Goal: Information Seeking & Learning: Check status

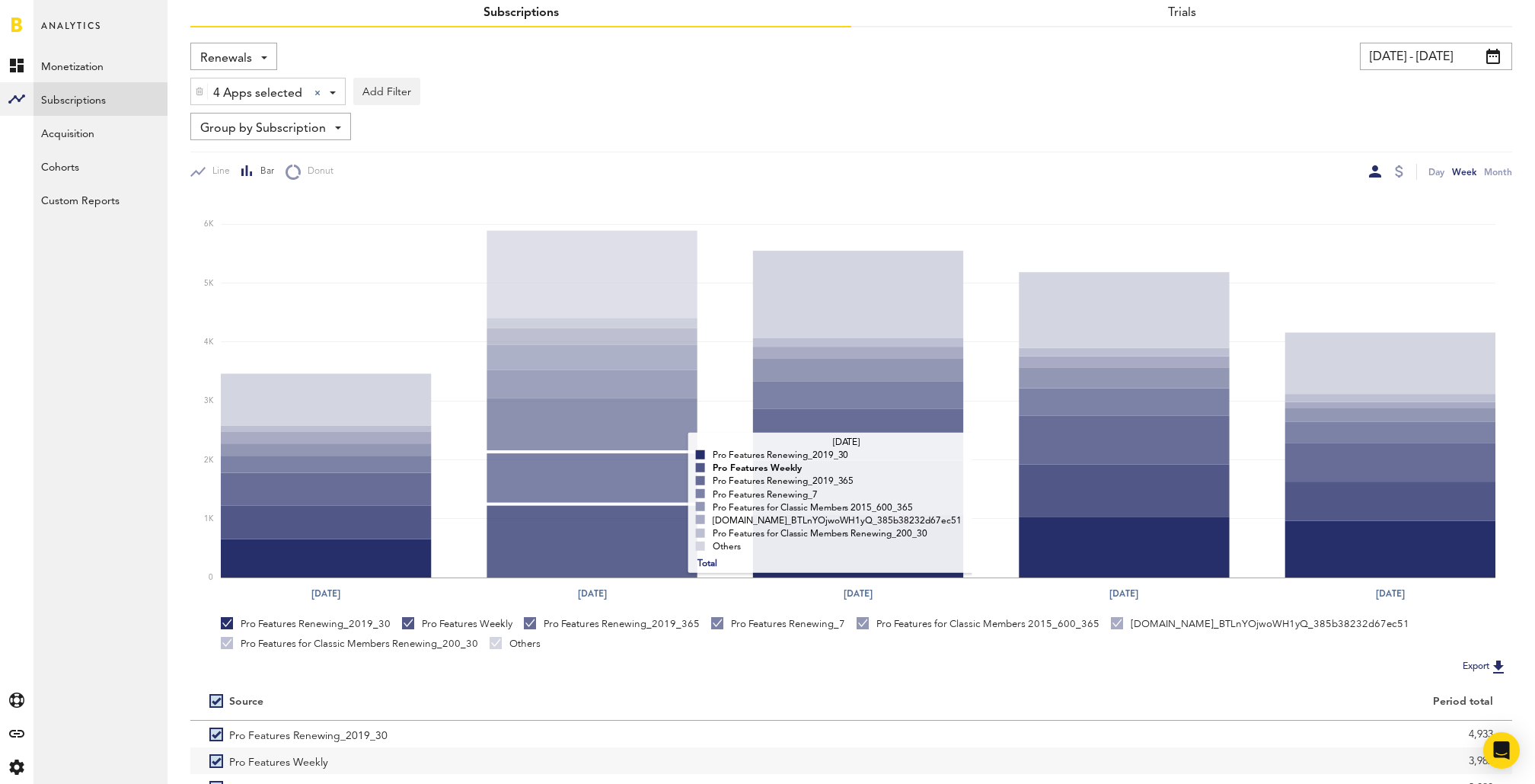
scroll to position [56, 0]
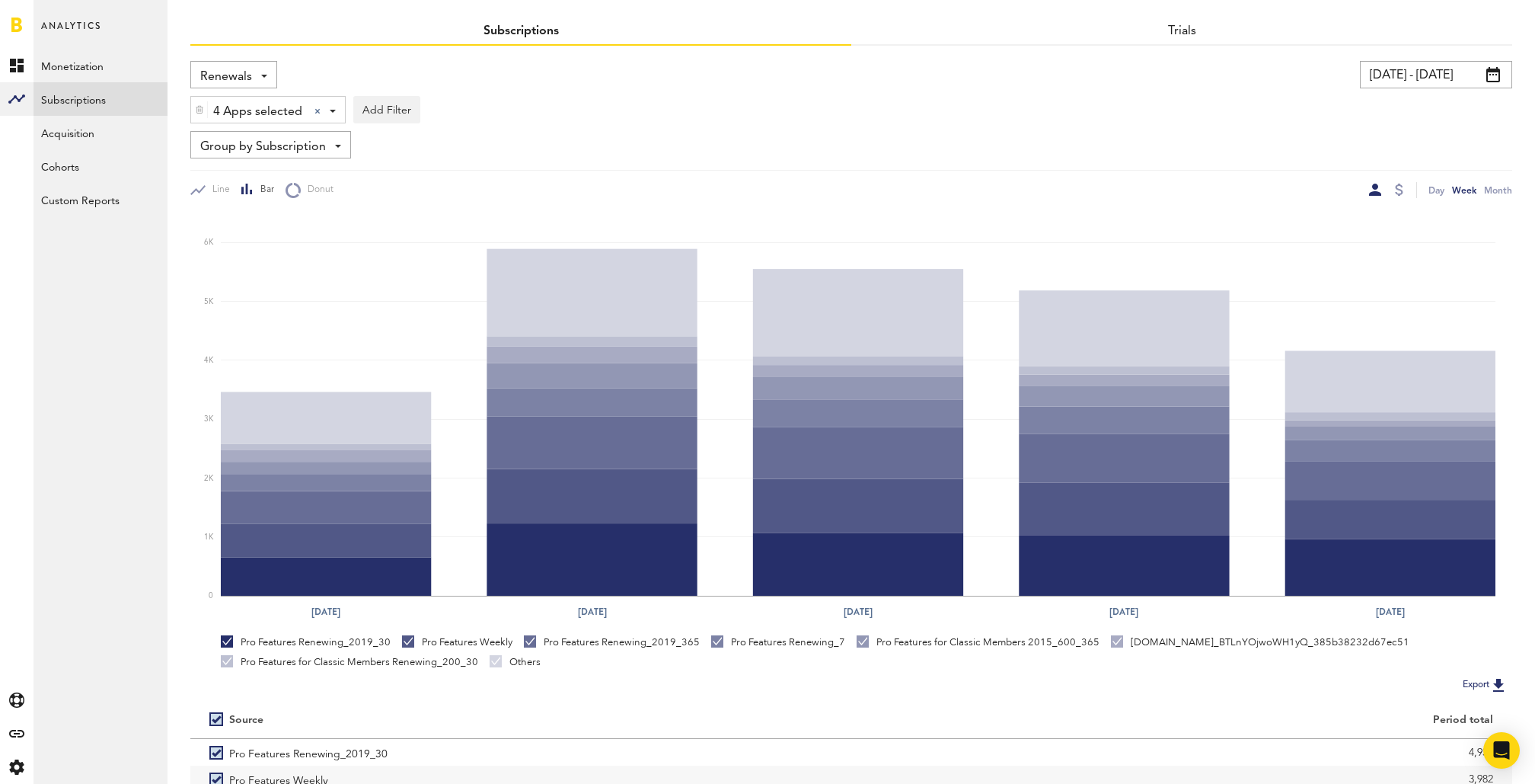
click at [217, 719] on label at bounding box center [219, 719] width 20 height 0
checkbox input "false"
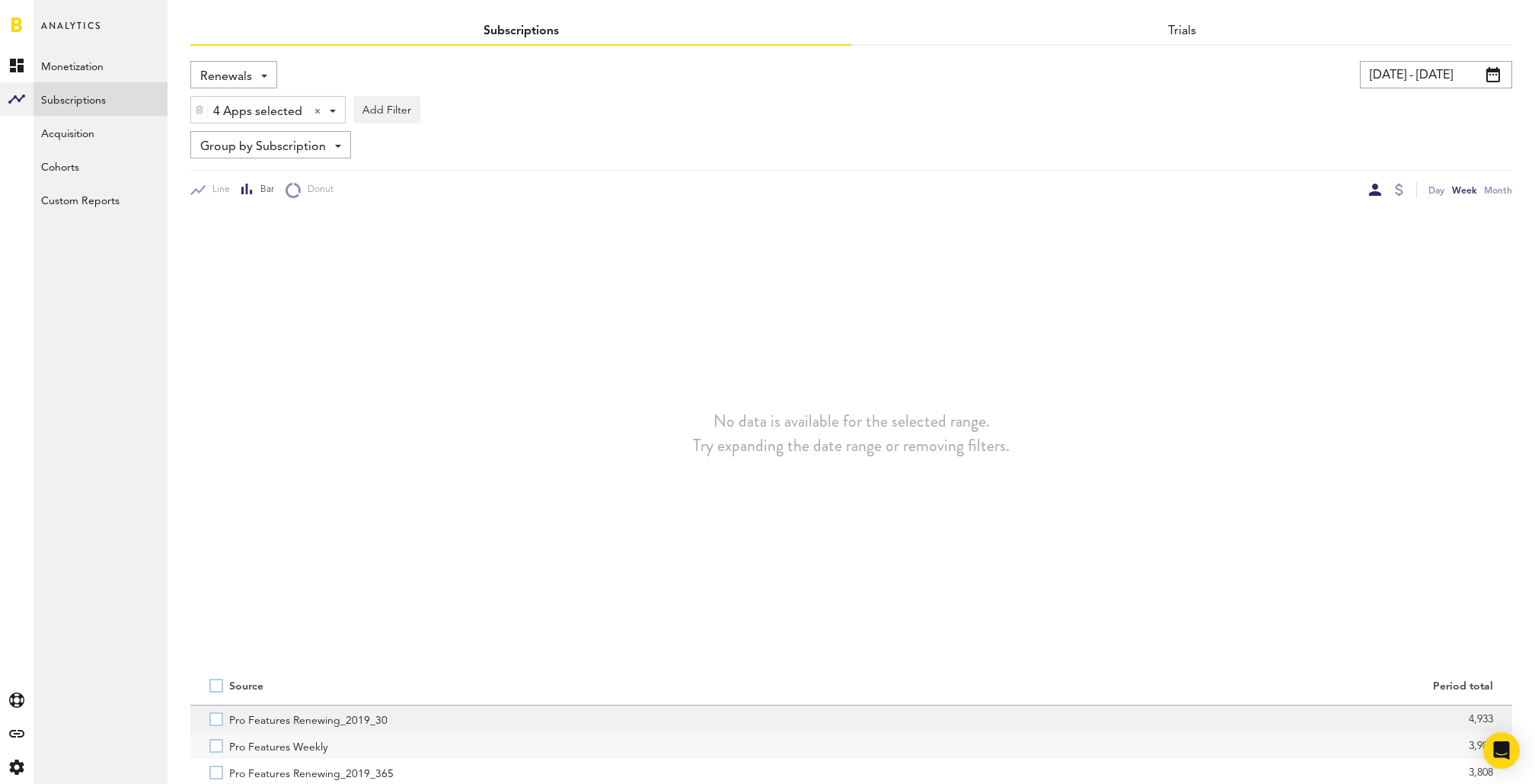
click at [213, 720] on label "Pro Features Renewing_2019_30" at bounding box center [520, 719] width 623 height 27
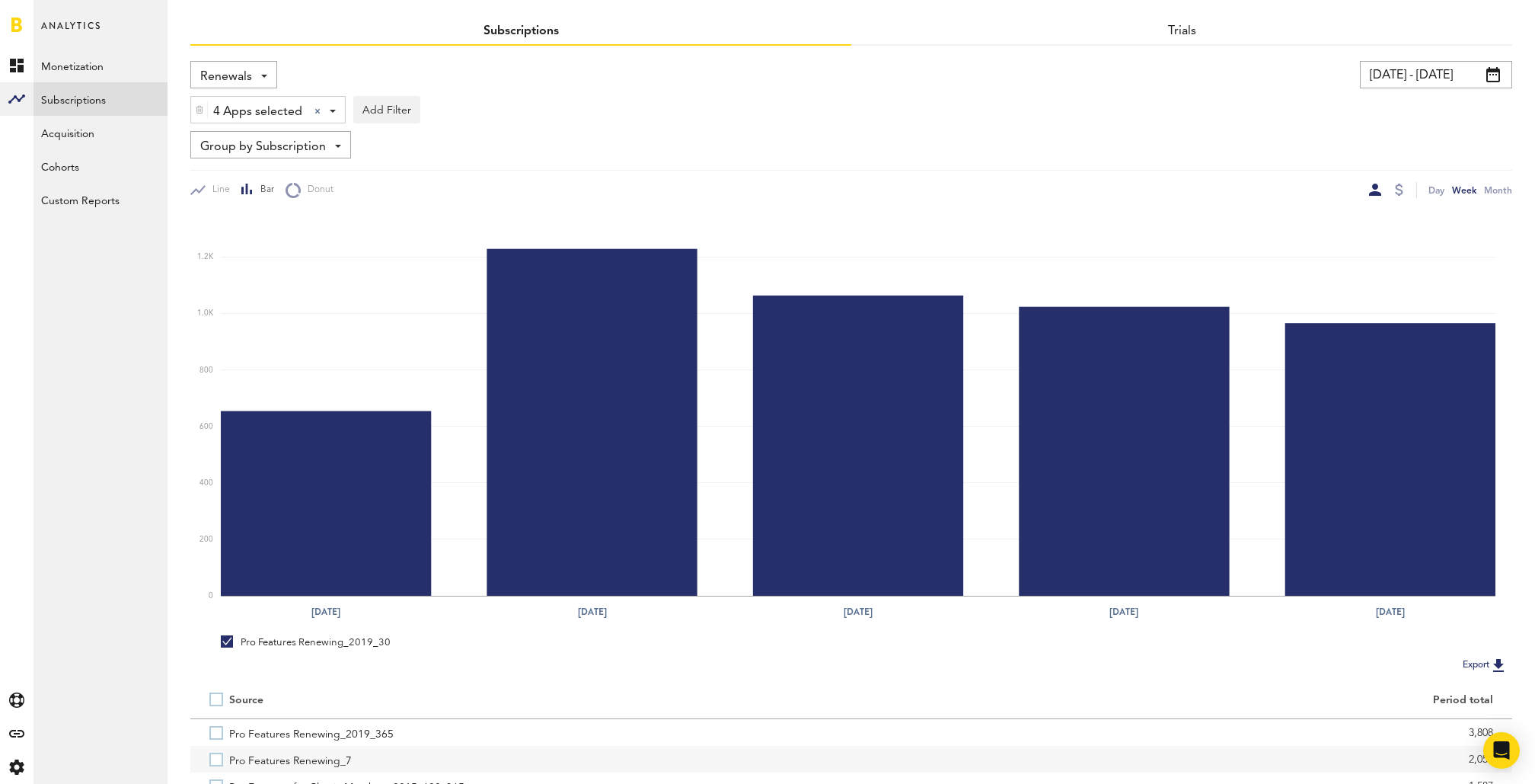
scroll to position [45, 0]
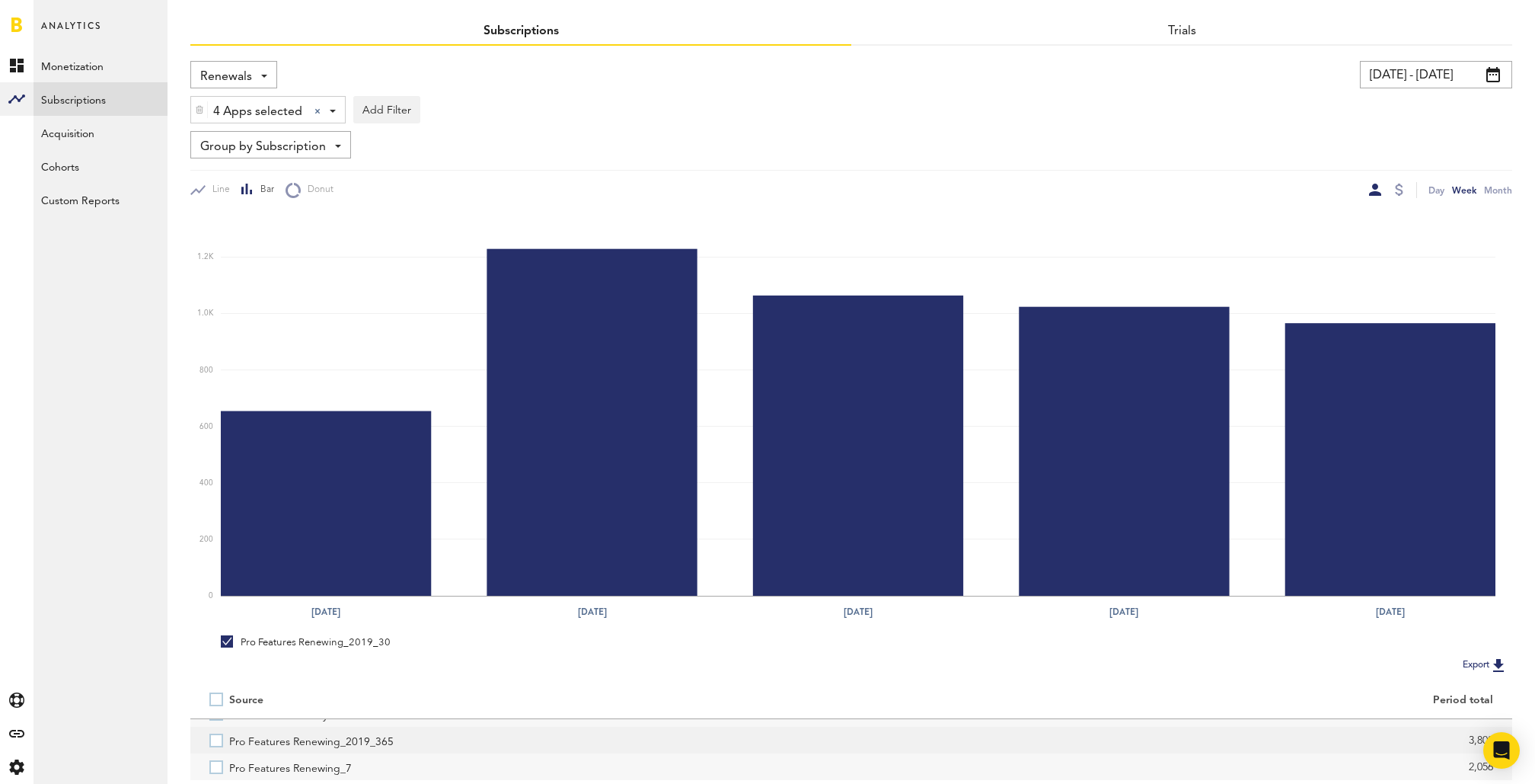
click at [217, 746] on label "Pro Features Renewing_2019_365" at bounding box center [520, 740] width 623 height 27
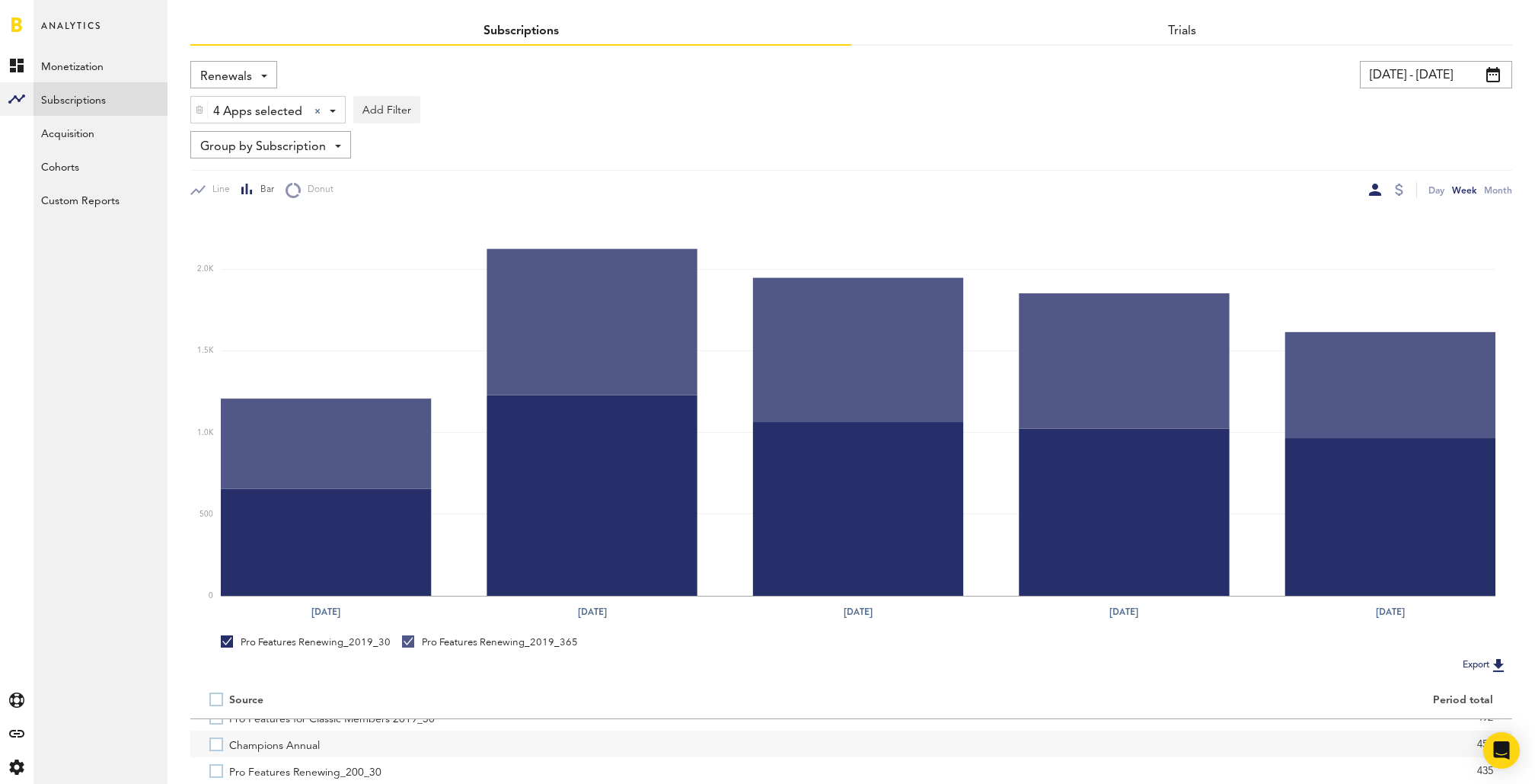
scroll to position [285, 0]
click at [217, 746] on label "Champions Annual" at bounding box center [520, 740] width 623 height 27
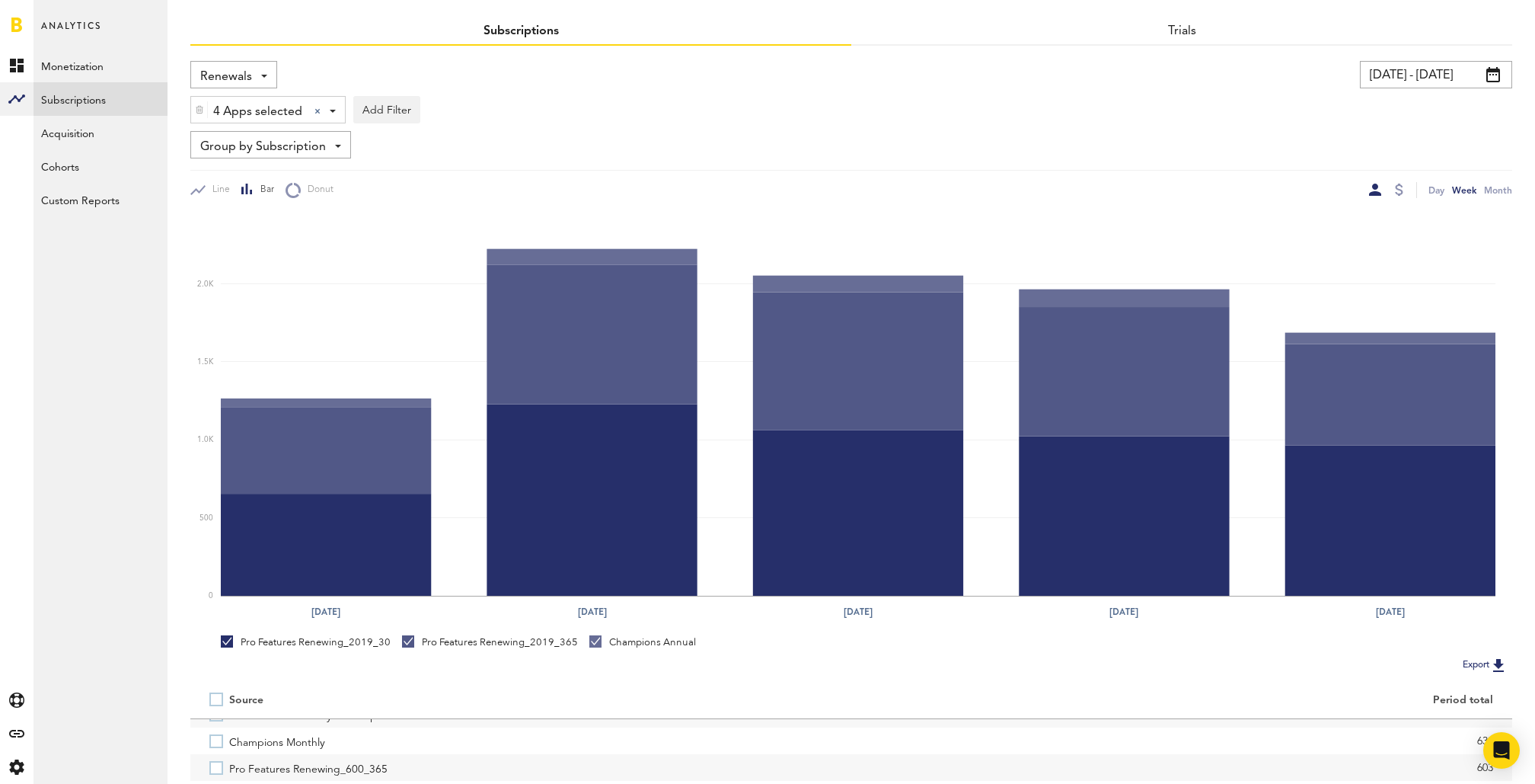
scroll to position [220, 0]
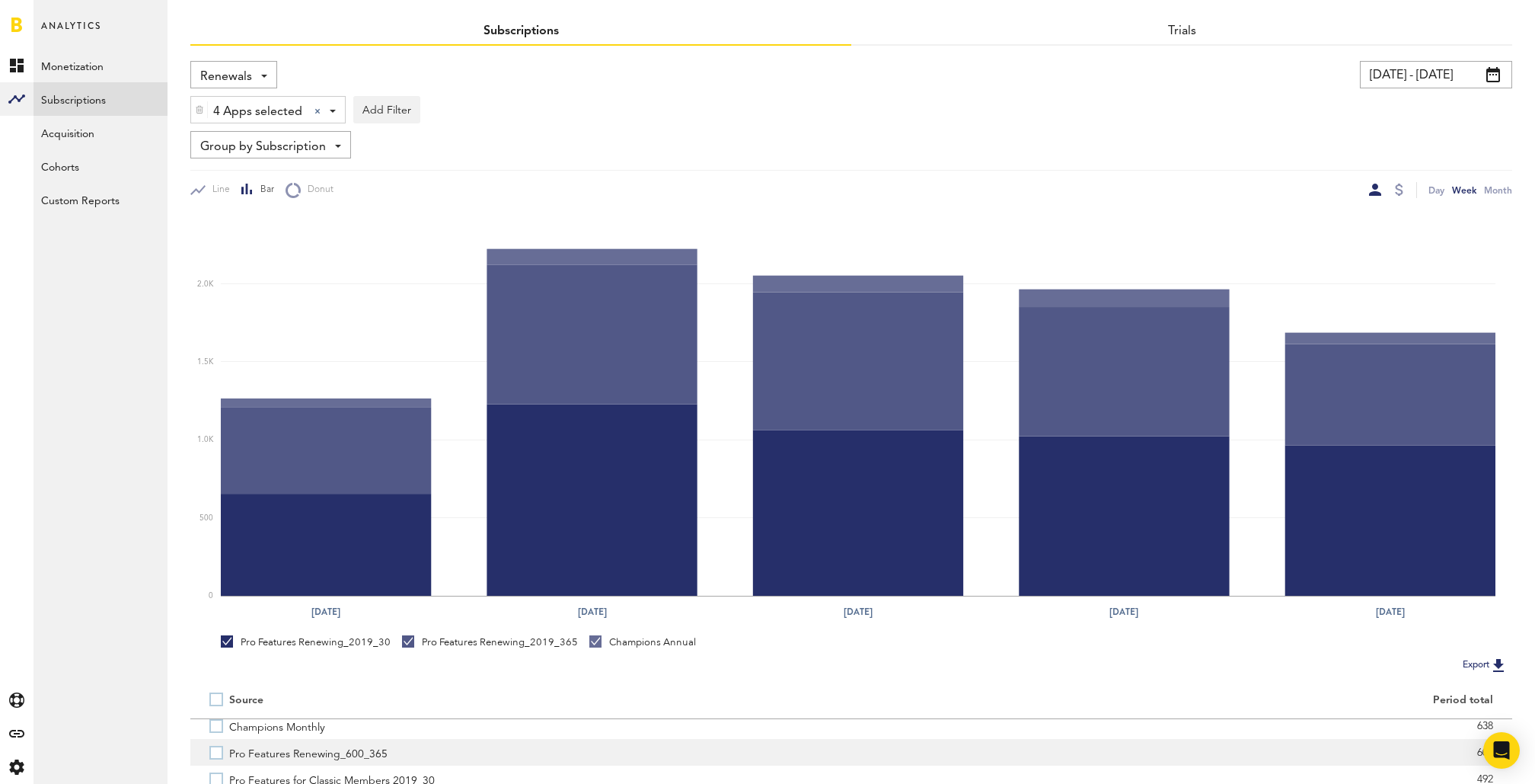
click at [218, 754] on label "Pro Features Renewing_600_365" at bounding box center [520, 752] width 623 height 27
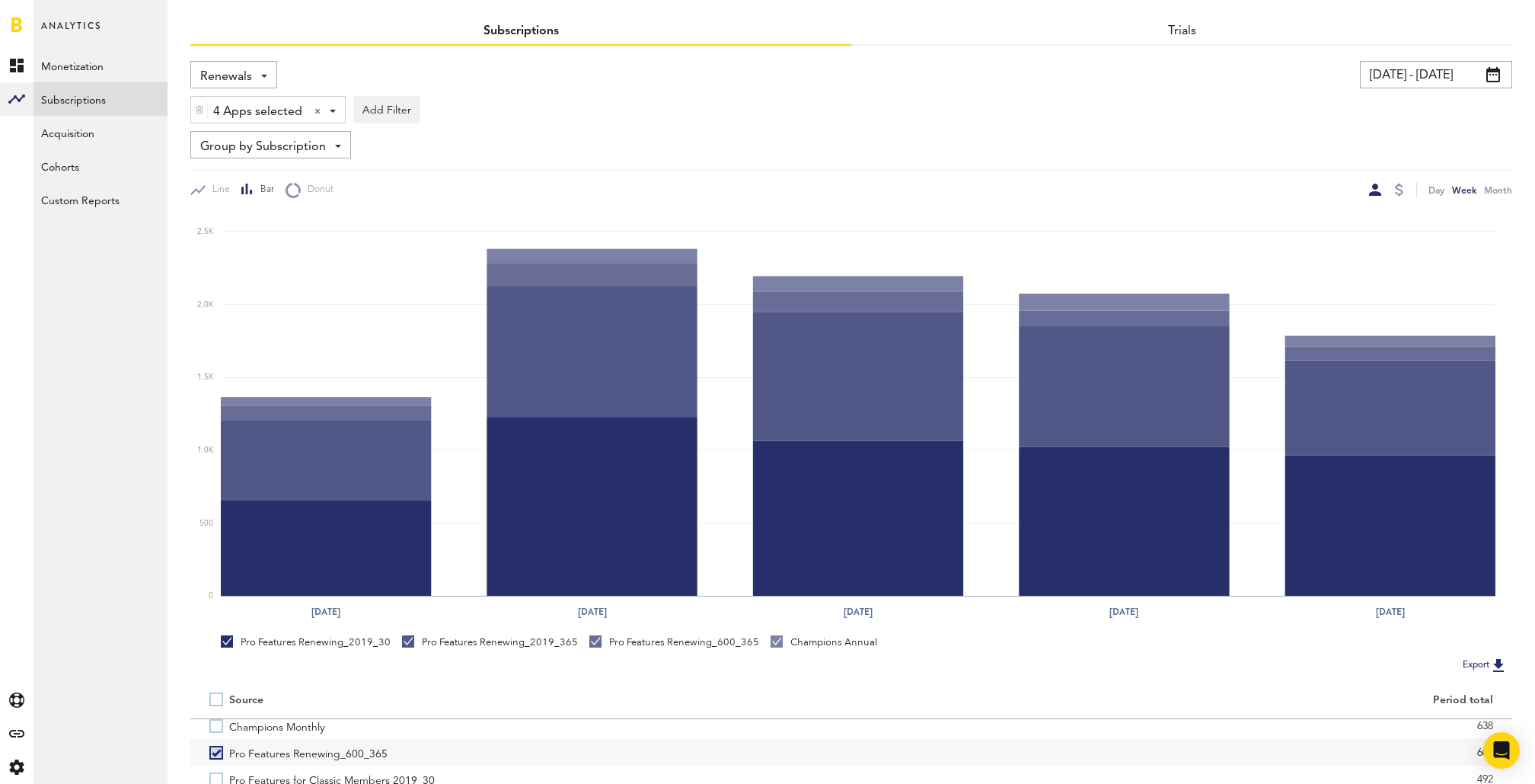
click at [227, 79] on span "Renewals" at bounding box center [226, 77] width 51 height 26
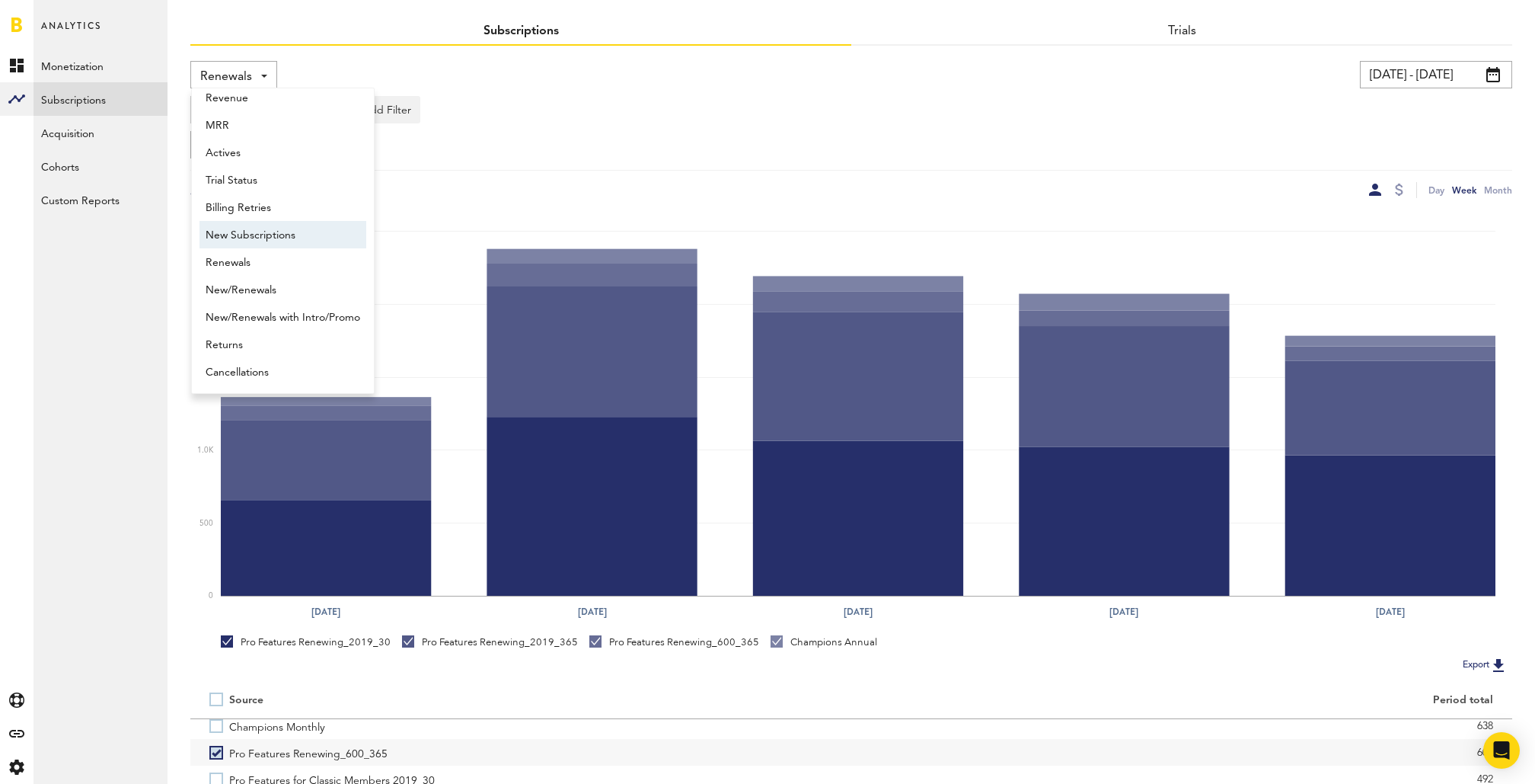
click at [274, 239] on span "New Subscriptions" at bounding box center [282, 235] width 154 height 26
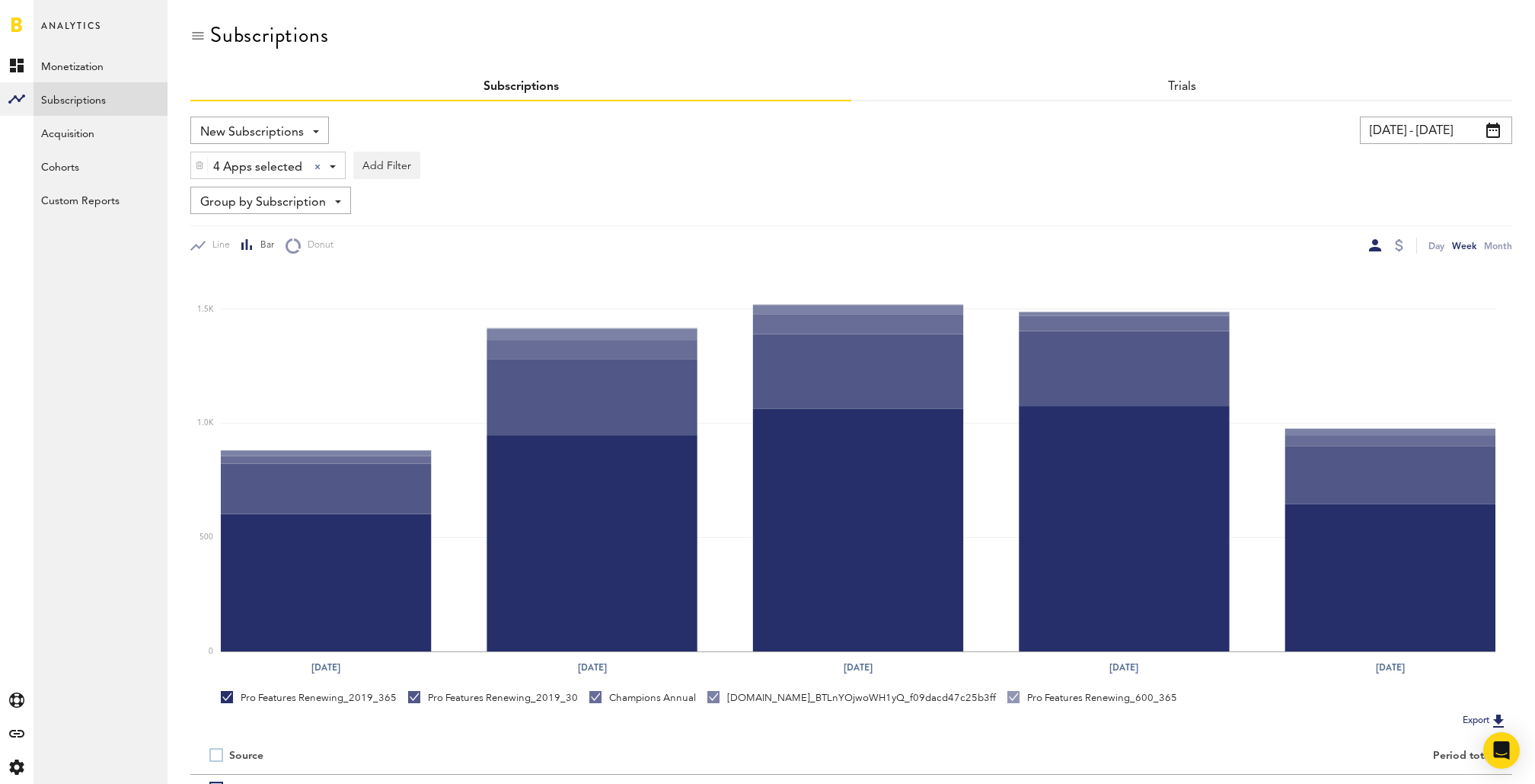
click at [324, 197] on div "Group by Subscription Group by Platform Group by App Group by Subscription Grou…" at bounding box center [271, 199] width 160 height 27
click at [312, 234] on span "Group by Platform" at bounding box center [282, 236] width 154 height 26
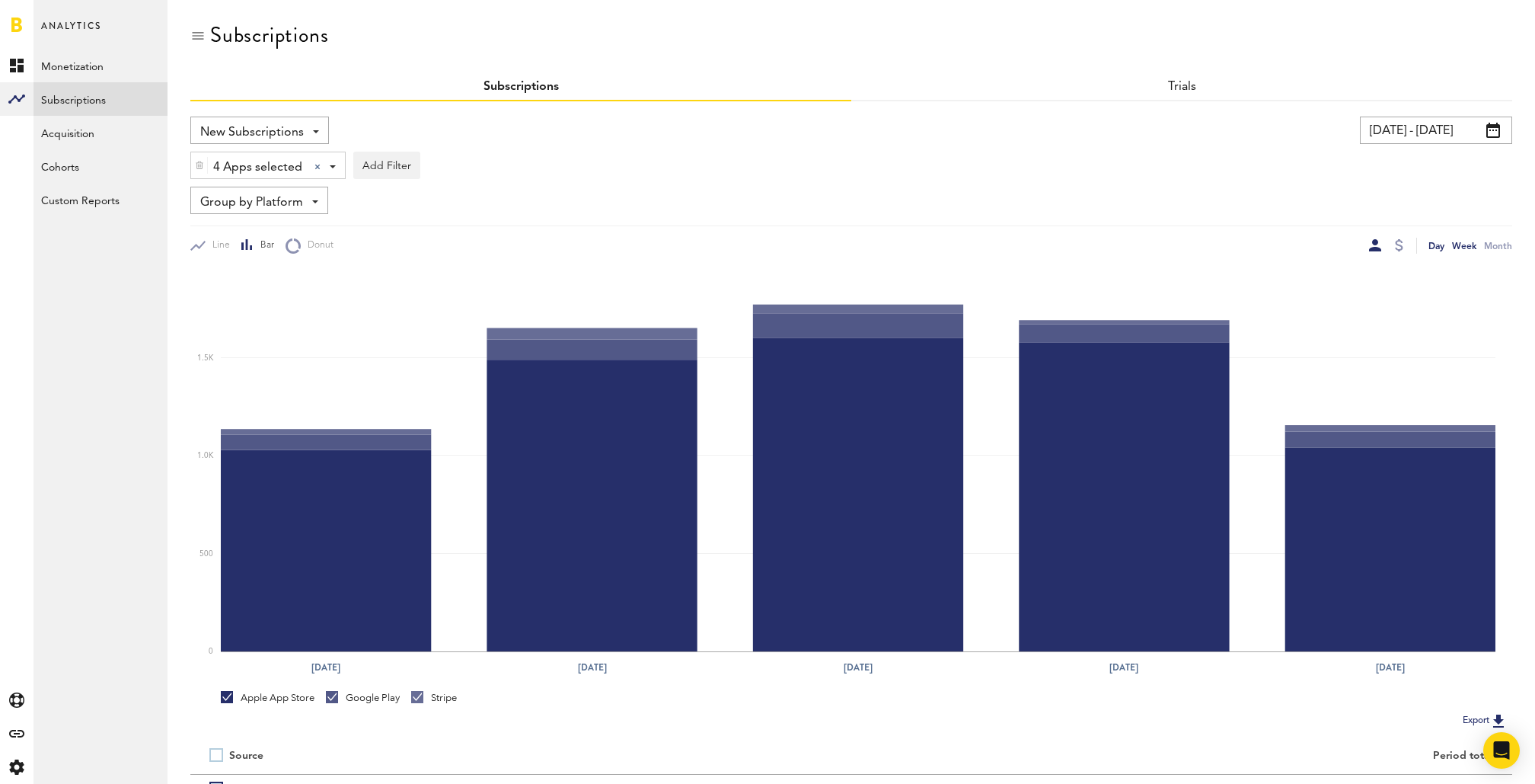
click at [1429, 244] on div "Day" at bounding box center [1437, 246] width 16 height 16
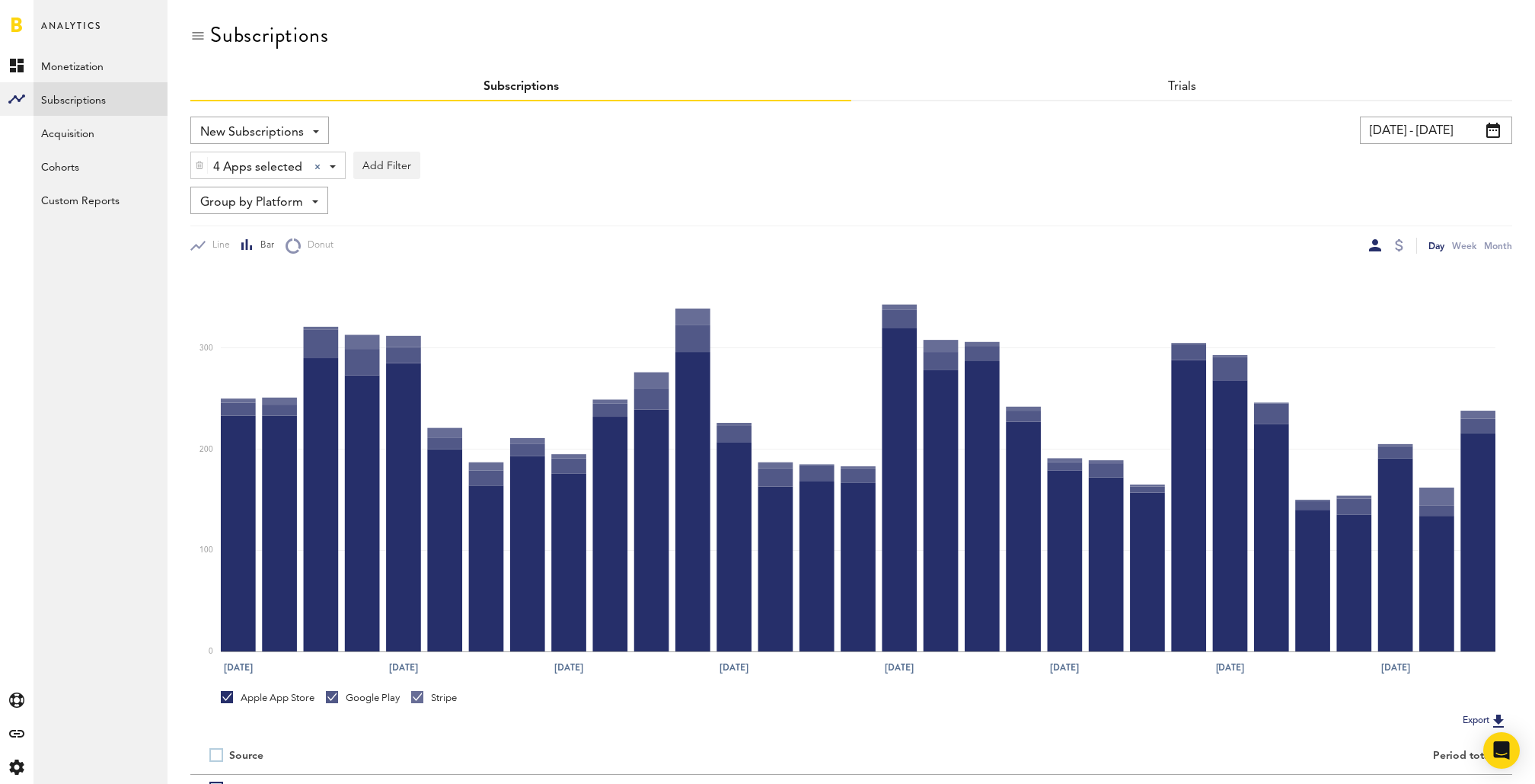
click at [1492, 131] on span at bounding box center [1493, 130] width 14 height 15
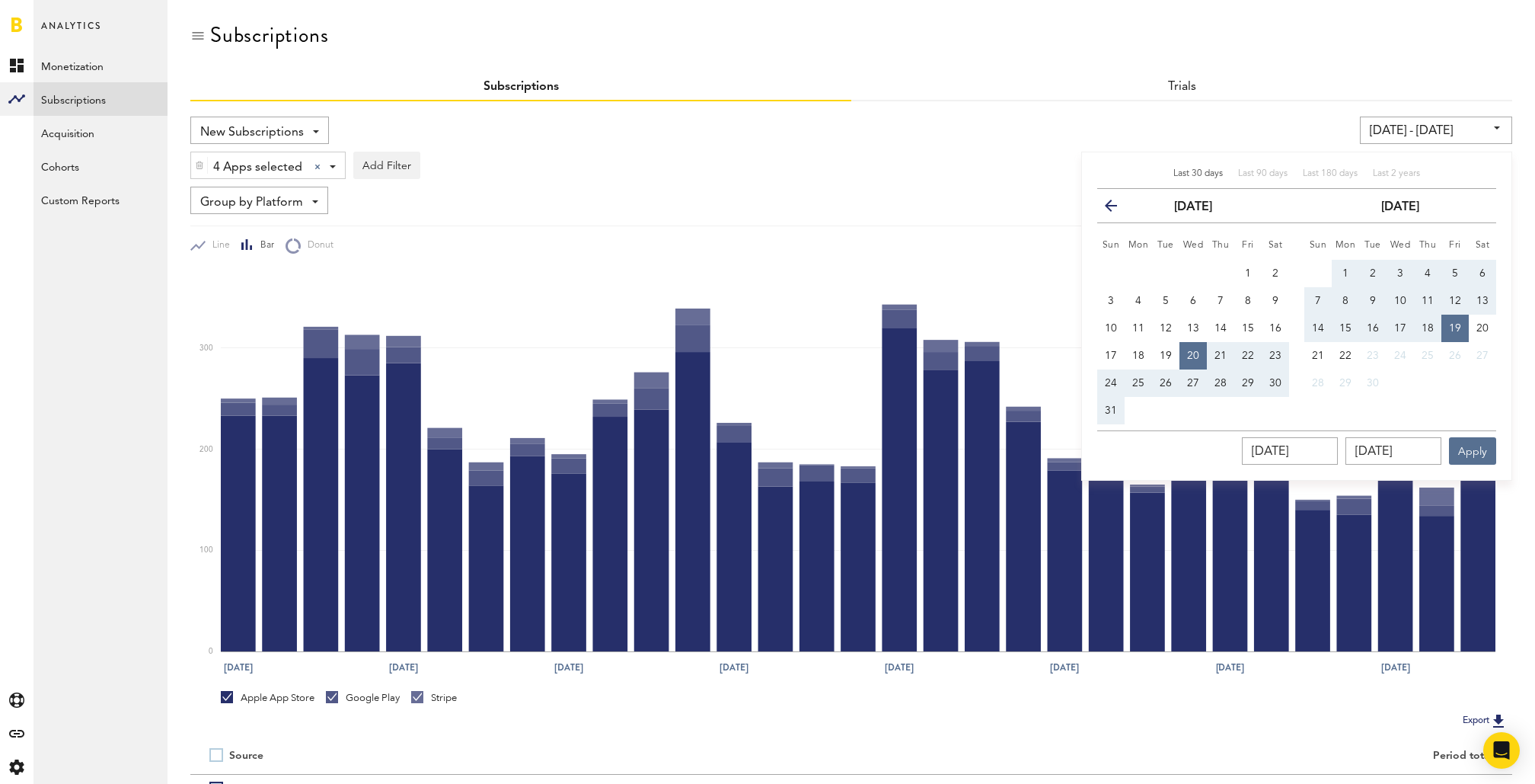
click at [1206, 167] on div "Last 30 days" at bounding box center [1198, 173] width 50 height 13
type input "[DATE] - [DATE]"
type input "[DATE]"
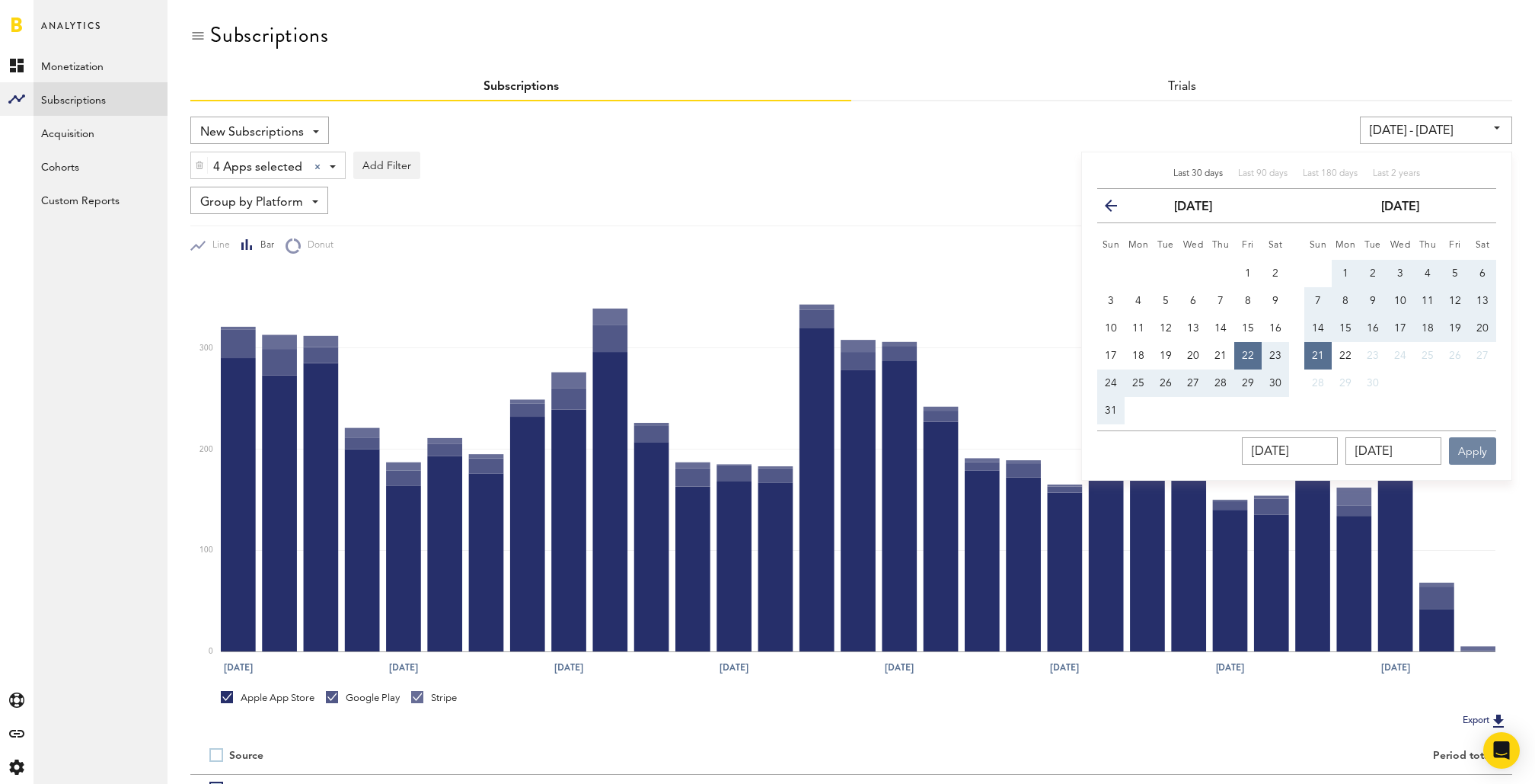
click at [1477, 445] on button "Apply" at bounding box center [1473, 450] width 47 height 27
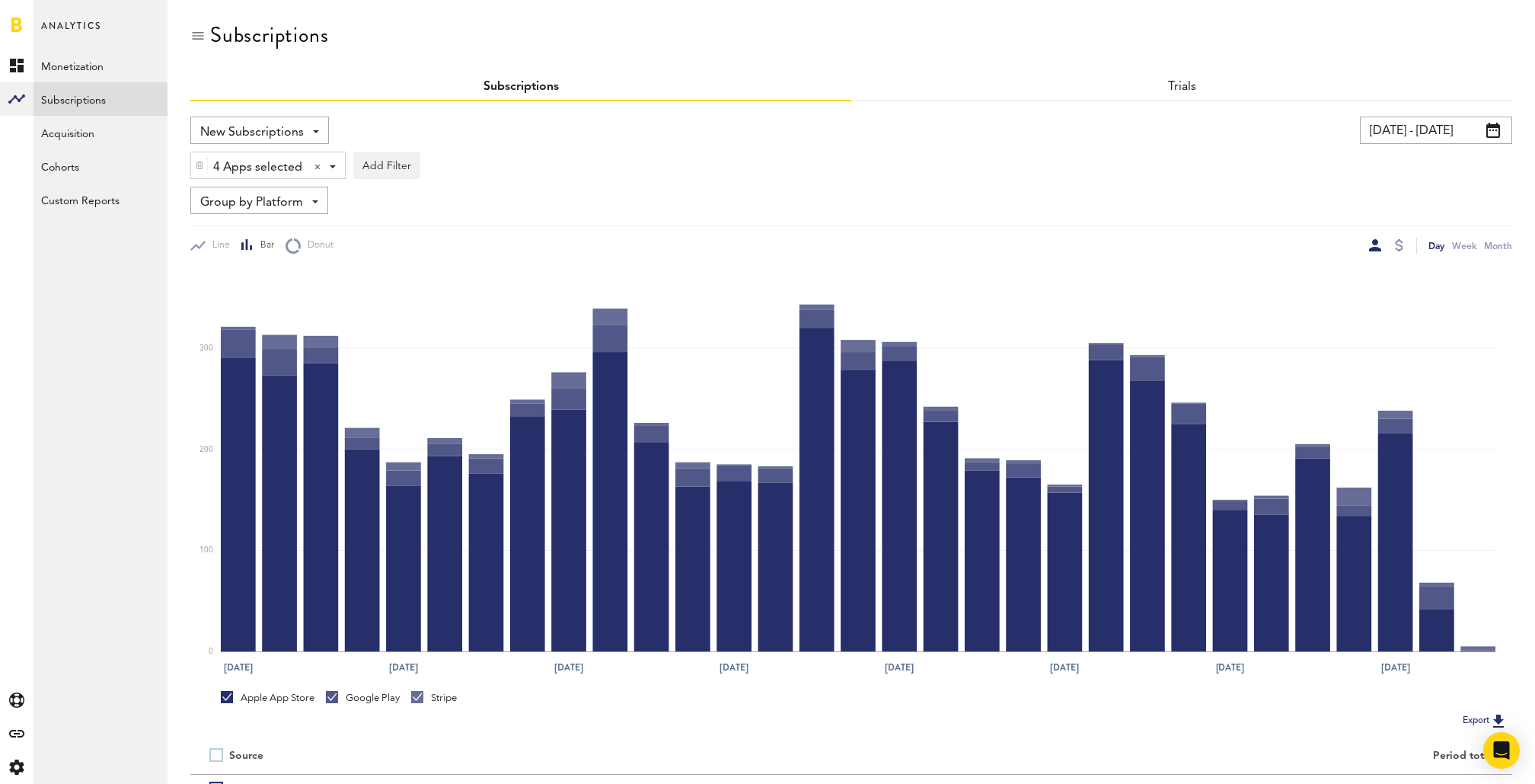
click at [1281, 238] on div "Day Week Month" at bounding box center [1181, 246] width 661 height 16
click at [1398, 249] on div at bounding box center [1400, 245] width 9 height 12
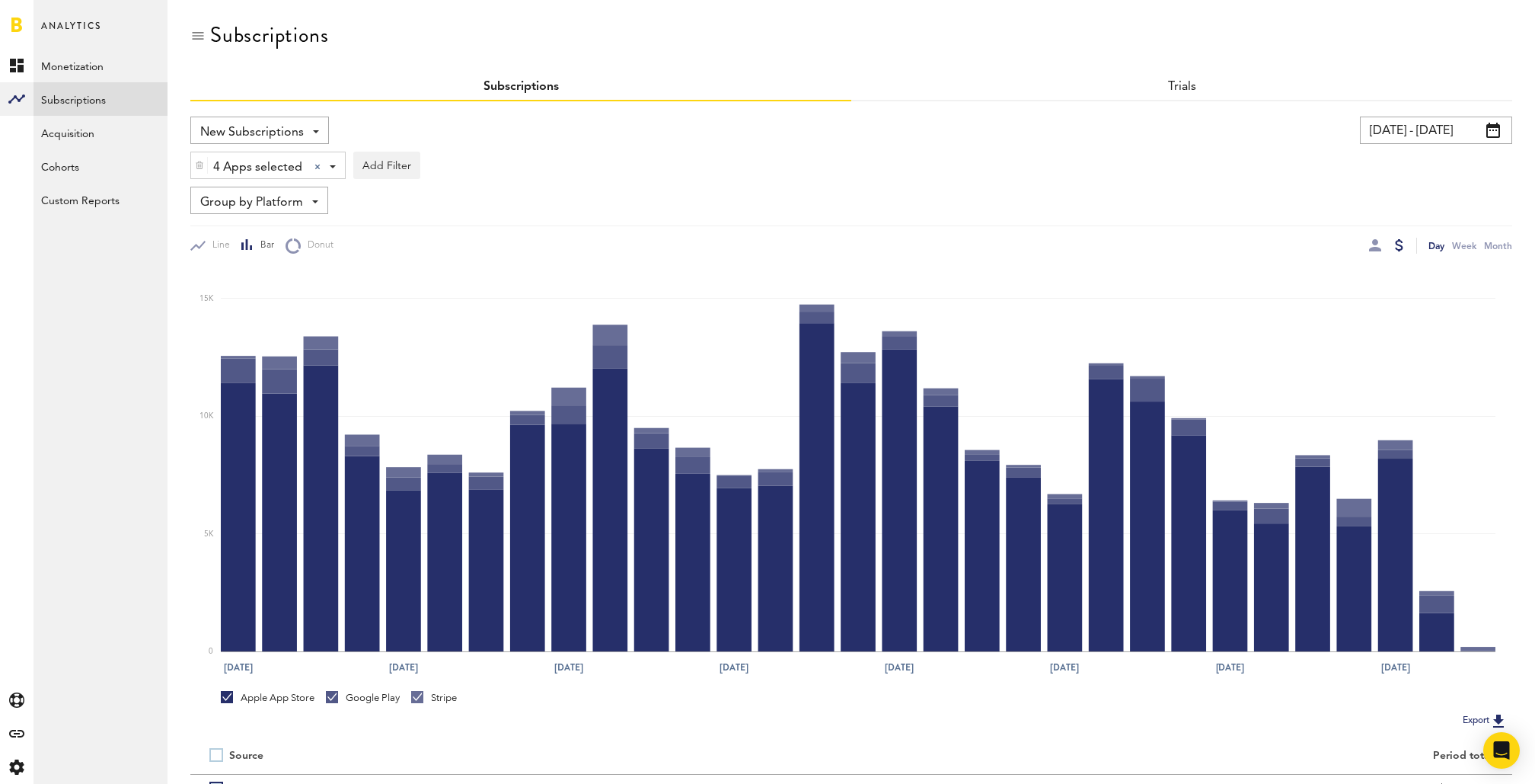
click at [297, 204] on span "Group by Platform" at bounding box center [252, 203] width 103 height 26
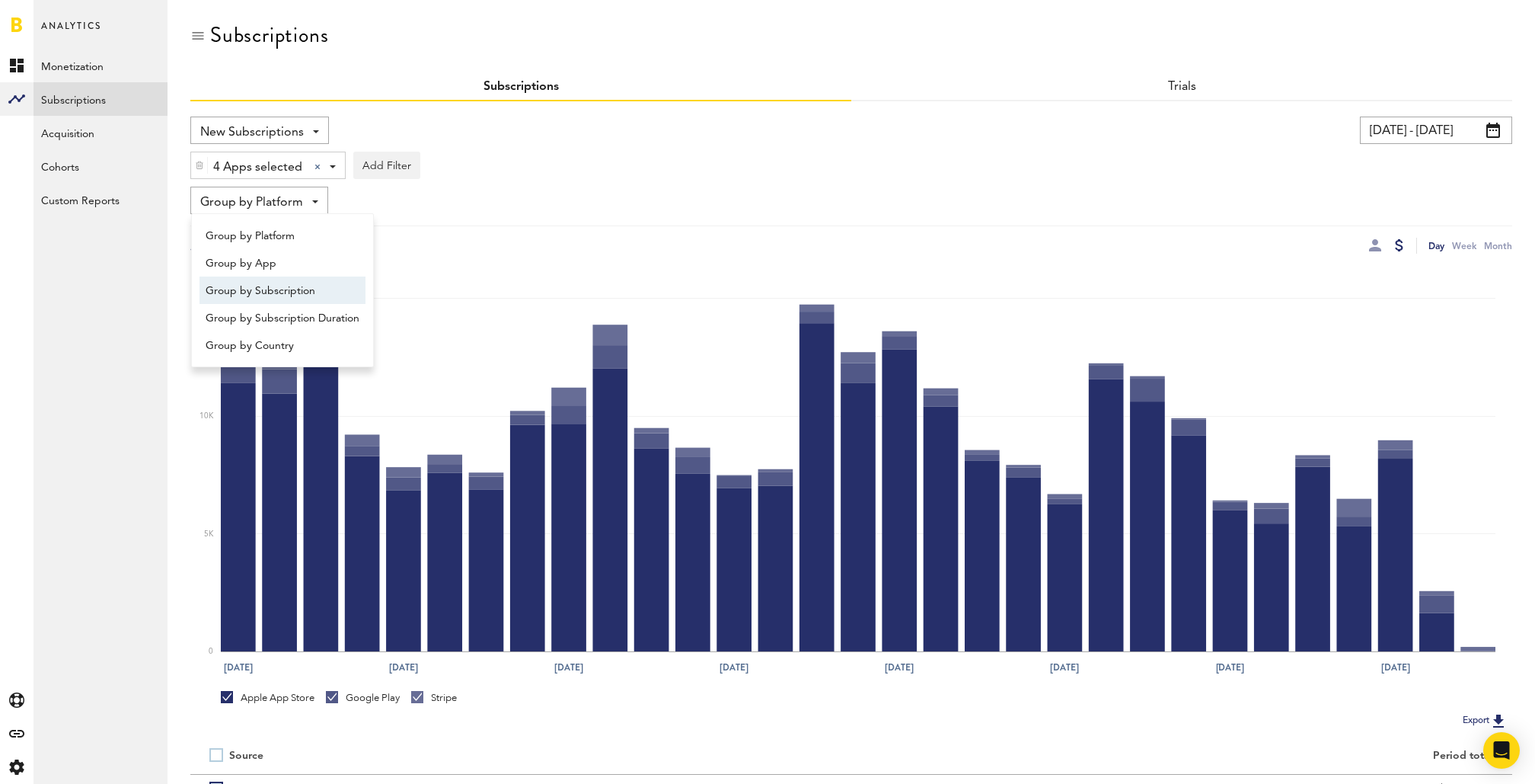
click at [297, 286] on span "Group by Subscription" at bounding box center [282, 291] width 154 height 26
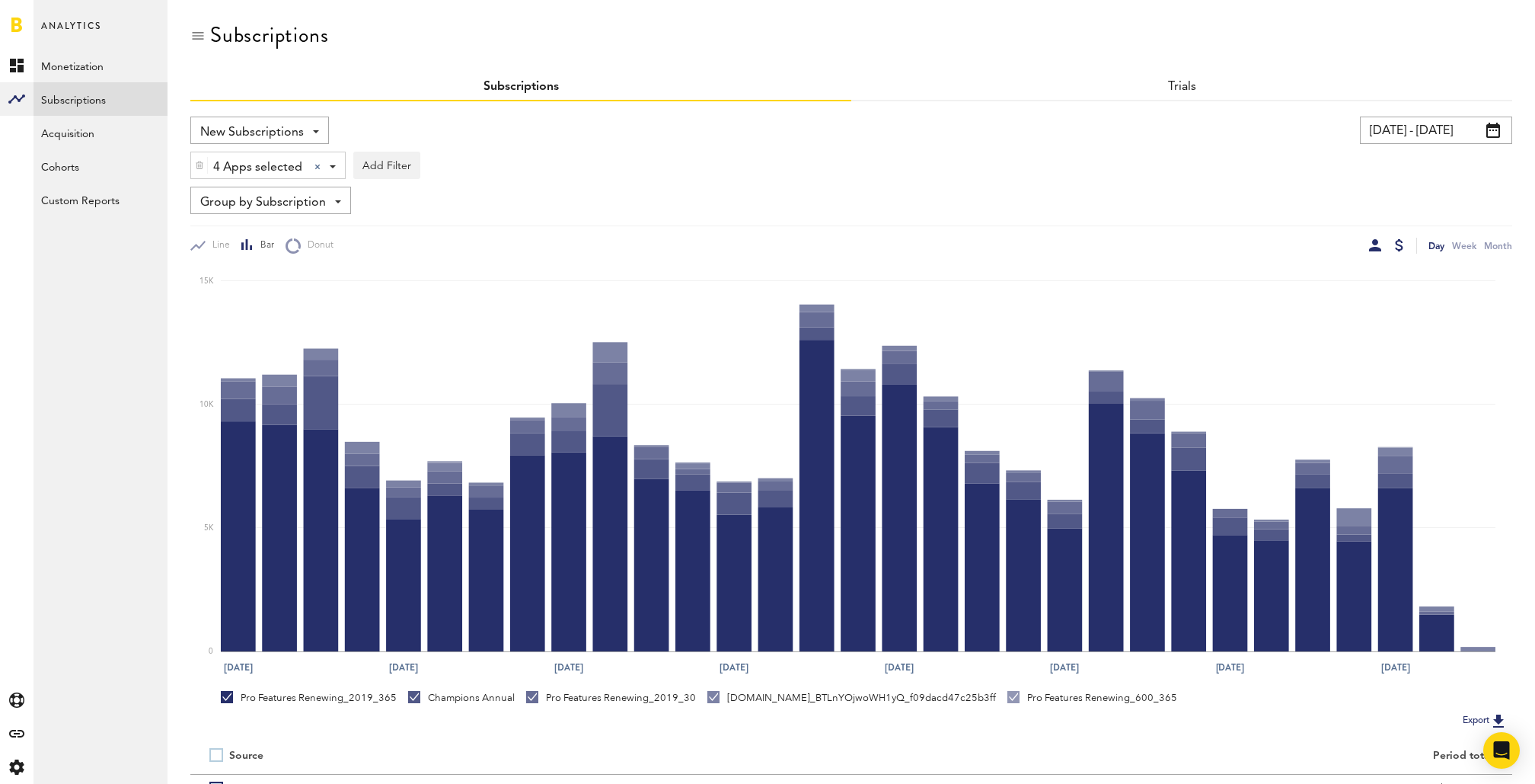
click at [1371, 239] on div at bounding box center [1376, 245] width 12 height 12
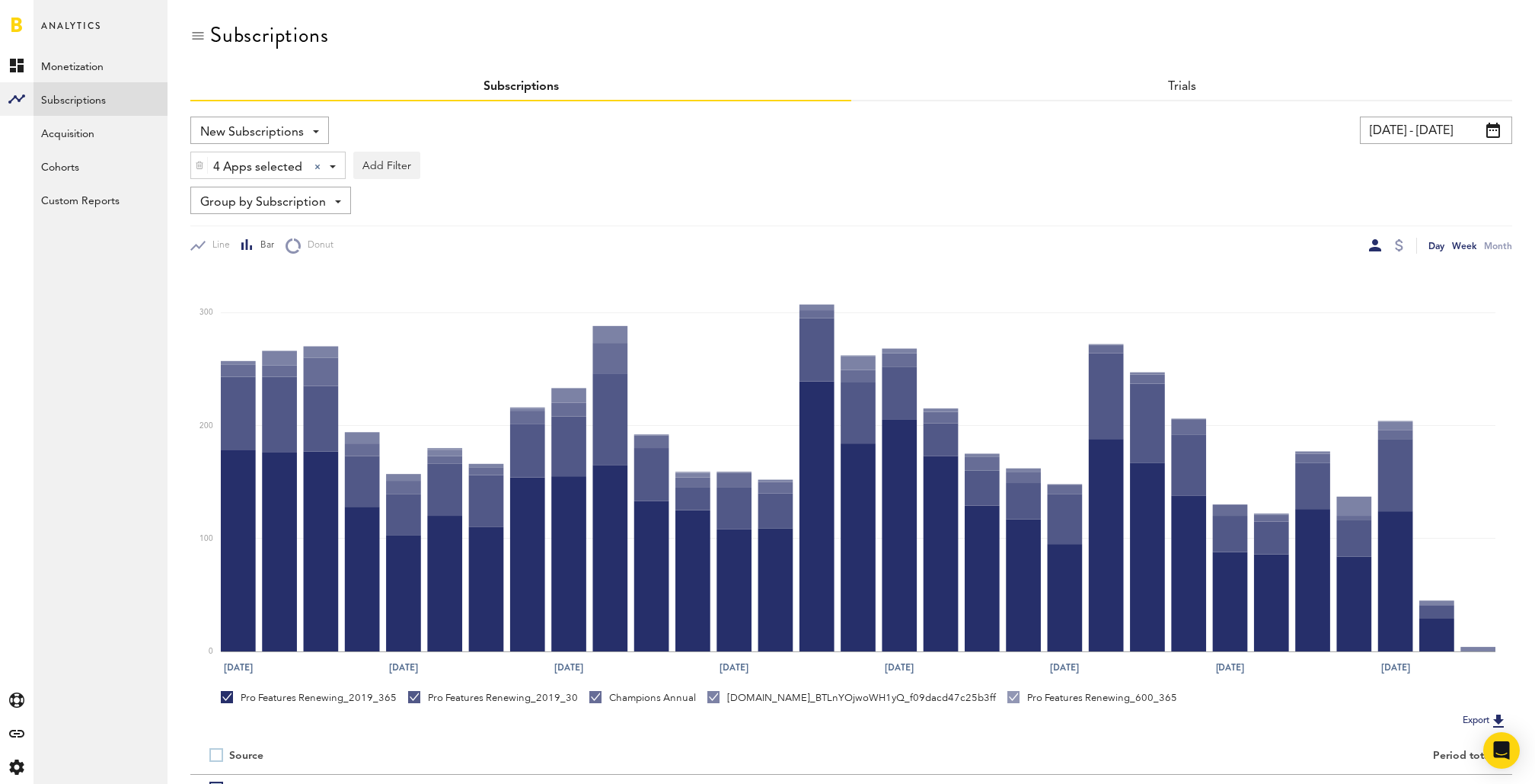
click at [1463, 241] on div "Week" at bounding box center [1464, 246] width 24 height 16
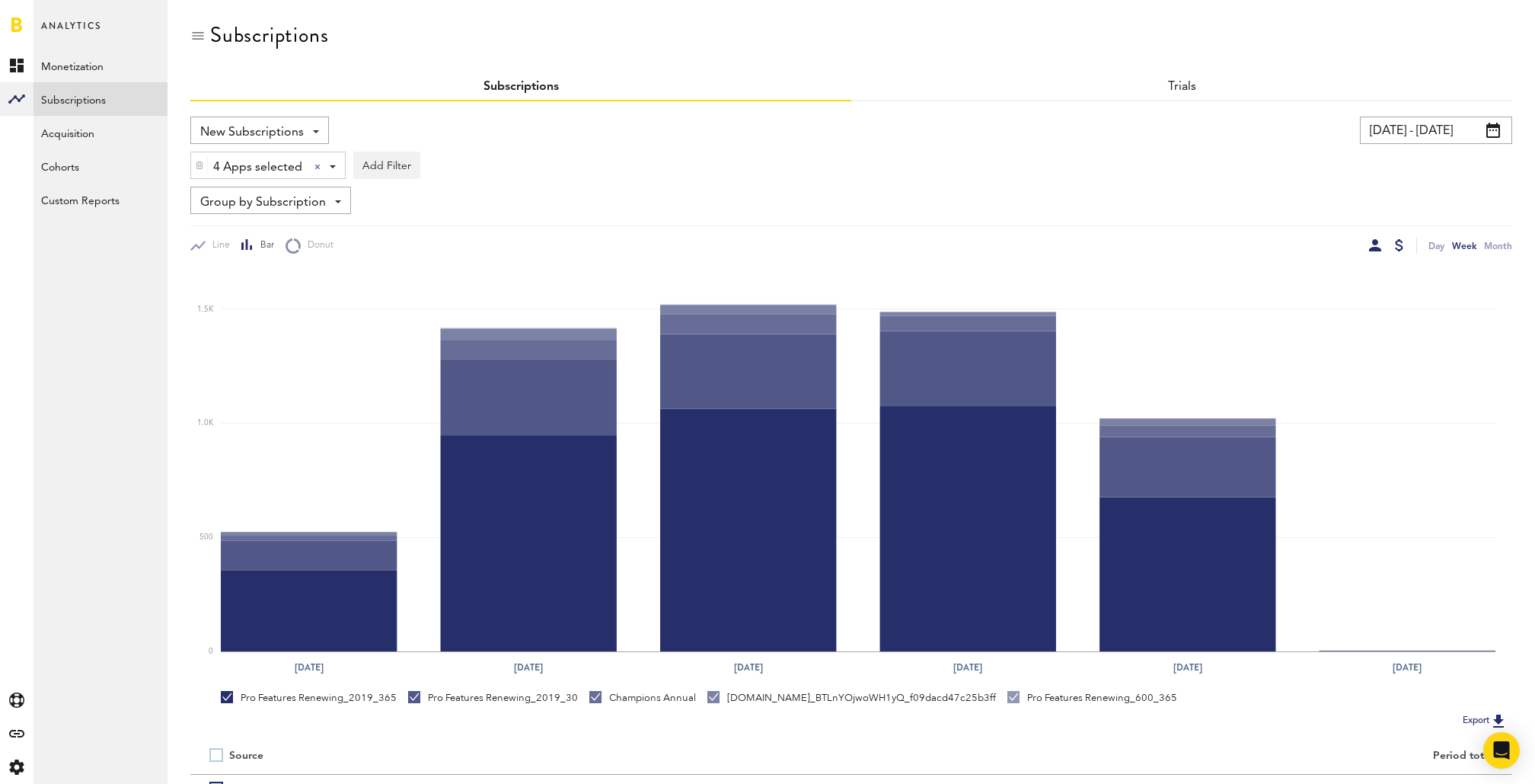
click at [1396, 247] on div at bounding box center [1400, 245] width 9 height 12
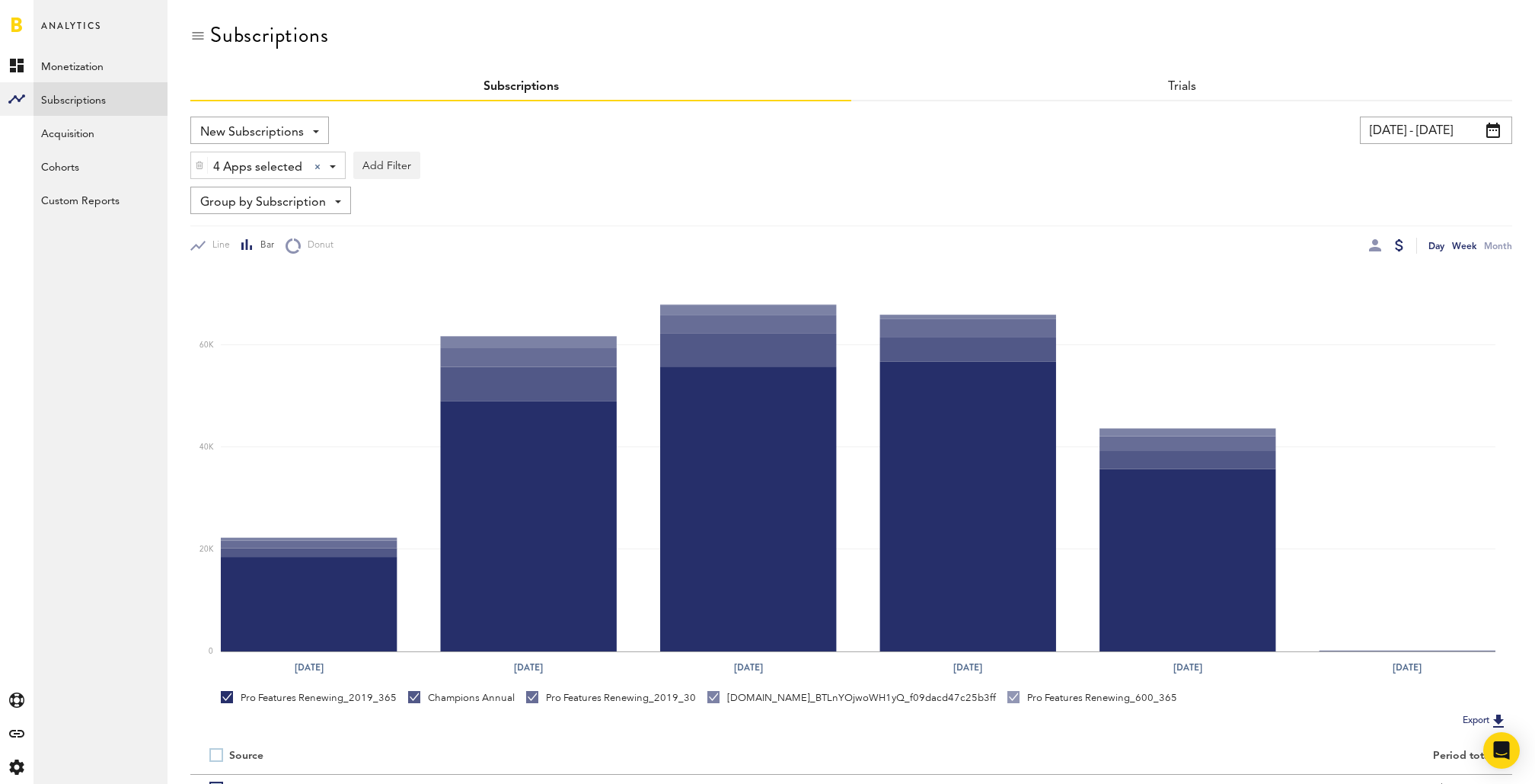
click at [1429, 244] on div "Day" at bounding box center [1437, 246] width 16 height 16
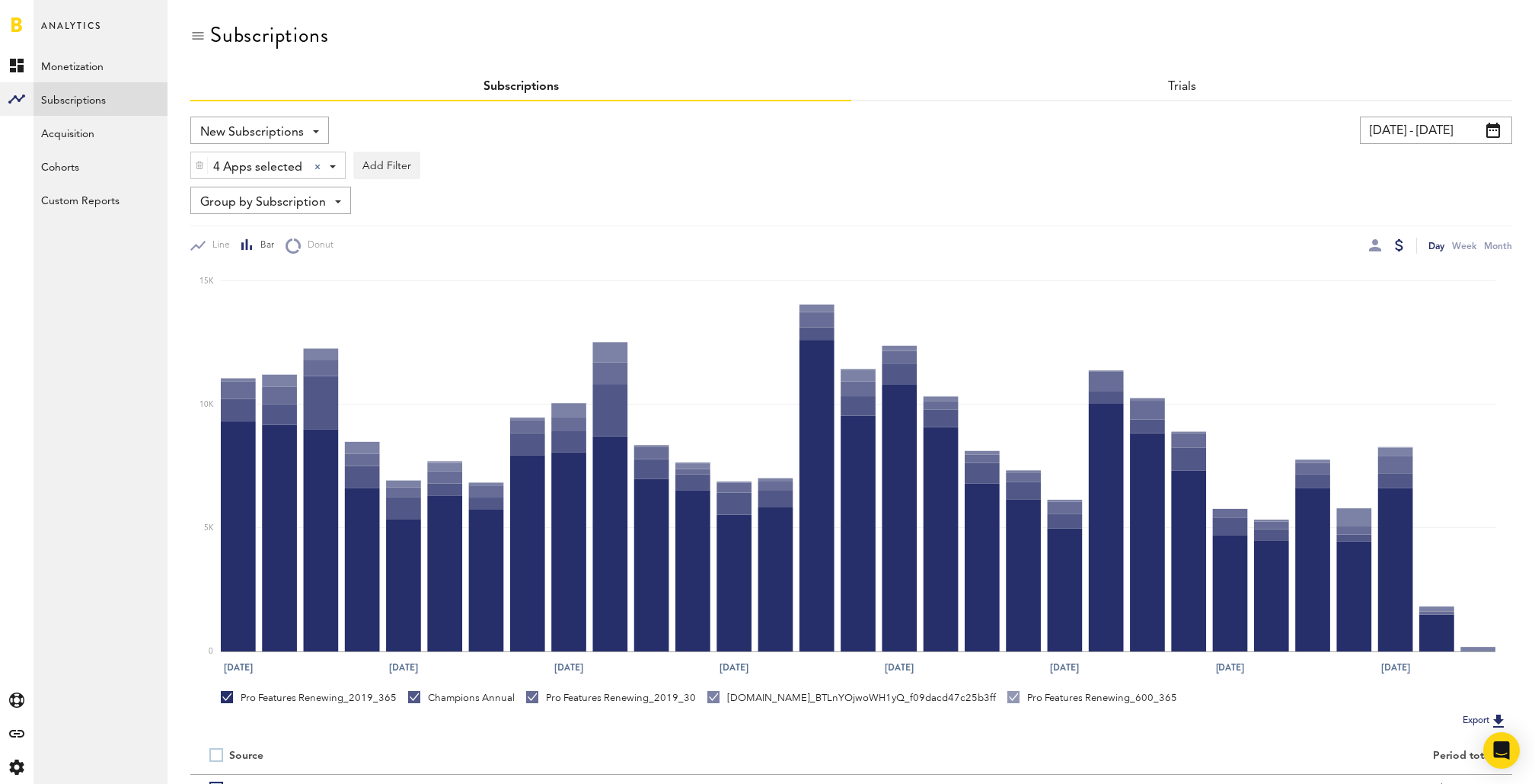
click at [1368, 253] on icon "[DATE] Aug [DATE] [DATE] [DATE] Sep [DATE] Sep 19 0 5K 10K 15K" at bounding box center [852, 467] width 1322 height 428
click at [1382, 245] on div at bounding box center [1387, 246] width 36 height 16
click at [1377, 245] on div at bounding box center [1376, 245] width 12 height 12
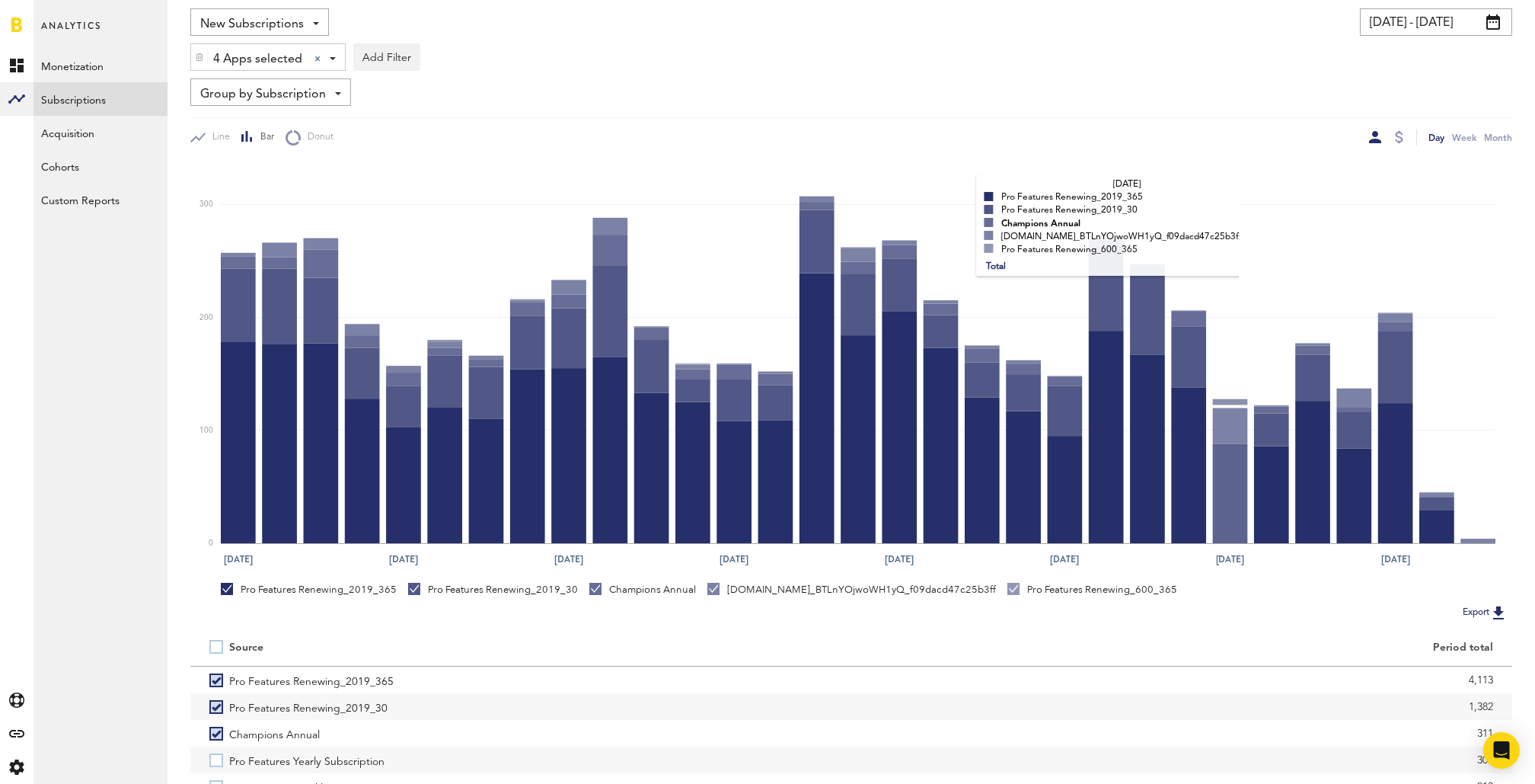
scroll to position [125, 0]
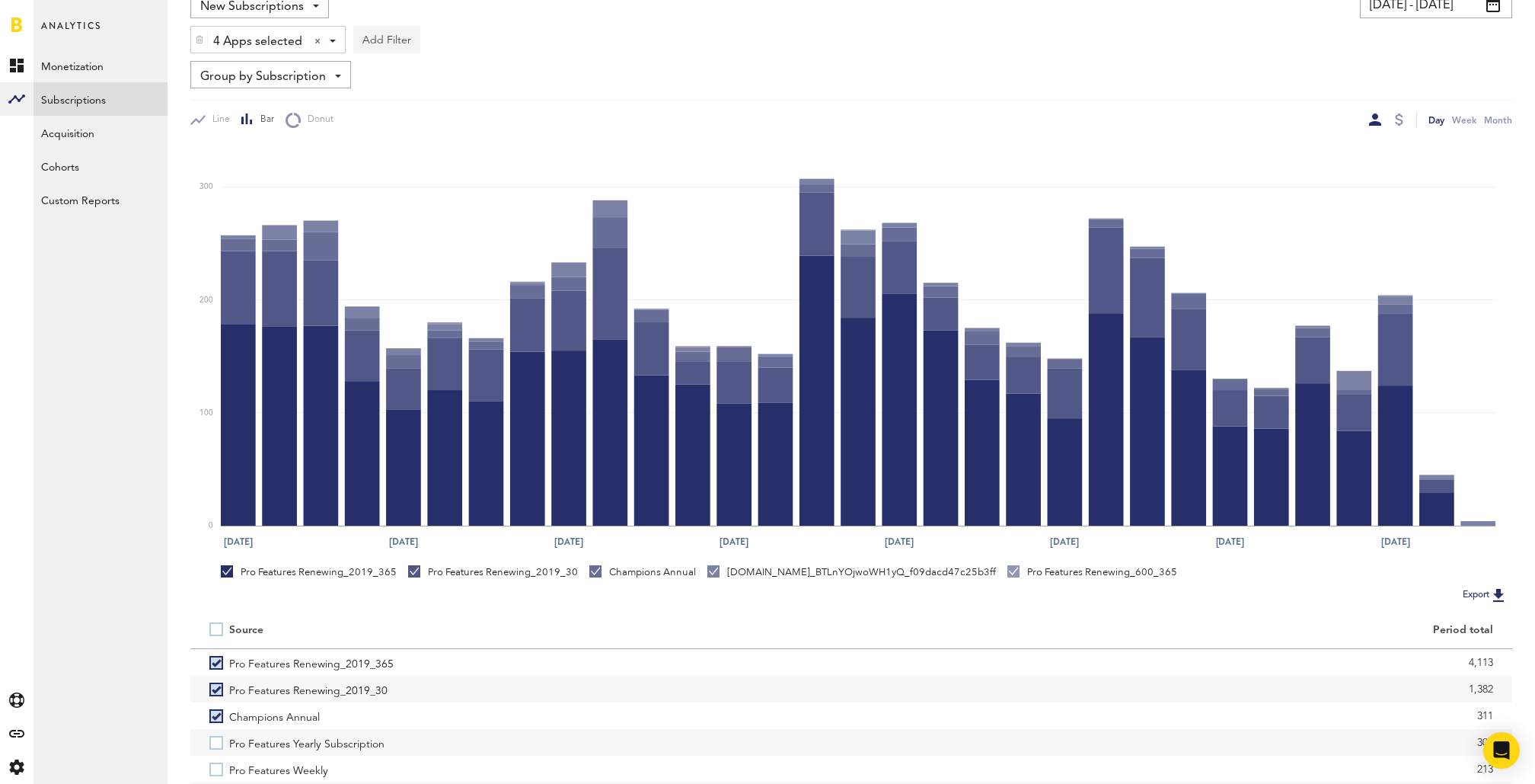
click at [388, 37] on button "Add Filter" at bounding box center [387, 39] width 67 height 27
click at [427, 156] on li "Subscription durations" at bounding box center [423, 161] width 124 height 27
click at [483, 43] on div "Subscription durations" at bounding box center [443, 42] width 135 height 26
click at [458, 137] on span "1 year" at bounding box center [427, 132] width 117 height 26
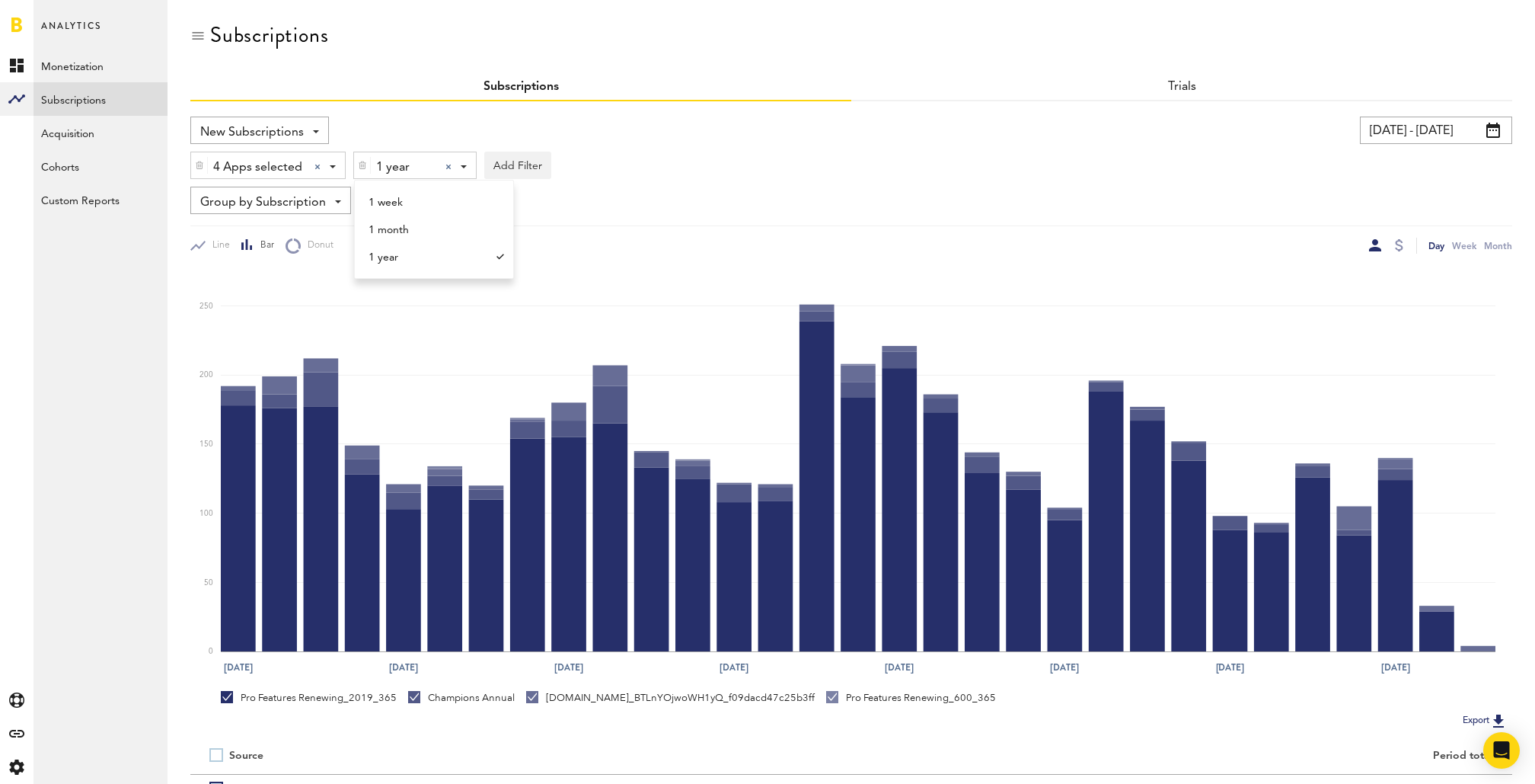
click at [460, 110] on div "New Subscriptions Revenue MRR Actives Trial Status Billing Retries New Subscrip…" at bounding box center [852, 519] width 1322 height 837
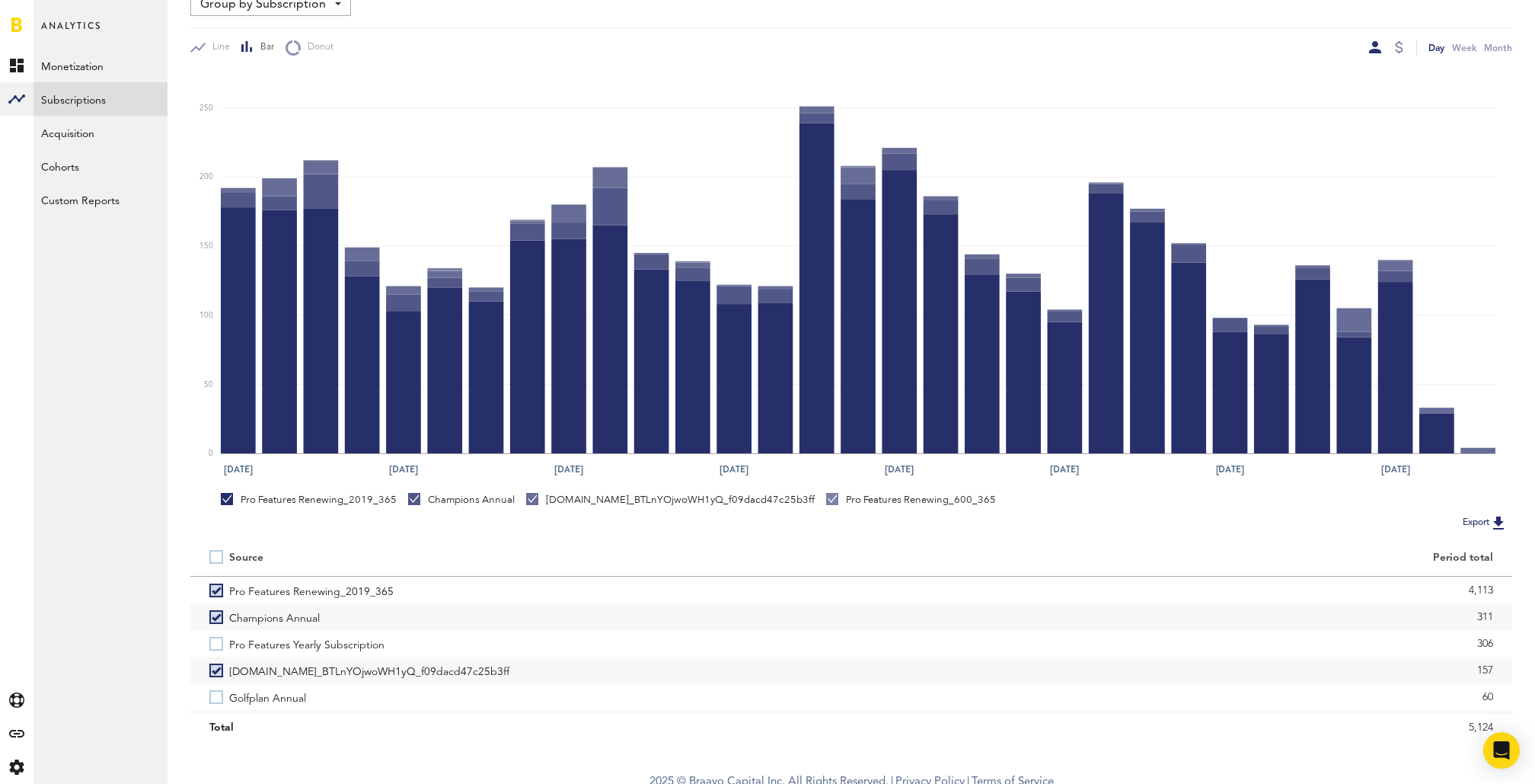
scroll to position [207, 0]
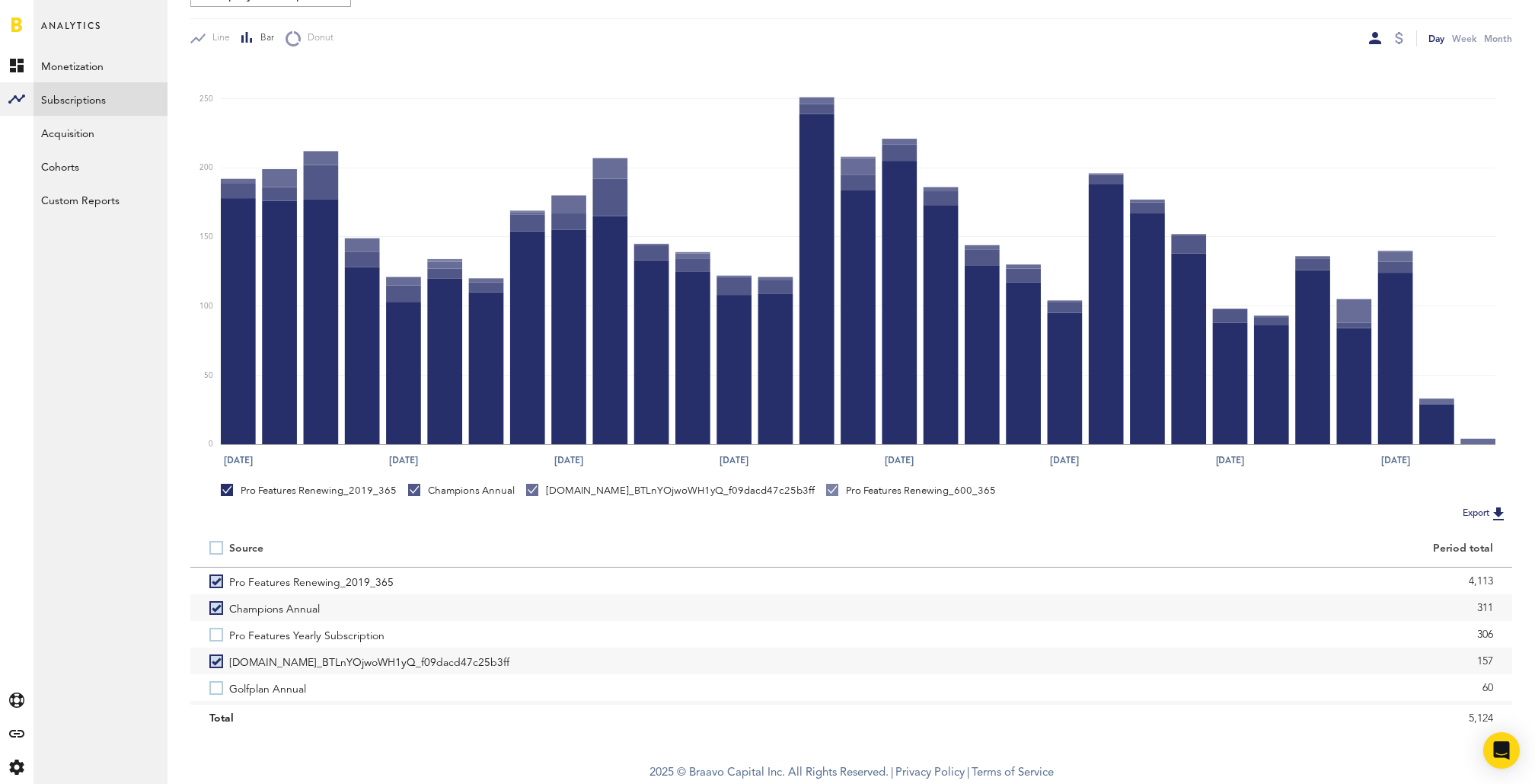
click at [216, 548] on label at bounding box center [219, 548] width 20 height 0
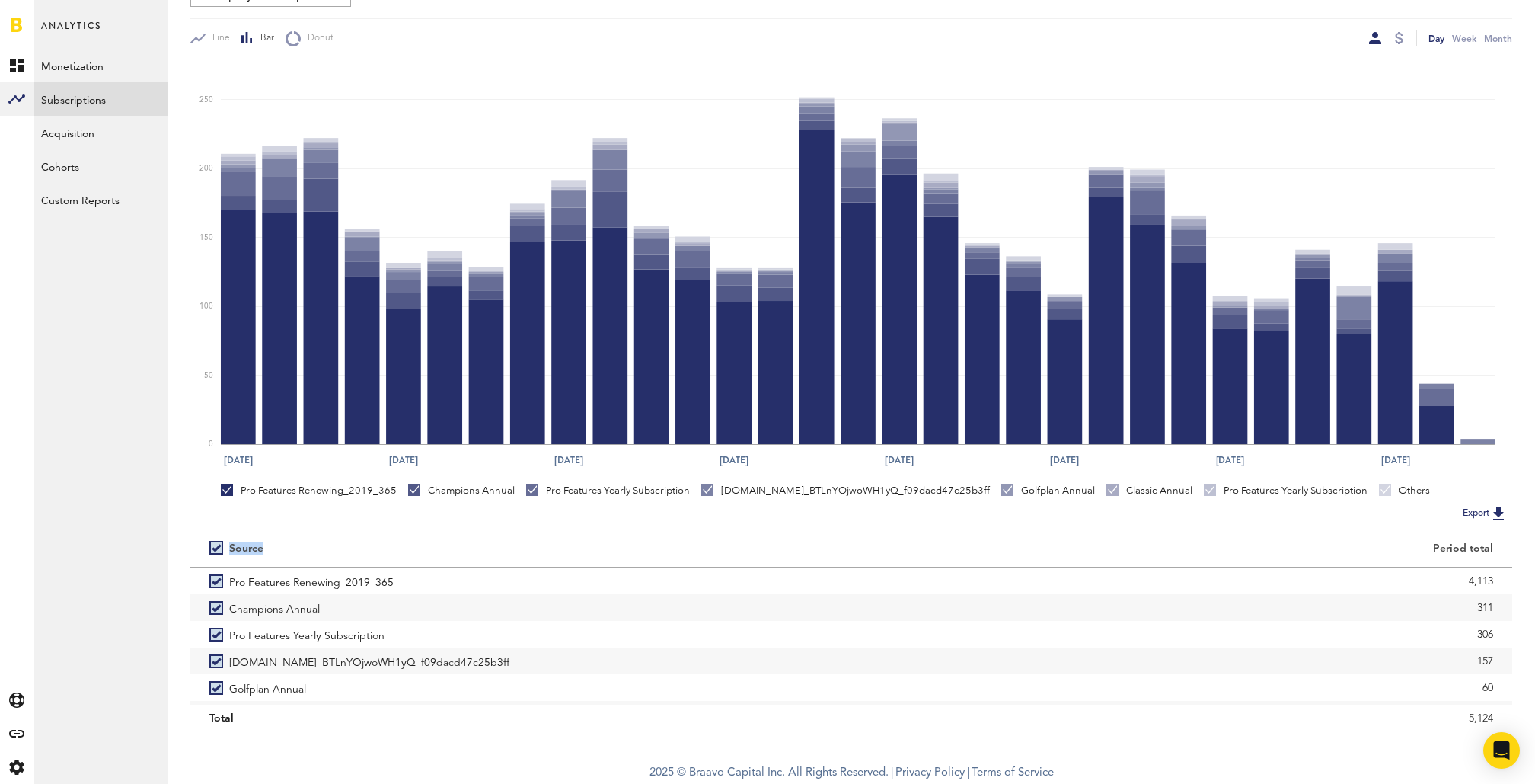
click at [216, 548] on label at bounding box center [219, 548] width 20 height 0
checkbox input "false"
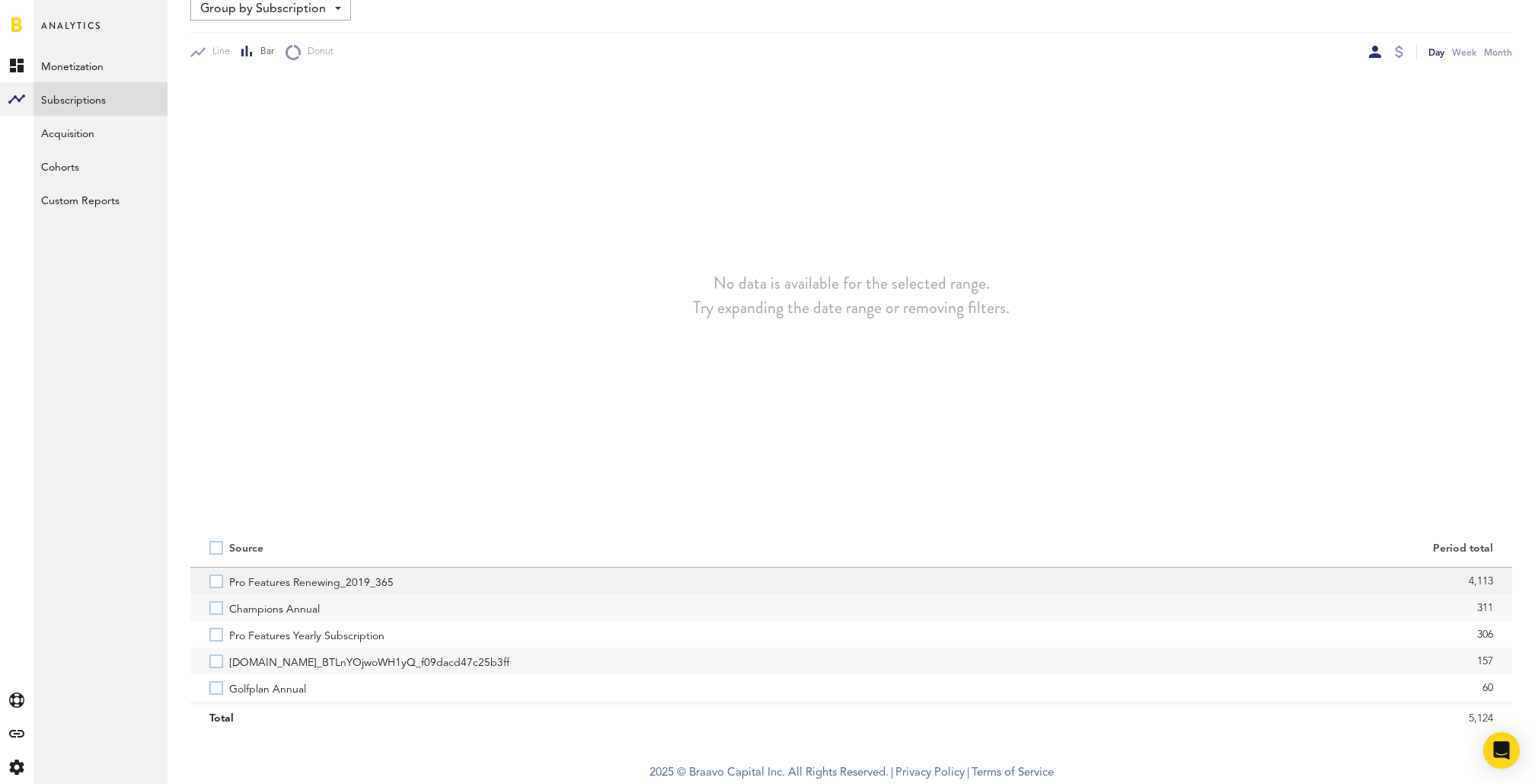
click at [218, 579] on label "Pro Features Renewing_2019_365" at bounding box center [520, 580] width 623 height 27
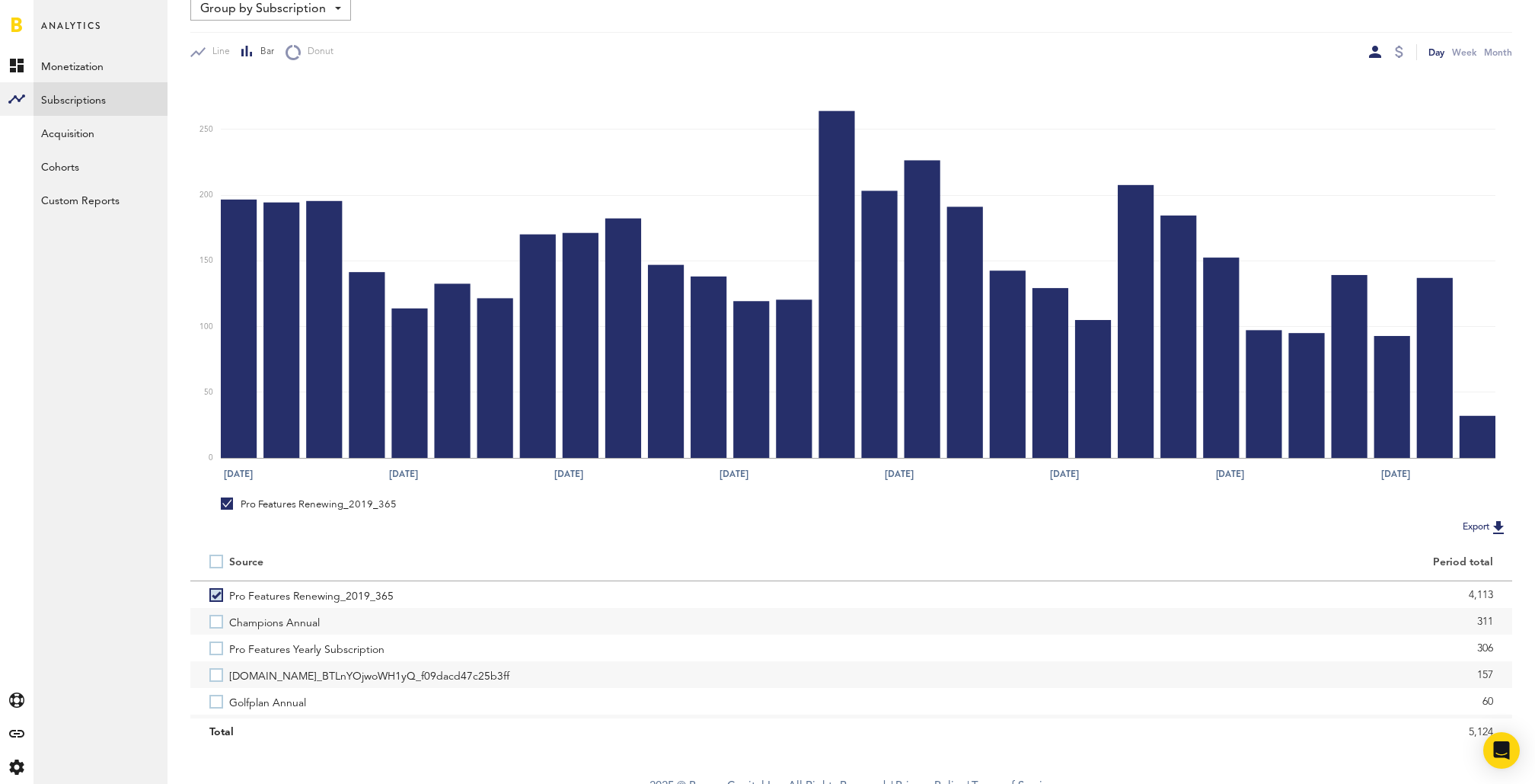
scroll to position [179, 0]
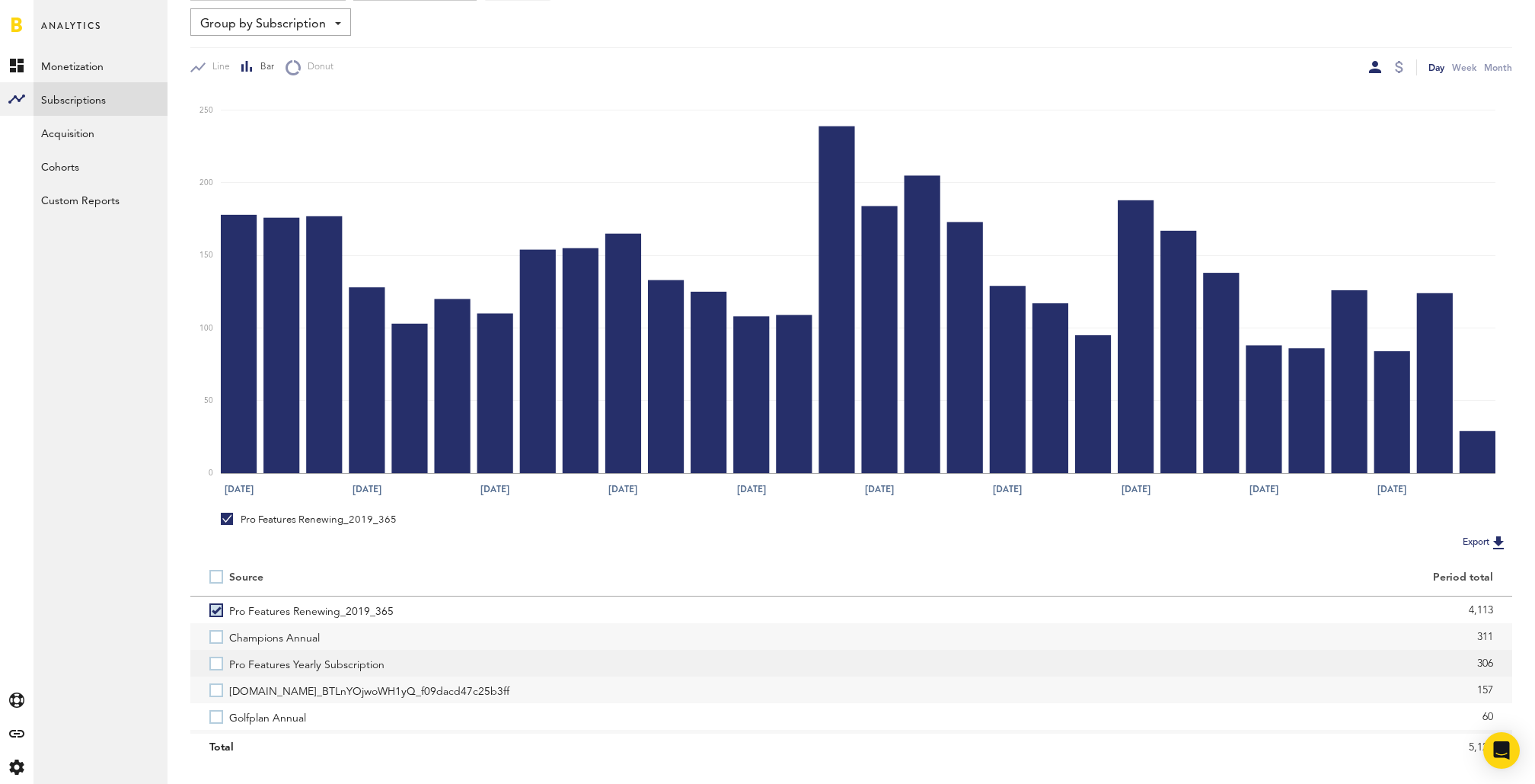
click at [218, 667] on label "Pro Features Yearly Subscription" at bounding box center [520, 663] width 623 height 27
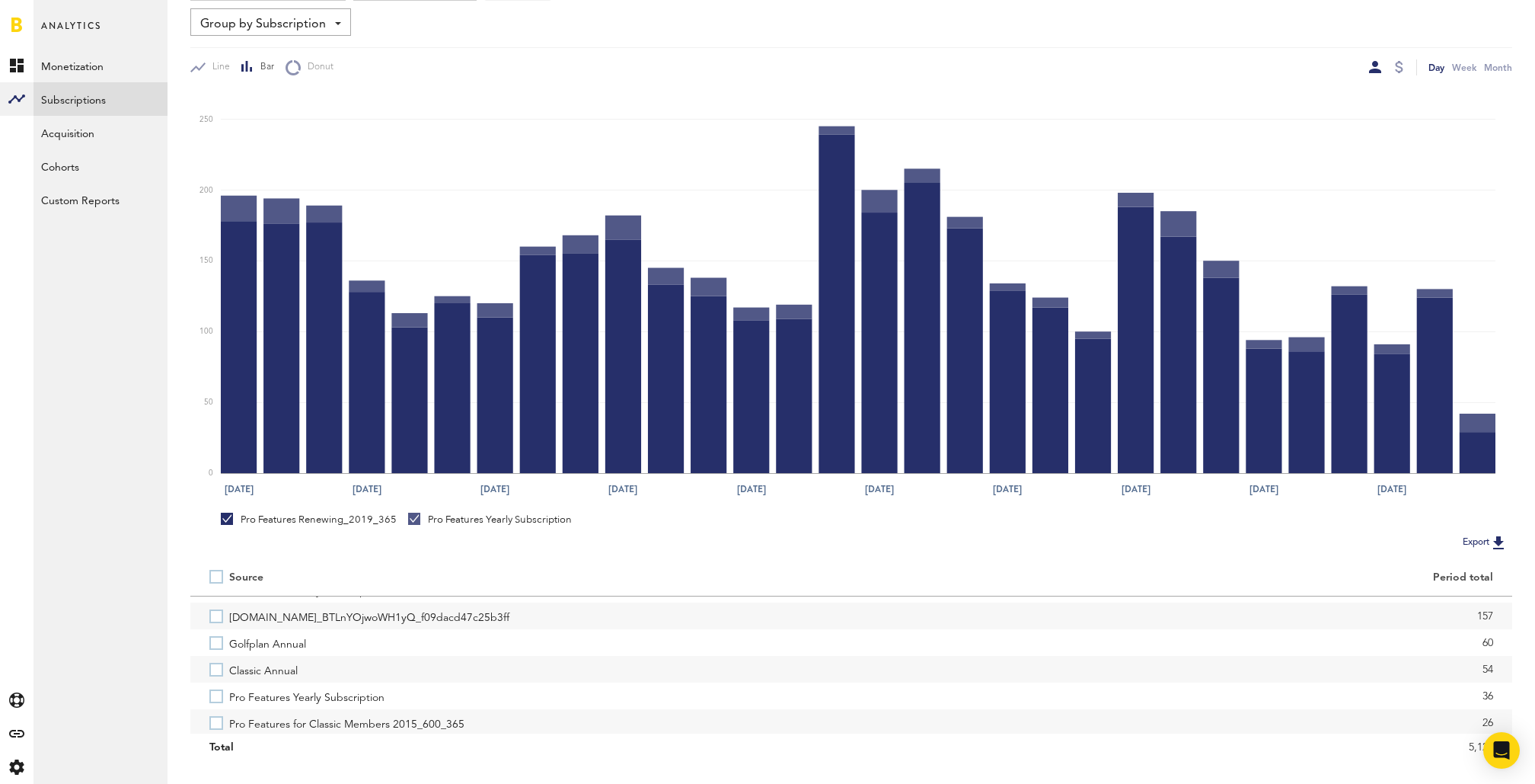
scroll to position [91, 0]
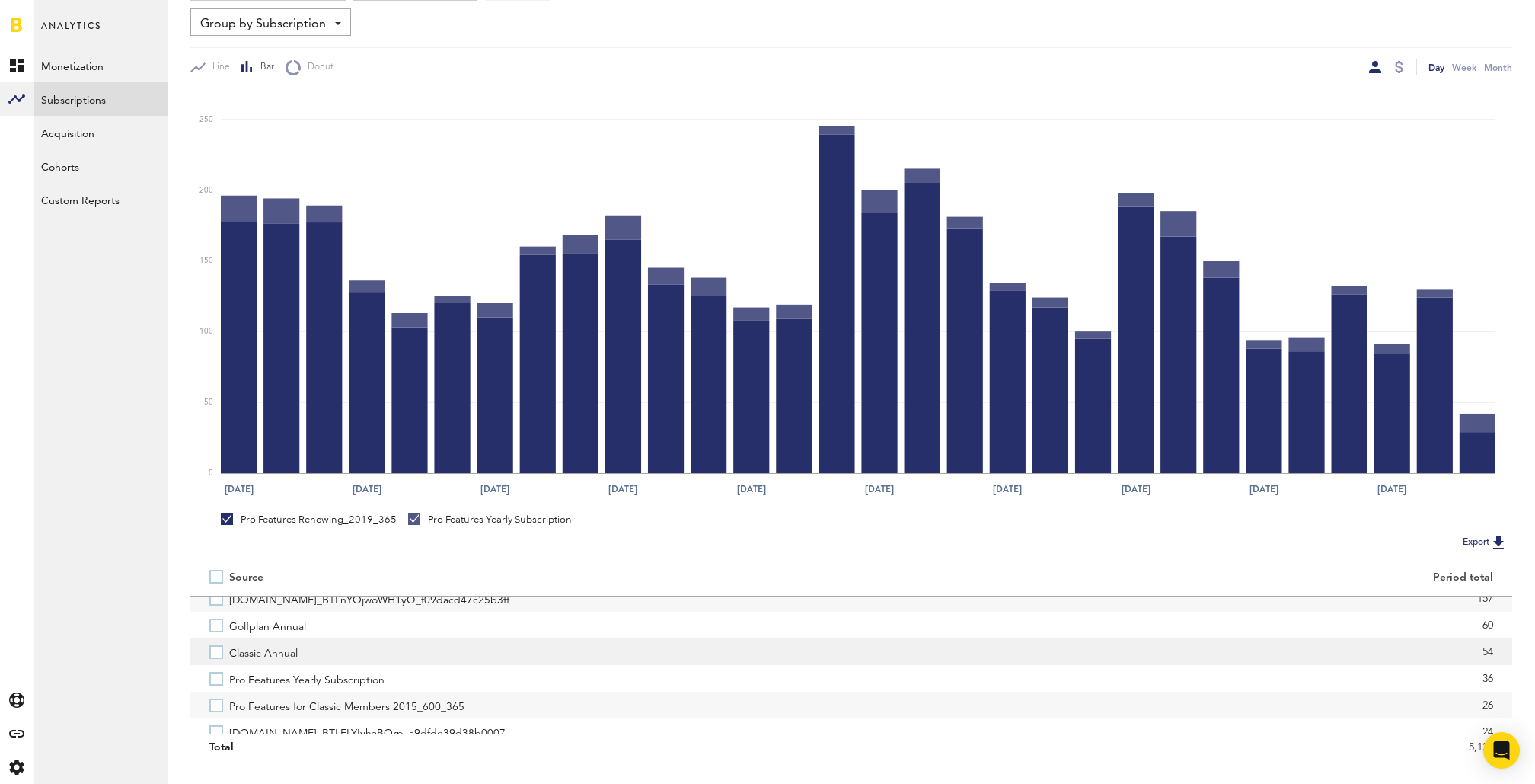
click at [214, 649] on label "Classic Annual" at bounding box center [520, 652] width 623 height 27
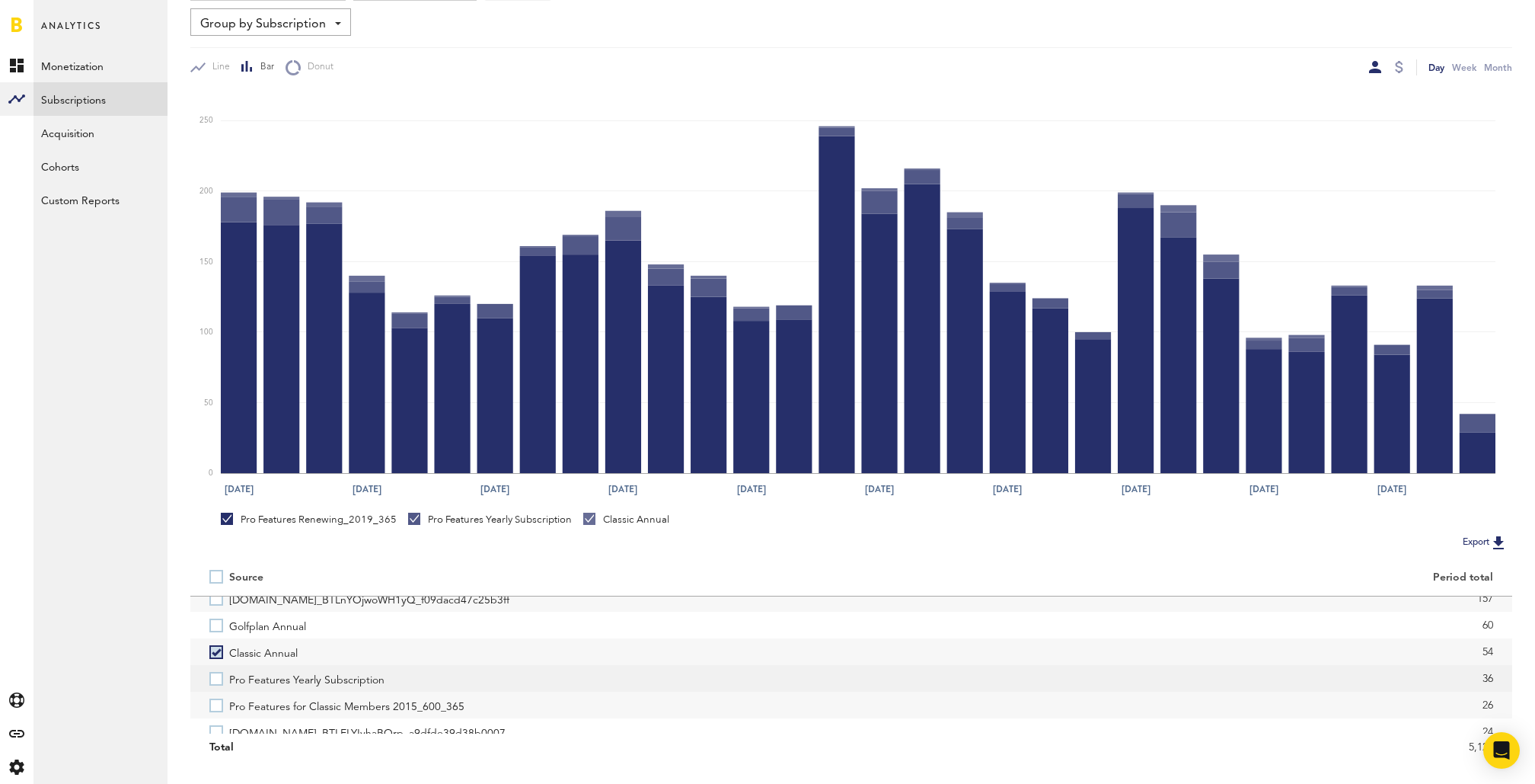
click at [217, 679] on label "Pro Features Yearly Subscription" at bounding box center [520, 678] width 623 height 27
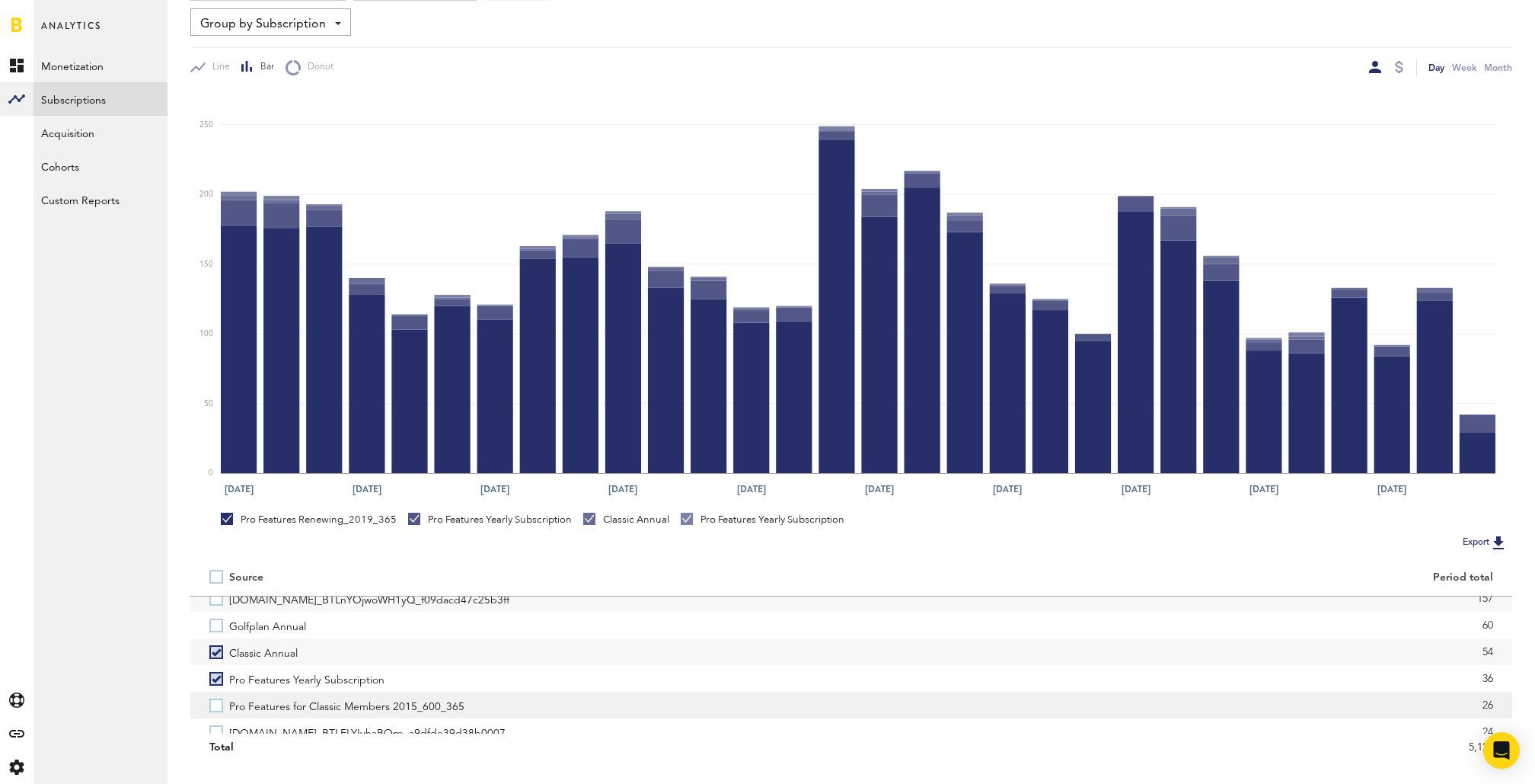
click at [220, 706] on label "Pro Features for Classic Members 2015_600_365" at bounding box center [520, 705] width 623 height 27
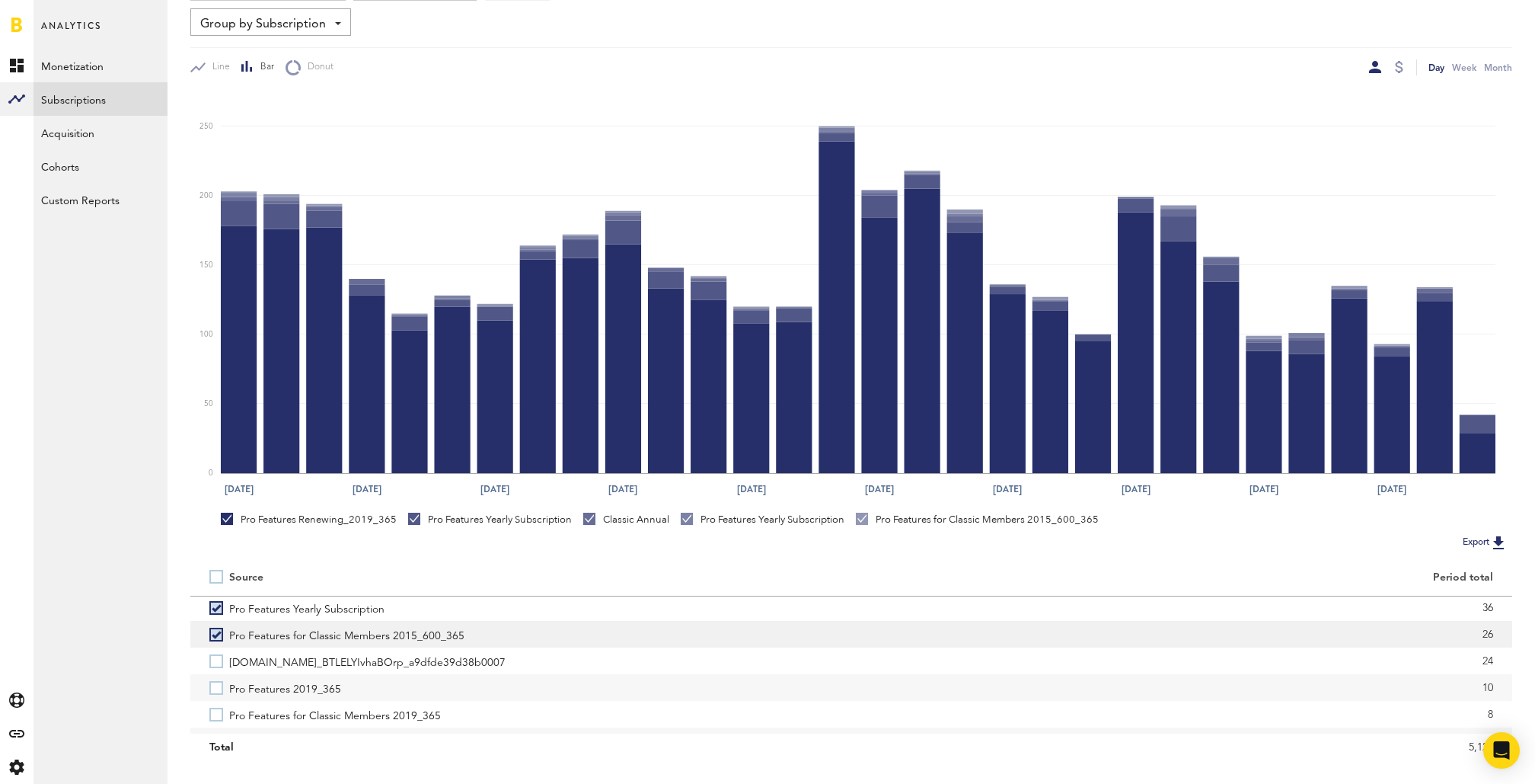
scroll to position [165, 0]
click at [213, 683] on label "Pro Features 2019_365" at bounding box center [520, 685] width 623 height 27
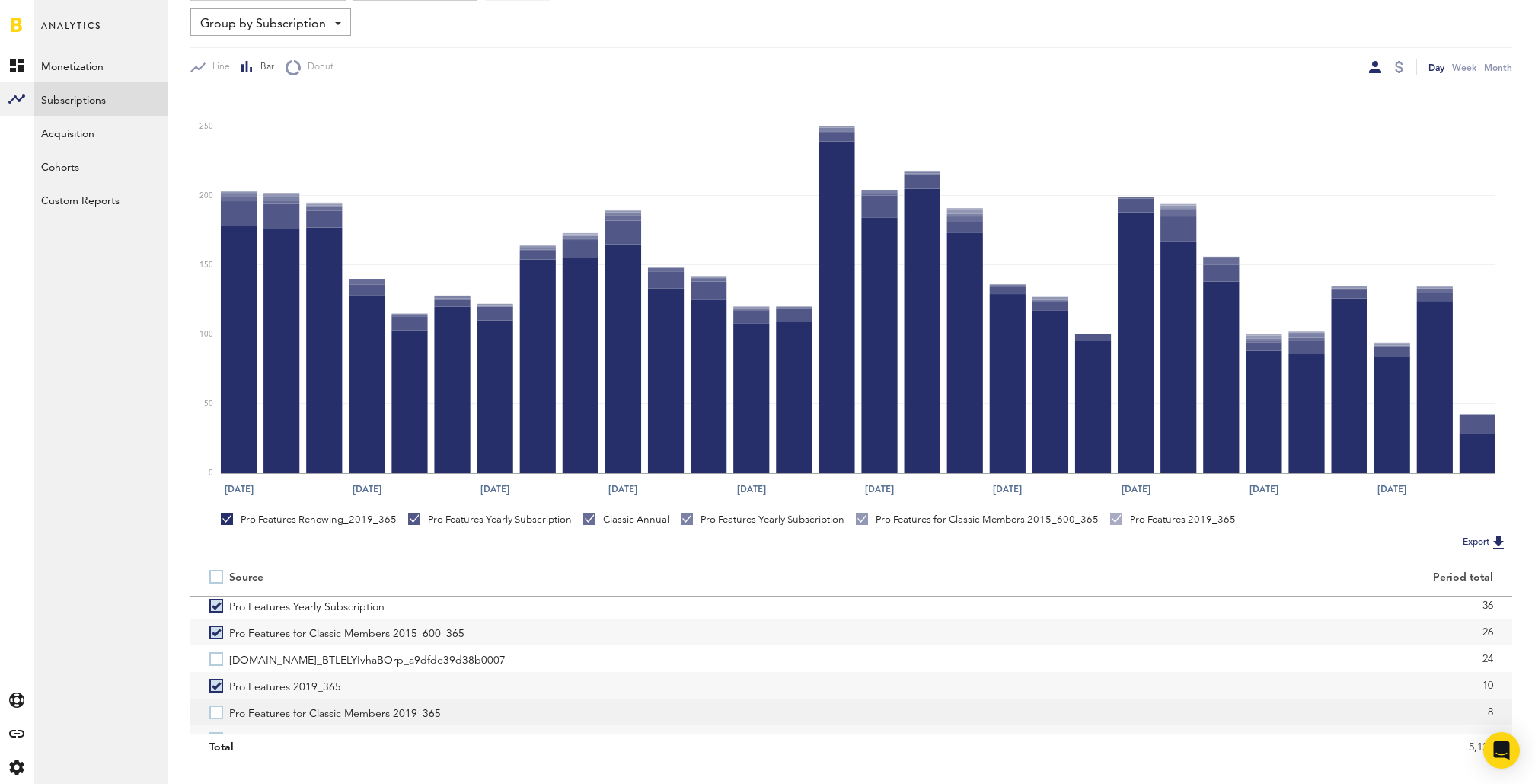
click at [221, 718] on label "Pro Features for Classic Members 2019_365" at bounding box center [520, 712] width 623 height 27
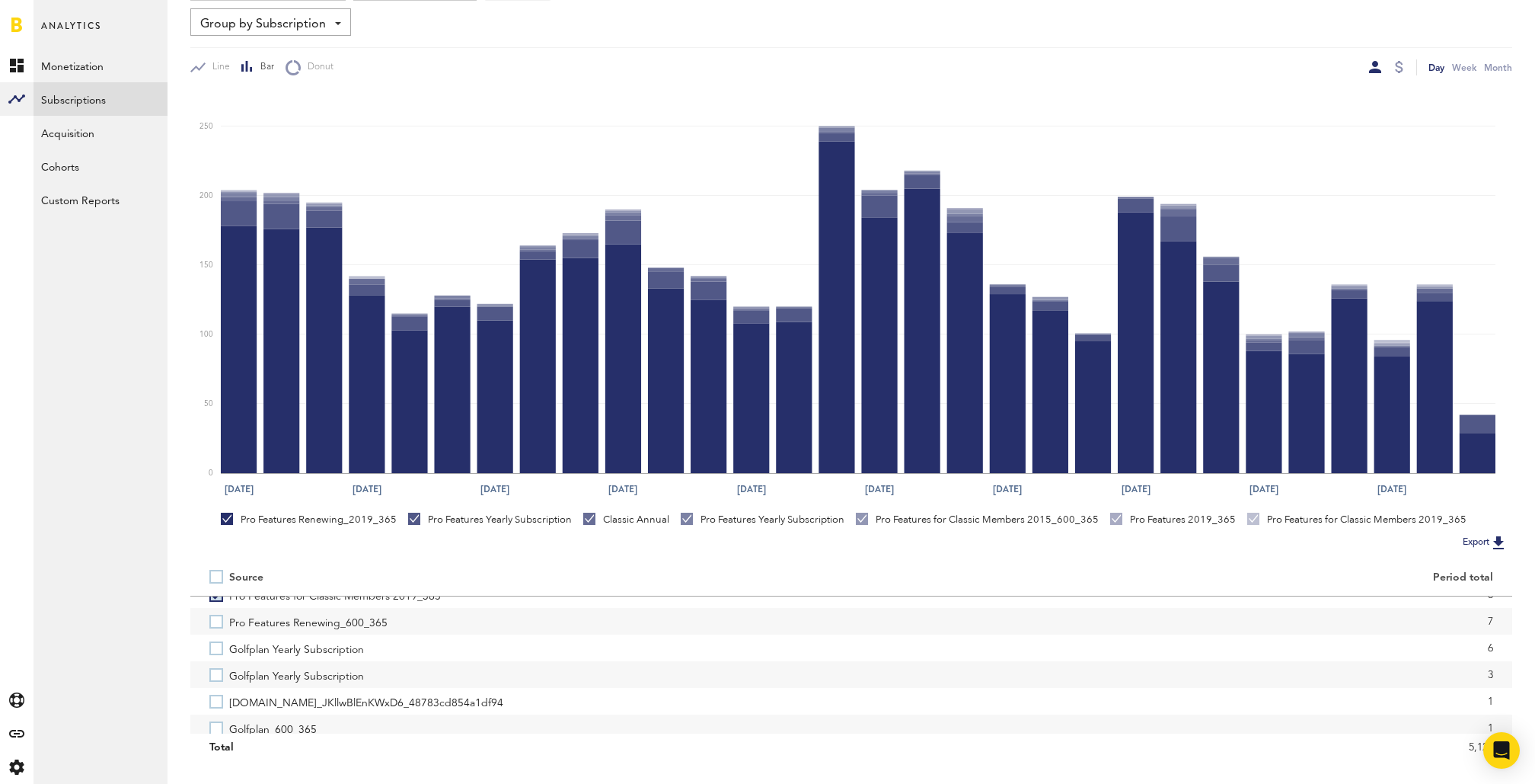
scroll to position [293, 0]
click at [215, 613] on label "Pro Features Renewing_600_365" at bounding box center [520, 610] width 623 height 27
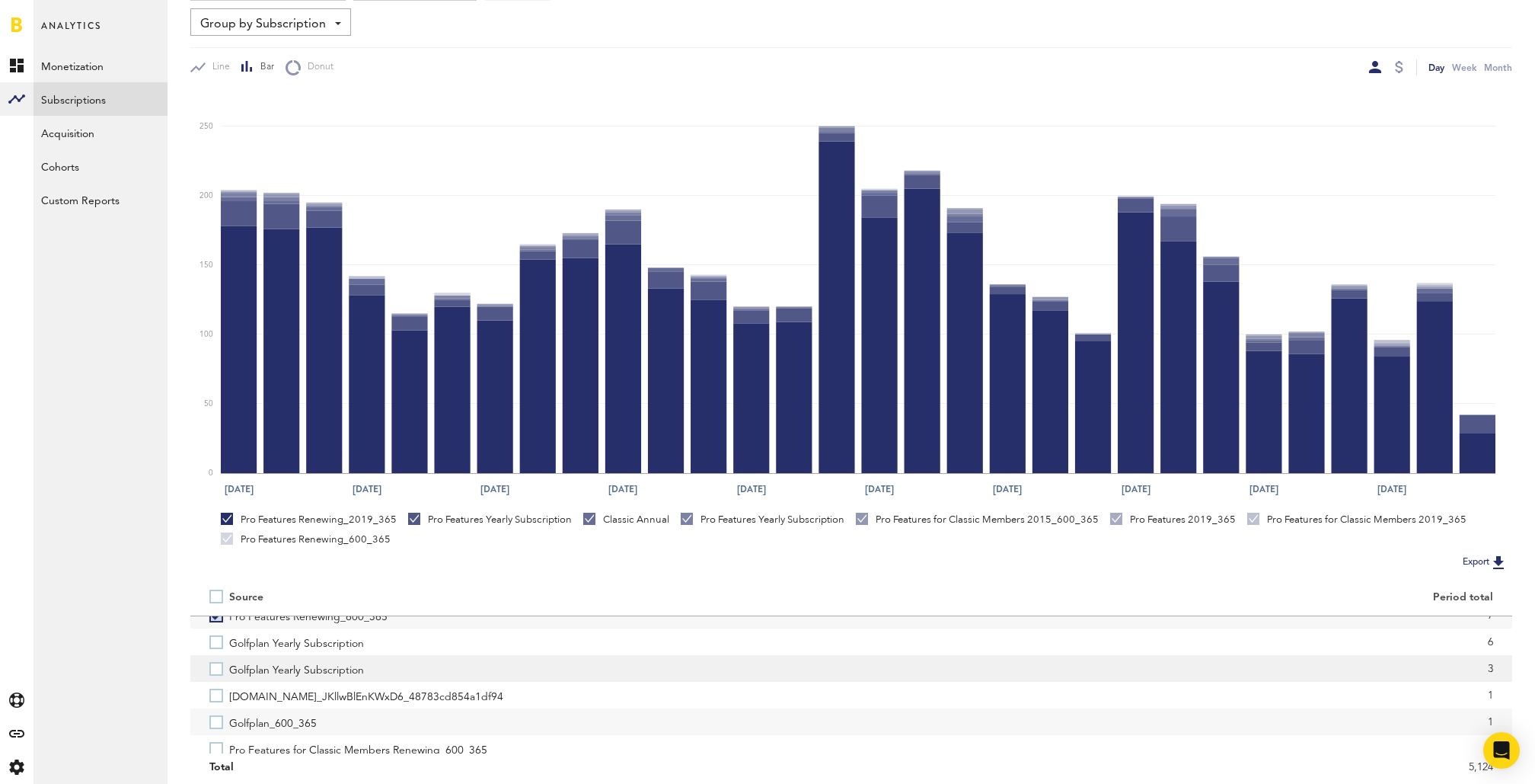
scroll to position [318, 0]
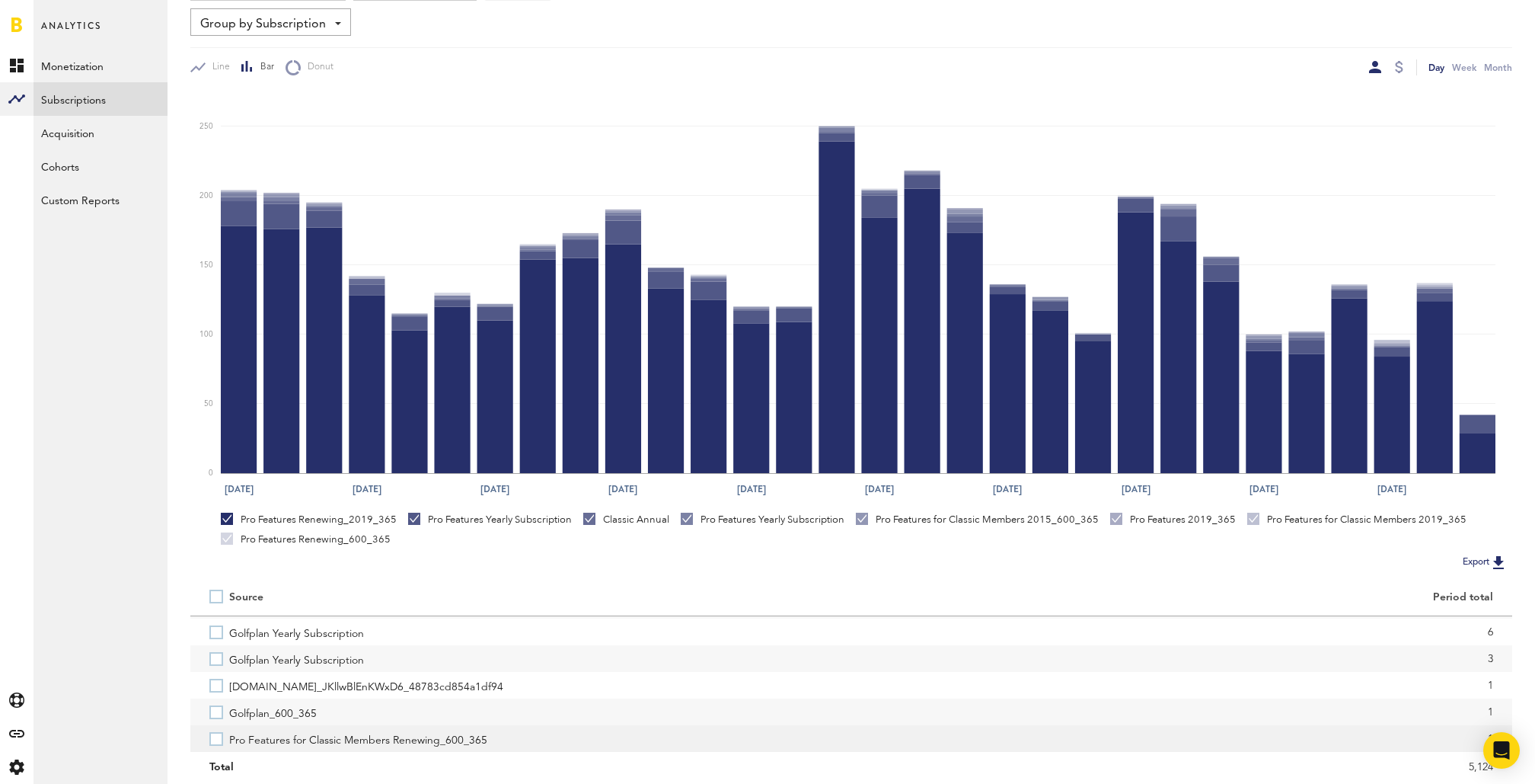
click at [218, 735] on label "Pro Features for Classic Members Renewing_600_365" at bounding box center [520, 738] width 623 height 27
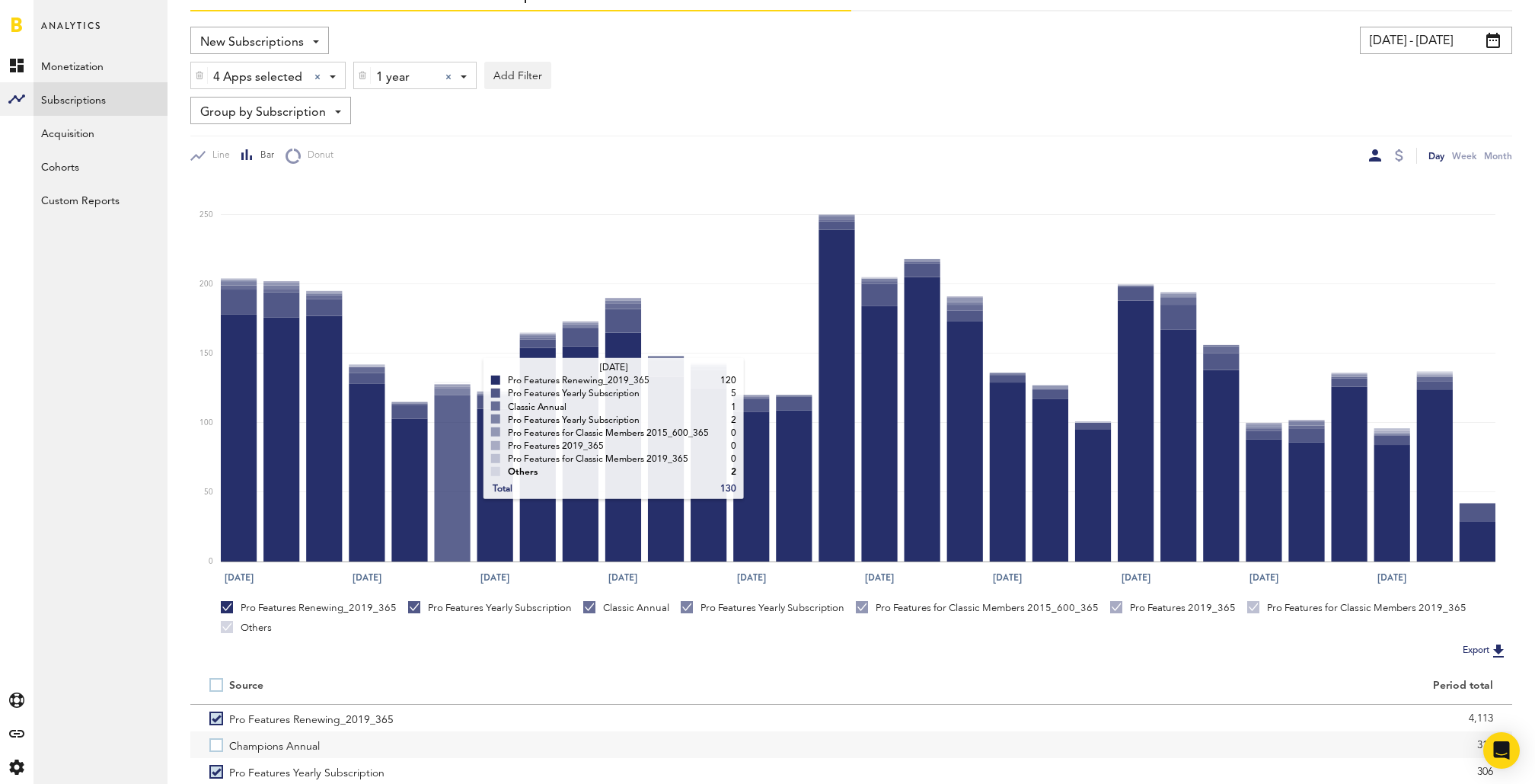
scroll to position [63, 0]
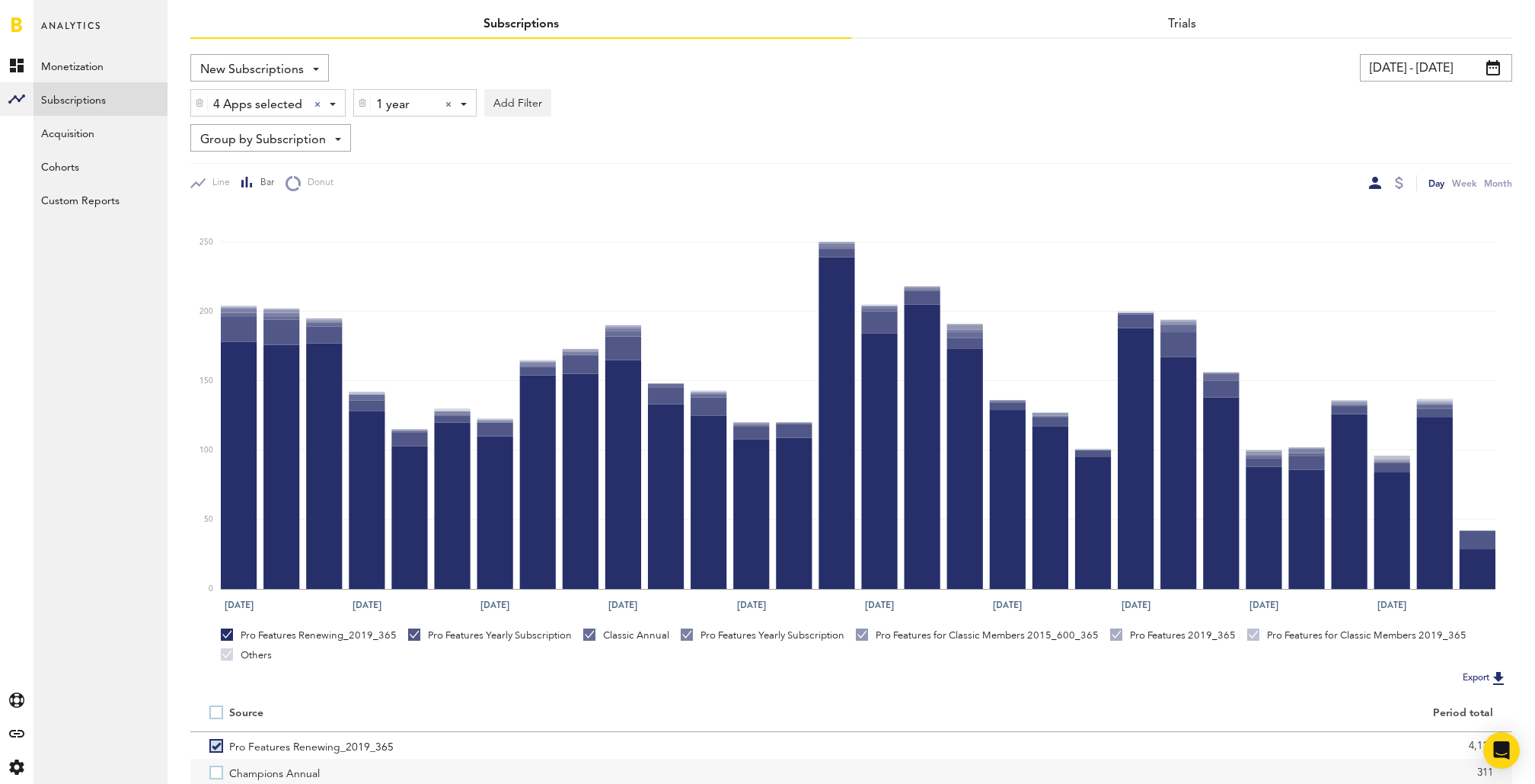
click at [446, 104] on div at bounding box center [448, 104] width 6 height 6
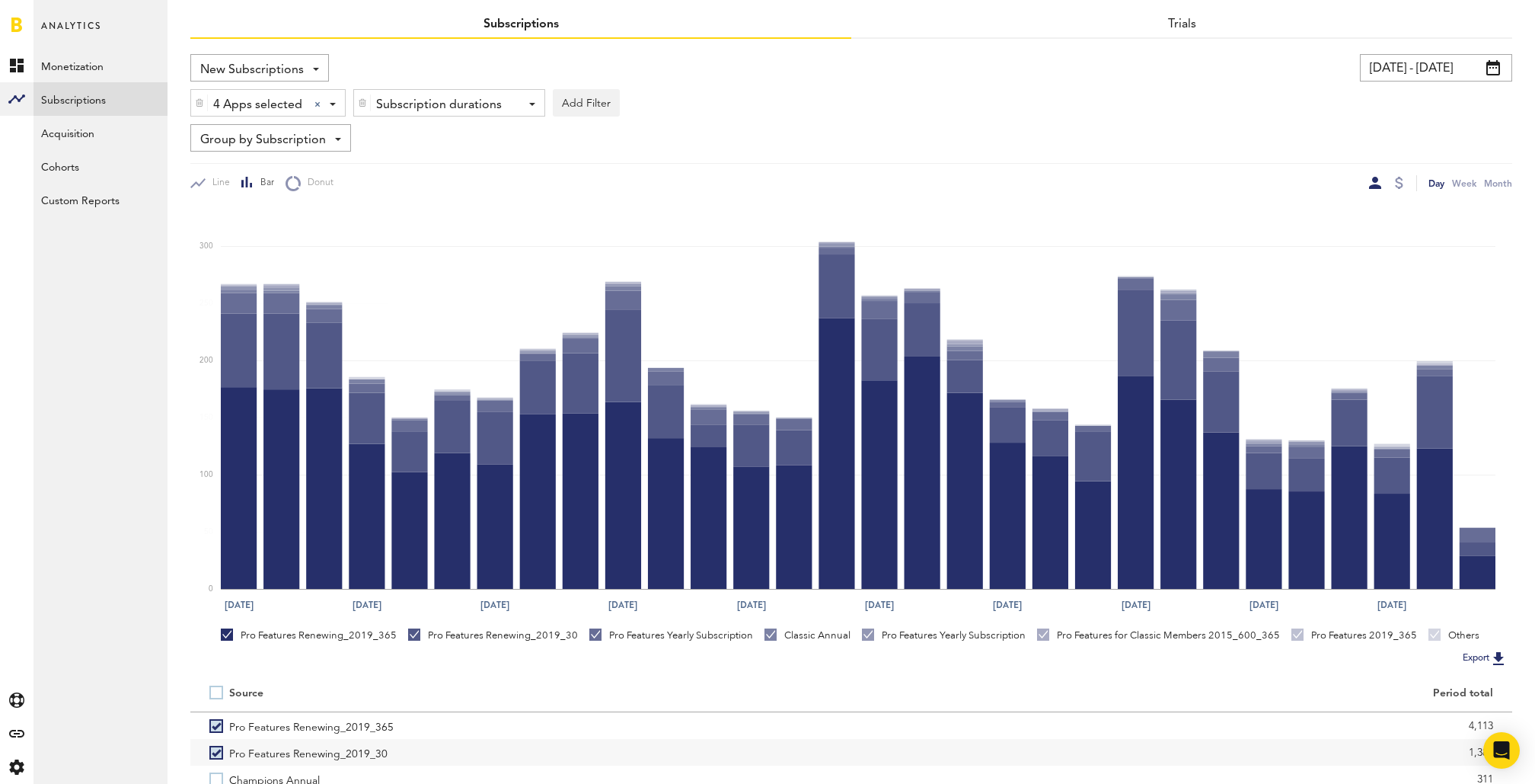
click at [446, 104] on div "Subscription durations" at bounding box center [443, 105] width 135 height 26
click at [441, 160] on span "1 month" at bounding box center [427, 167] width 117 height 26
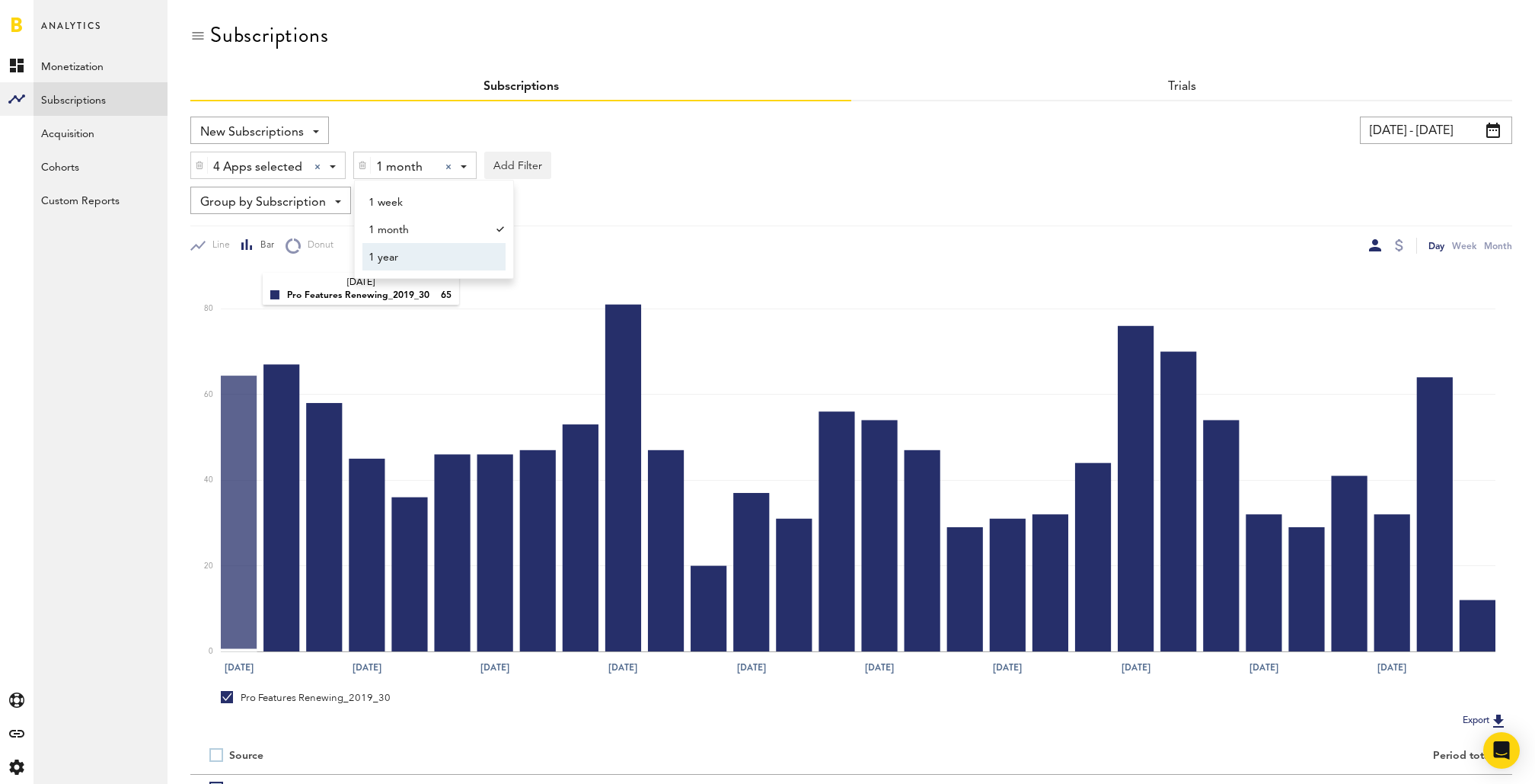
click at [248, 290] on rect at bounding box center [859, 460] width 1275 height 382
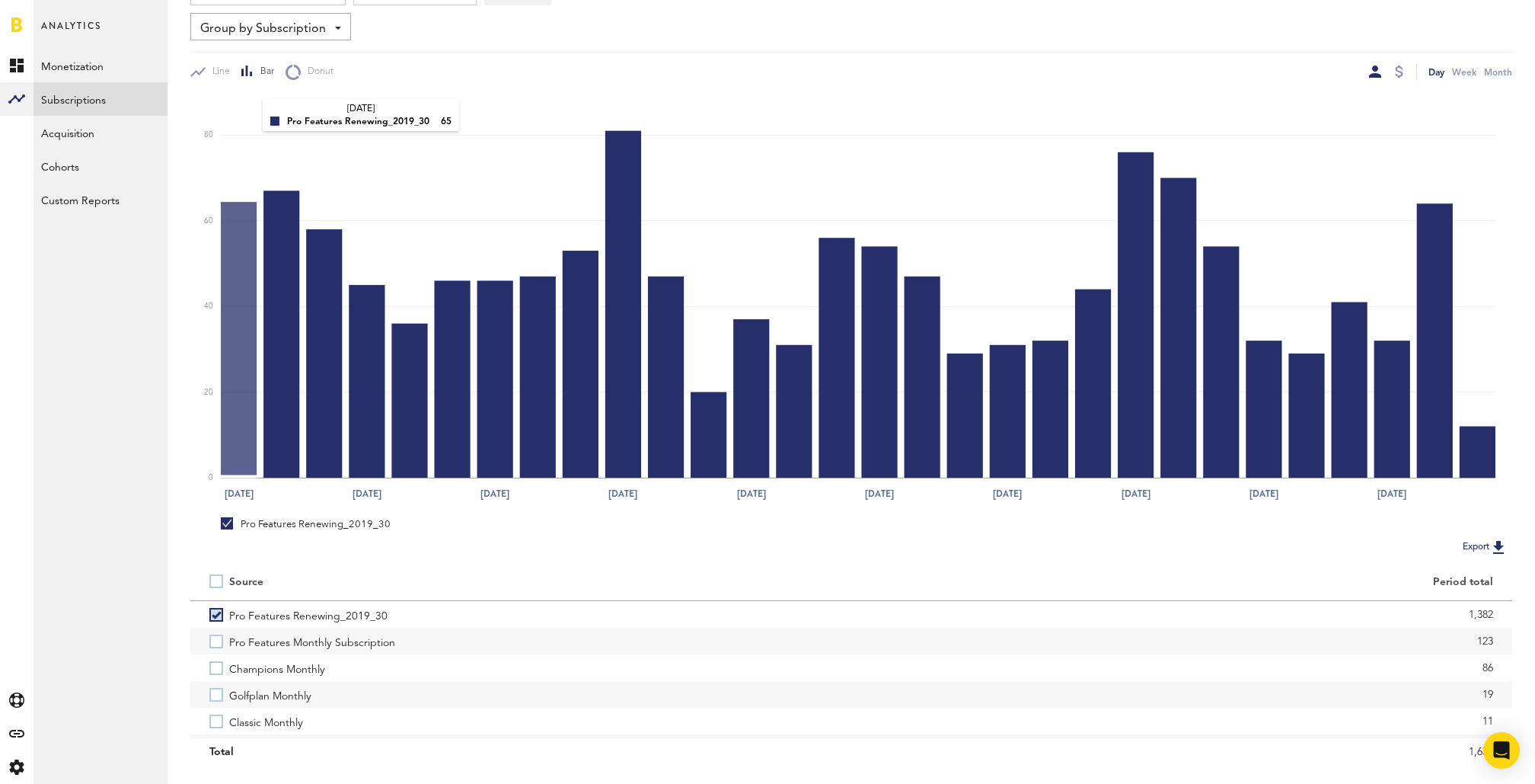
scroll to position [207, 0]
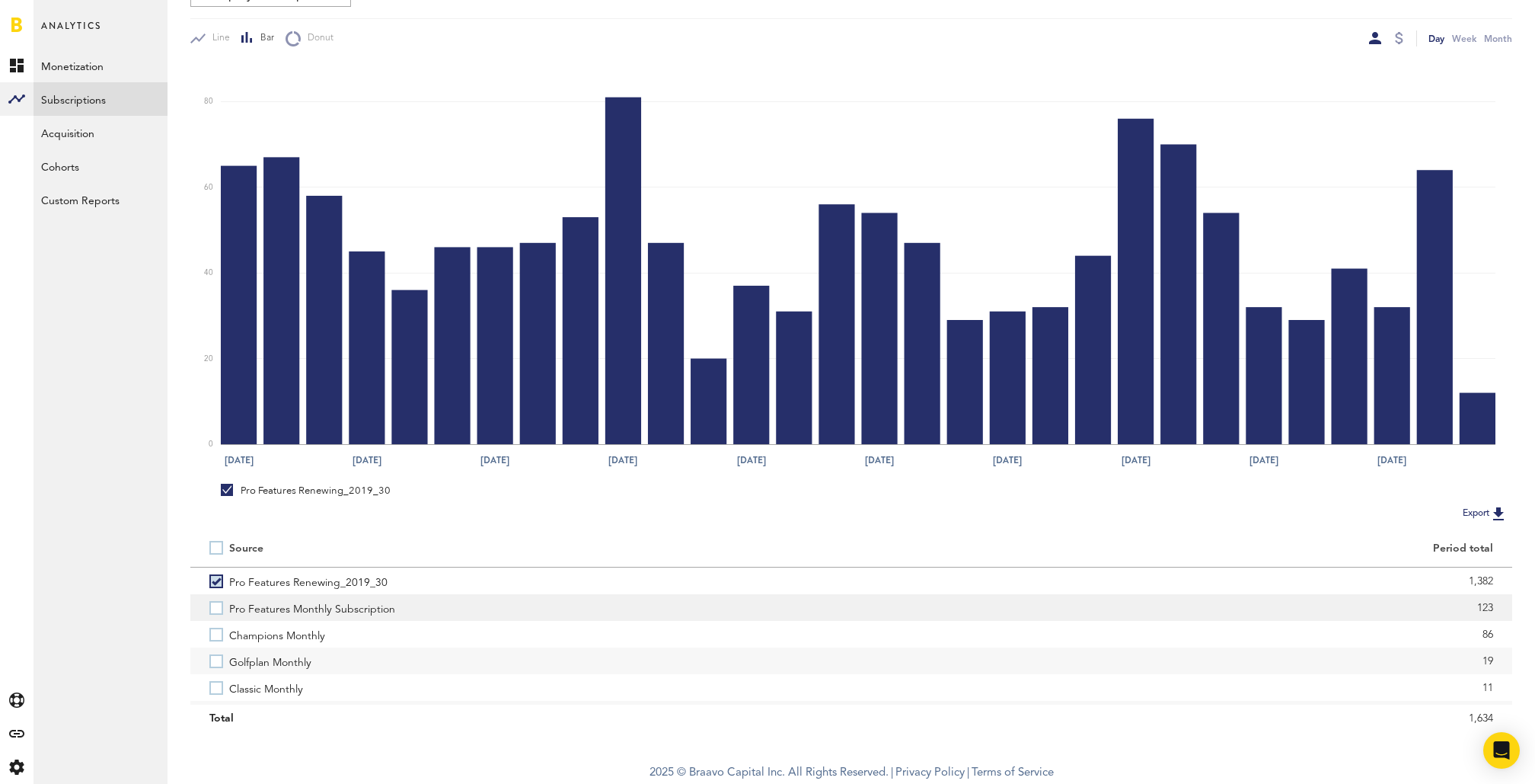
click at [215, 604] on label "Pro Features Monthly Subscription" at bounding box center [520, 607] width 623 height 27
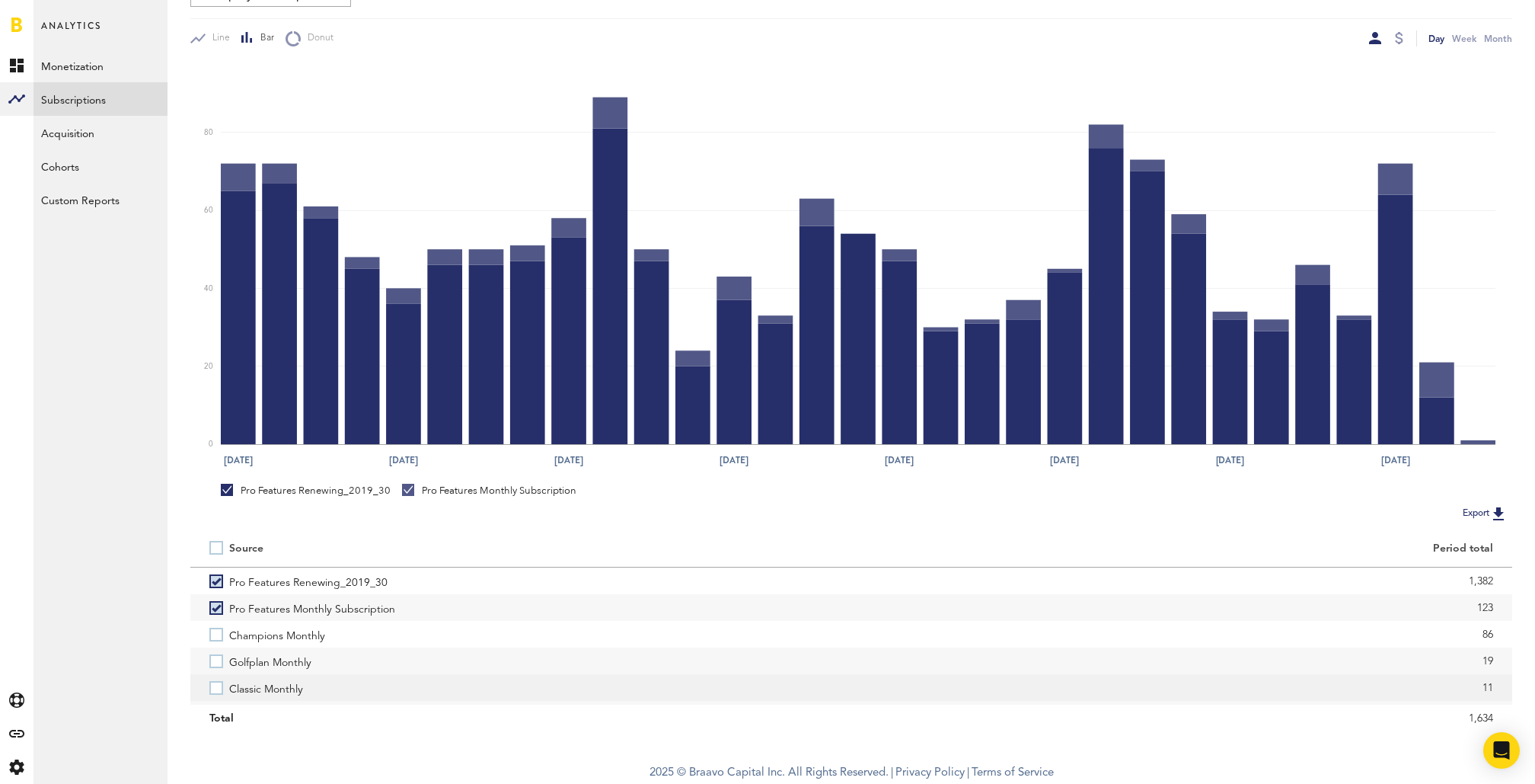
click at [221, 687] on label "Classic Monthly" at bounding box center [520, 687] width 623 height 27
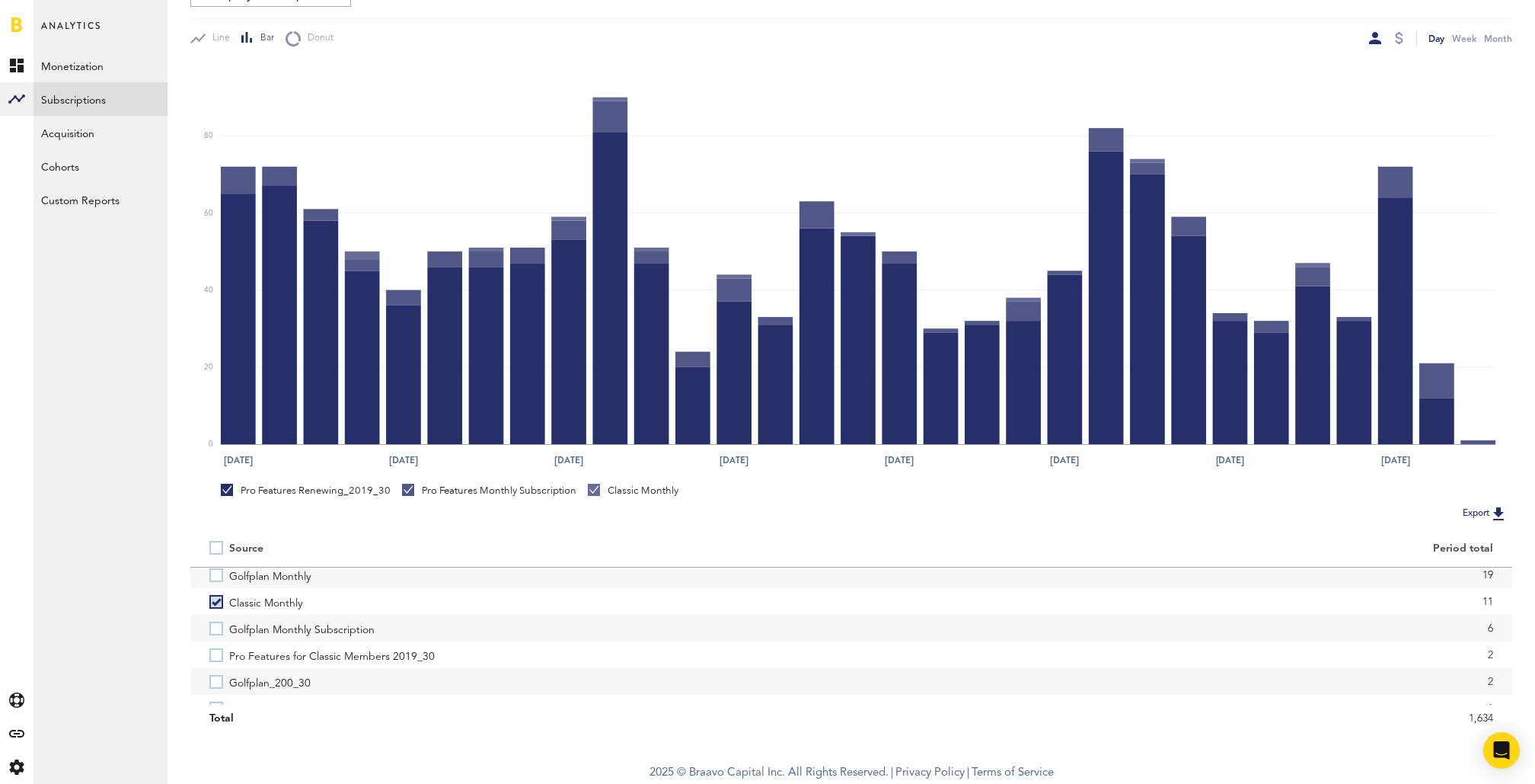
scroll to position [95, 0]
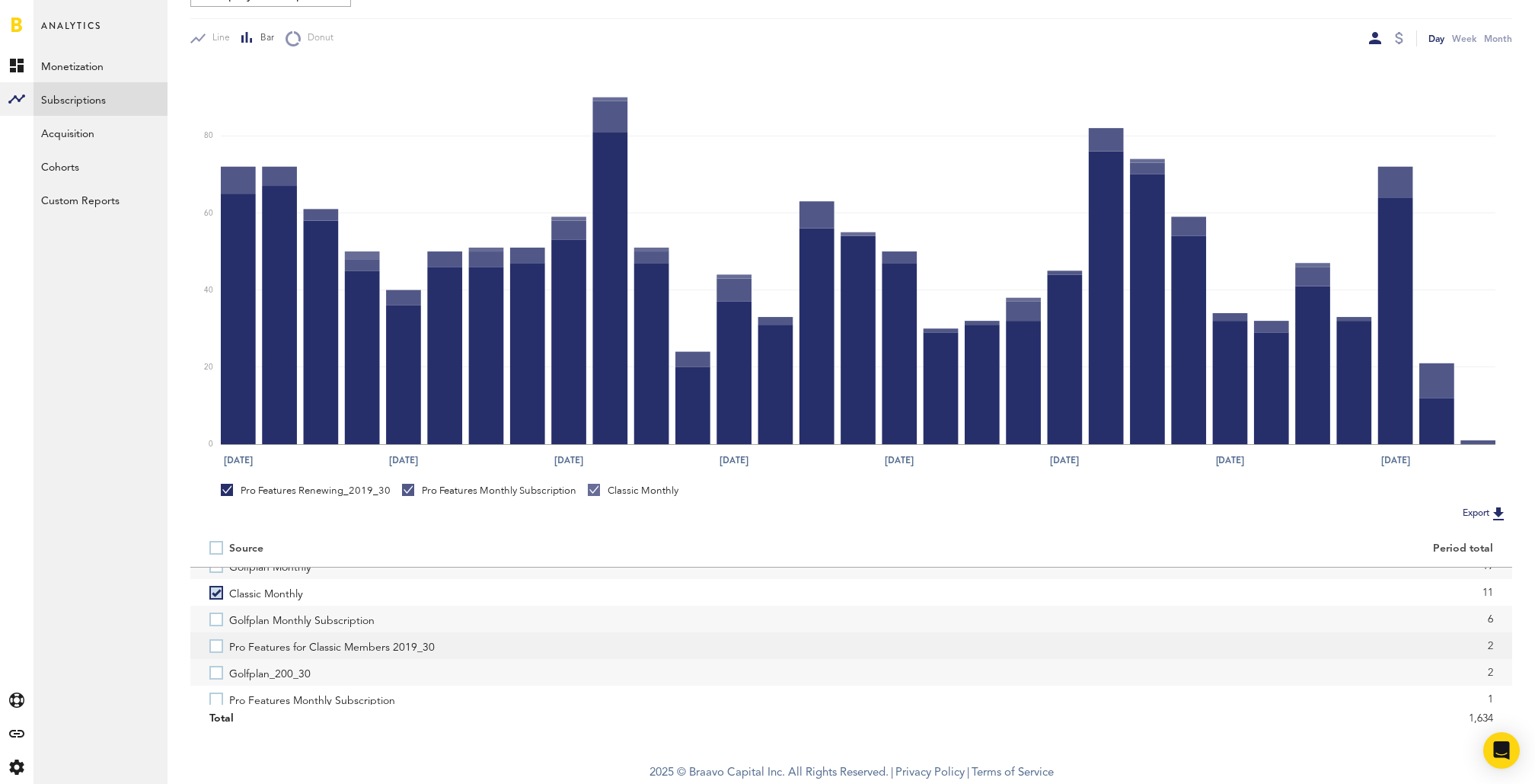
click at [213, 647] on label "Pro Features for Classic Members 2019_30" at bounding box center [520, 645] width 623 height 27
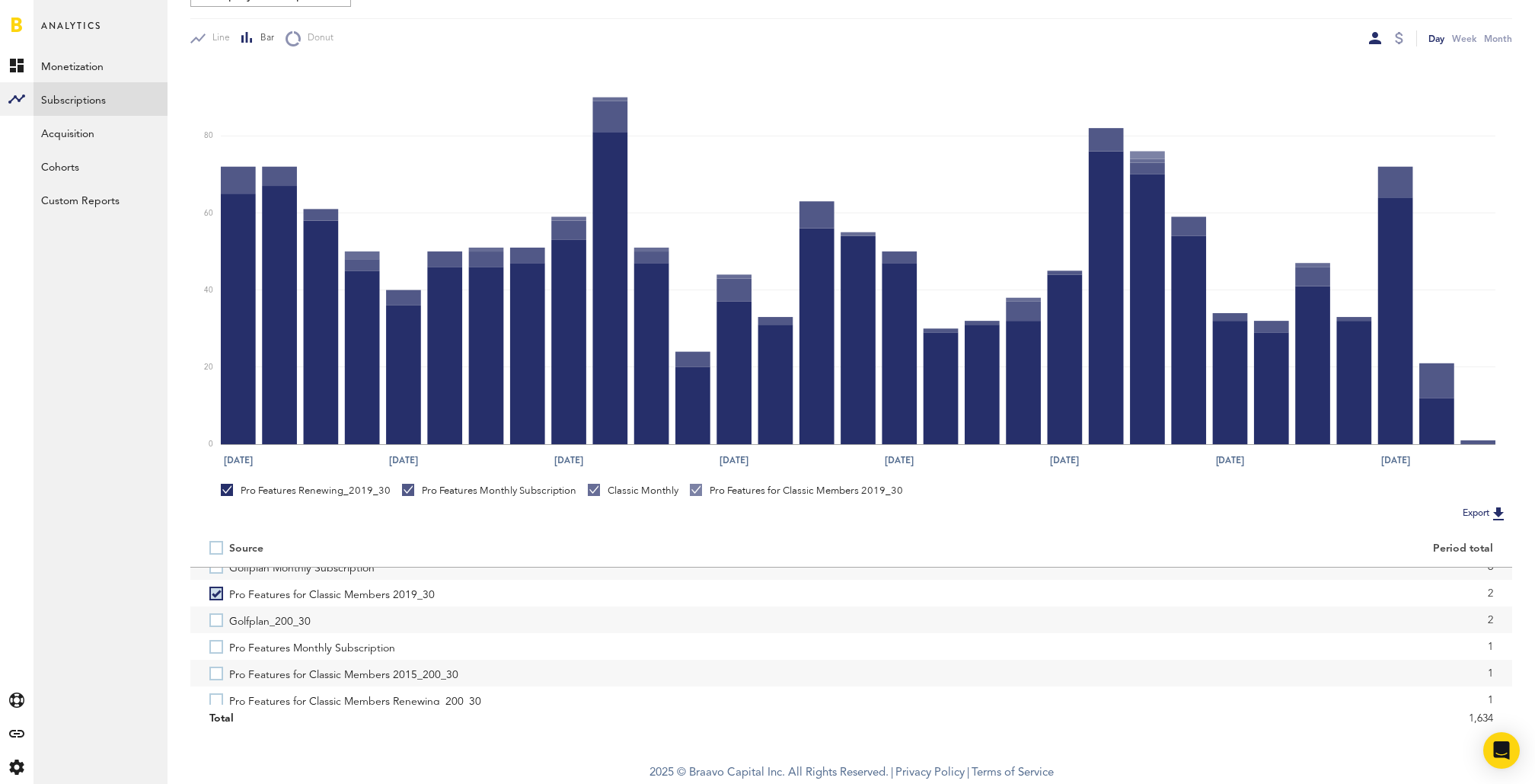
scroll to position [158, 0]
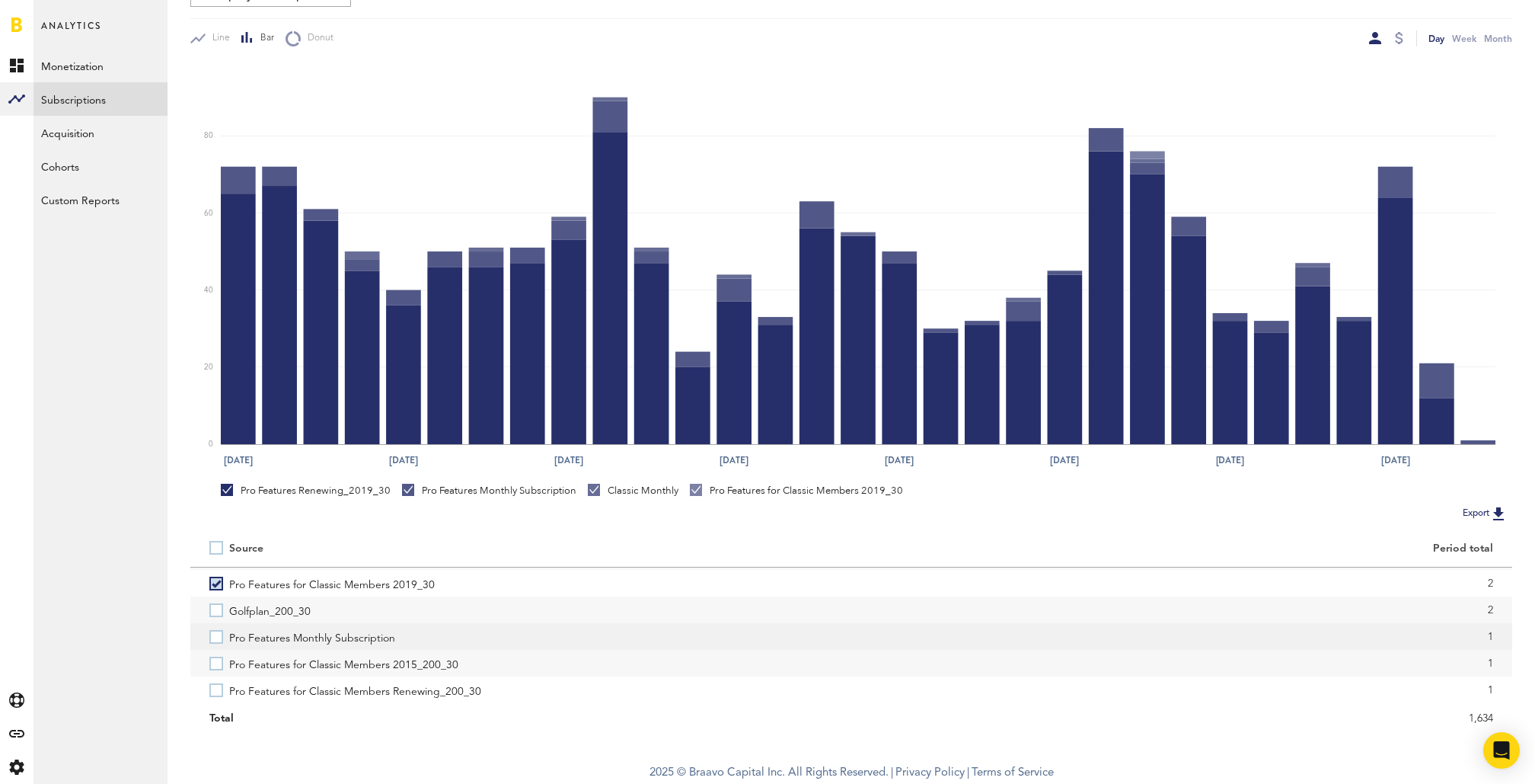
click at [216, 642] on label "Pro Features Monthly Subscription" at bounding box center [520, 636] width 623 height 27
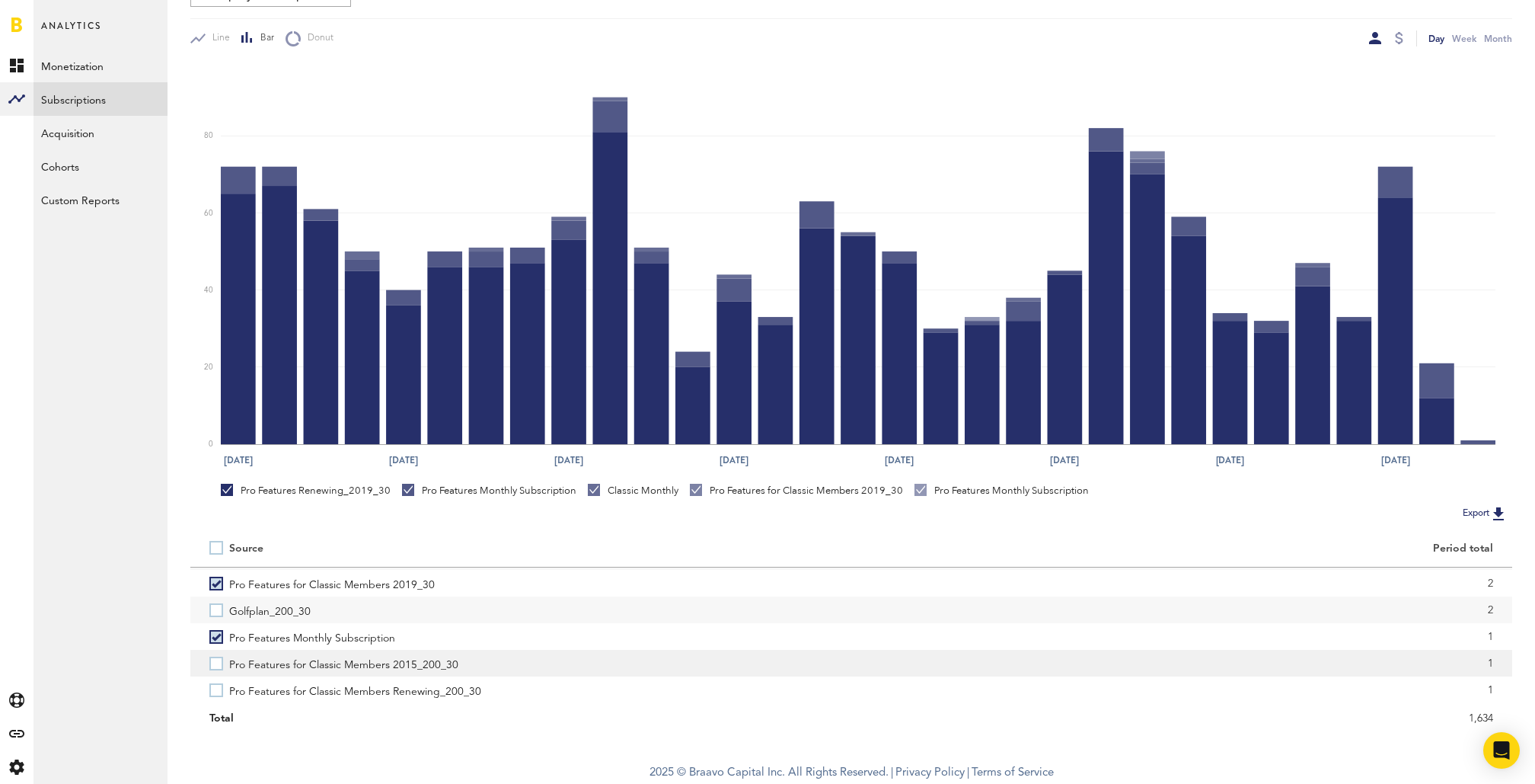
click at [219, 669] on label "Pro Features for Classic Members 2015_200_30" at bounding box center [520, 663] width 623 height 27
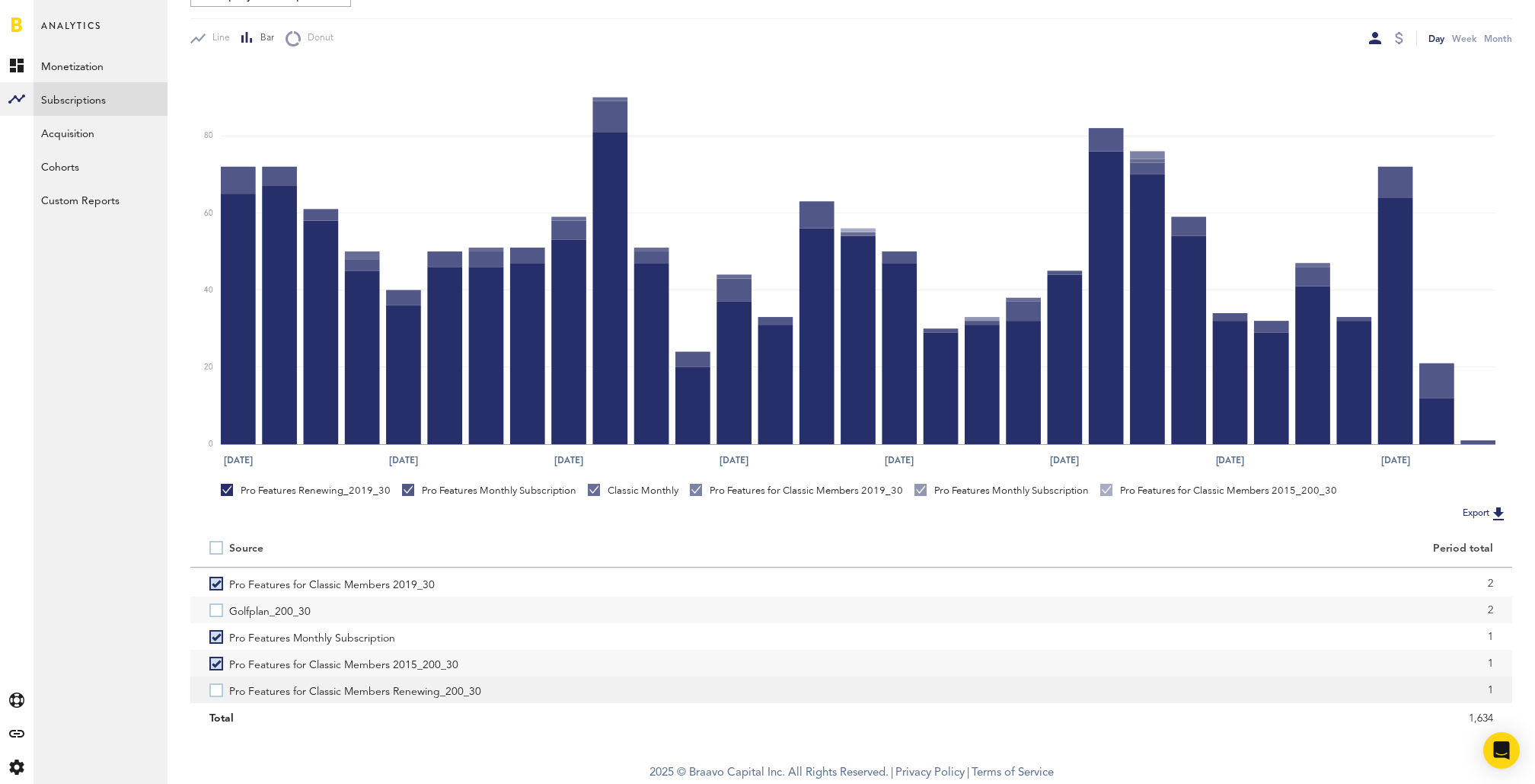
click at [219, 692] on label "Pro Features for Classic Members Renewing_200_30" at bounding box center [520, 689] width 623 height 27
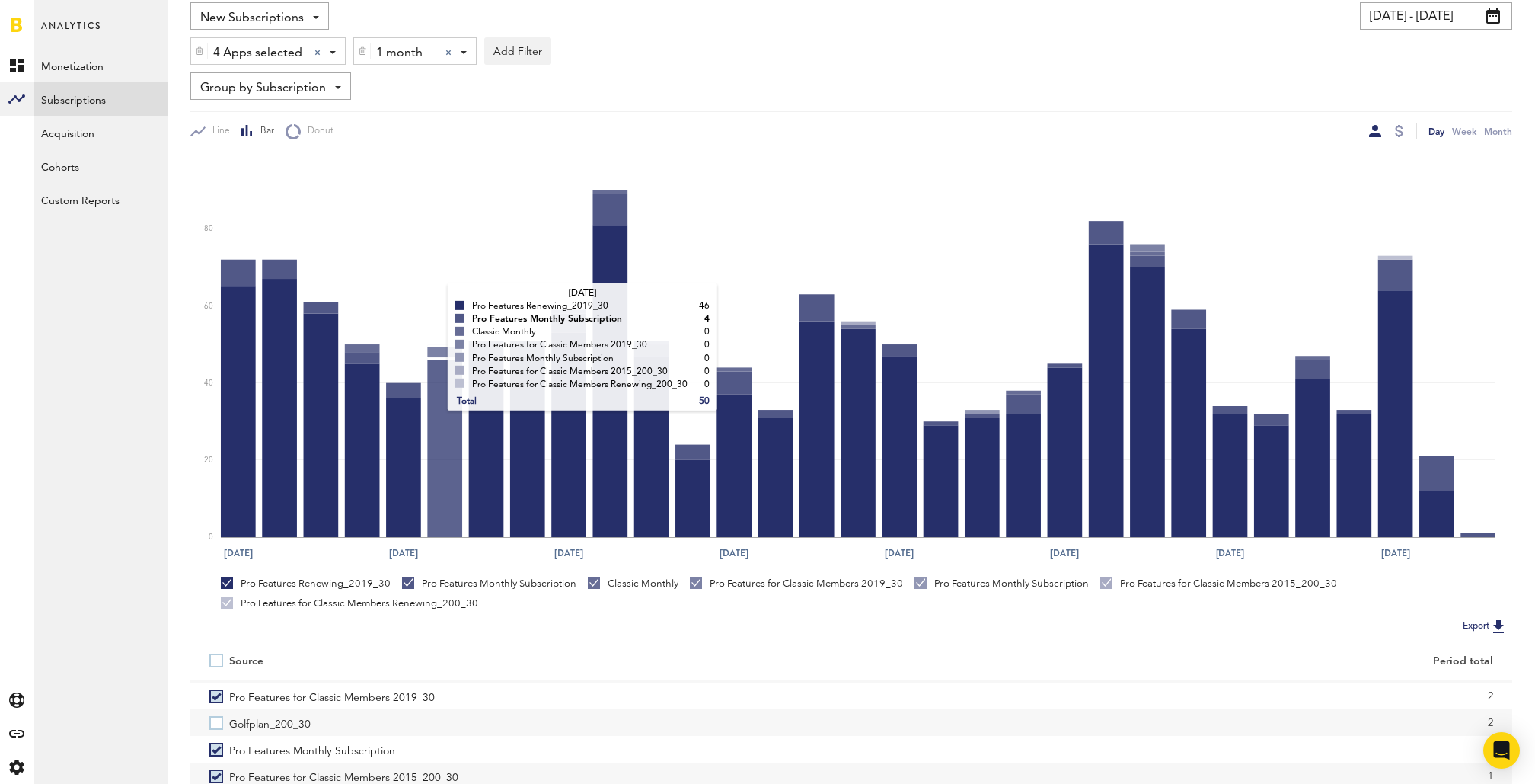
scroll to position [0, 0]
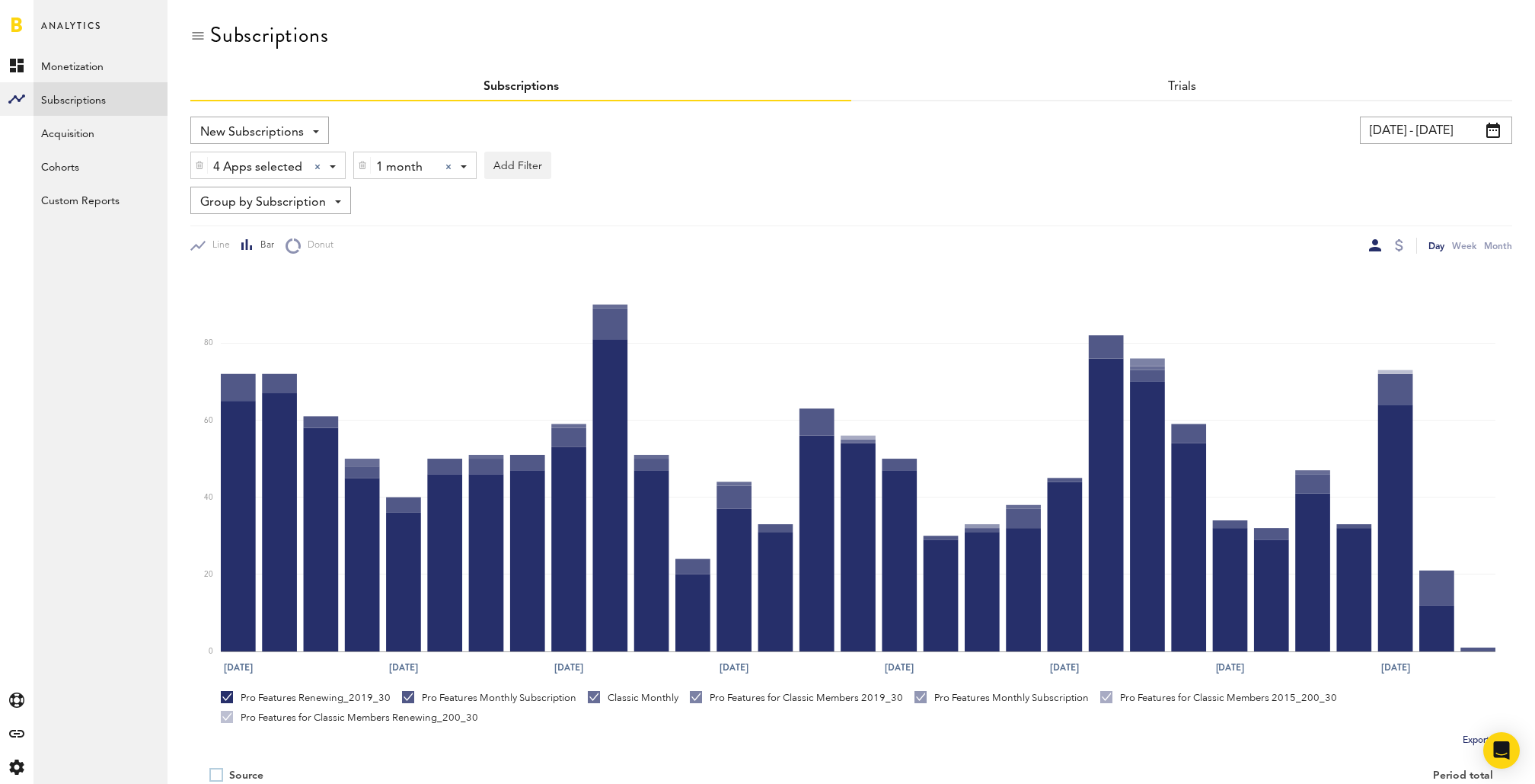
click at [447, 164] on div at bounding box center [448, 166] width 6 height 6
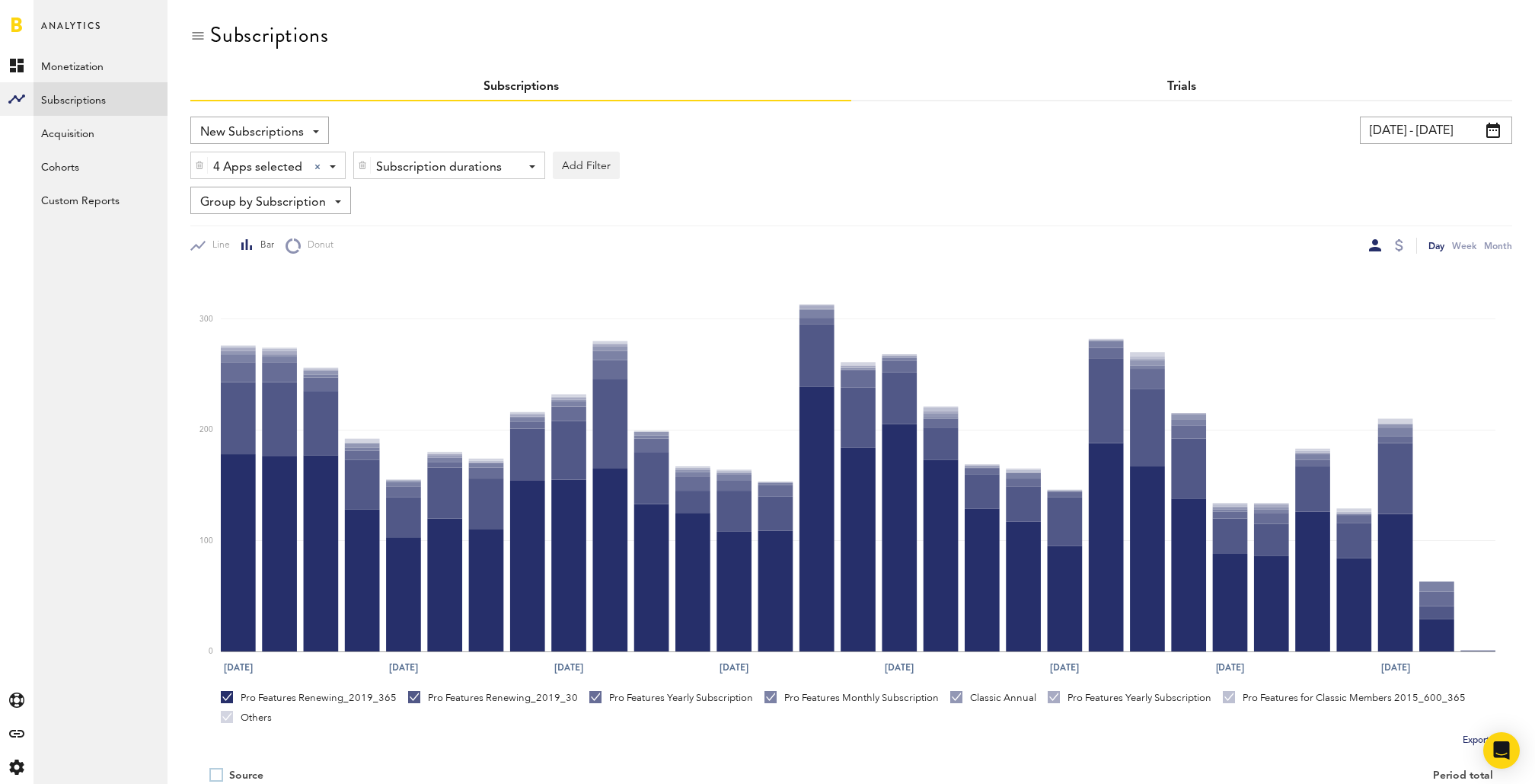
click at [1184, 85] on link "Trials" at bounding box center [1181, 87] width 29 height 12
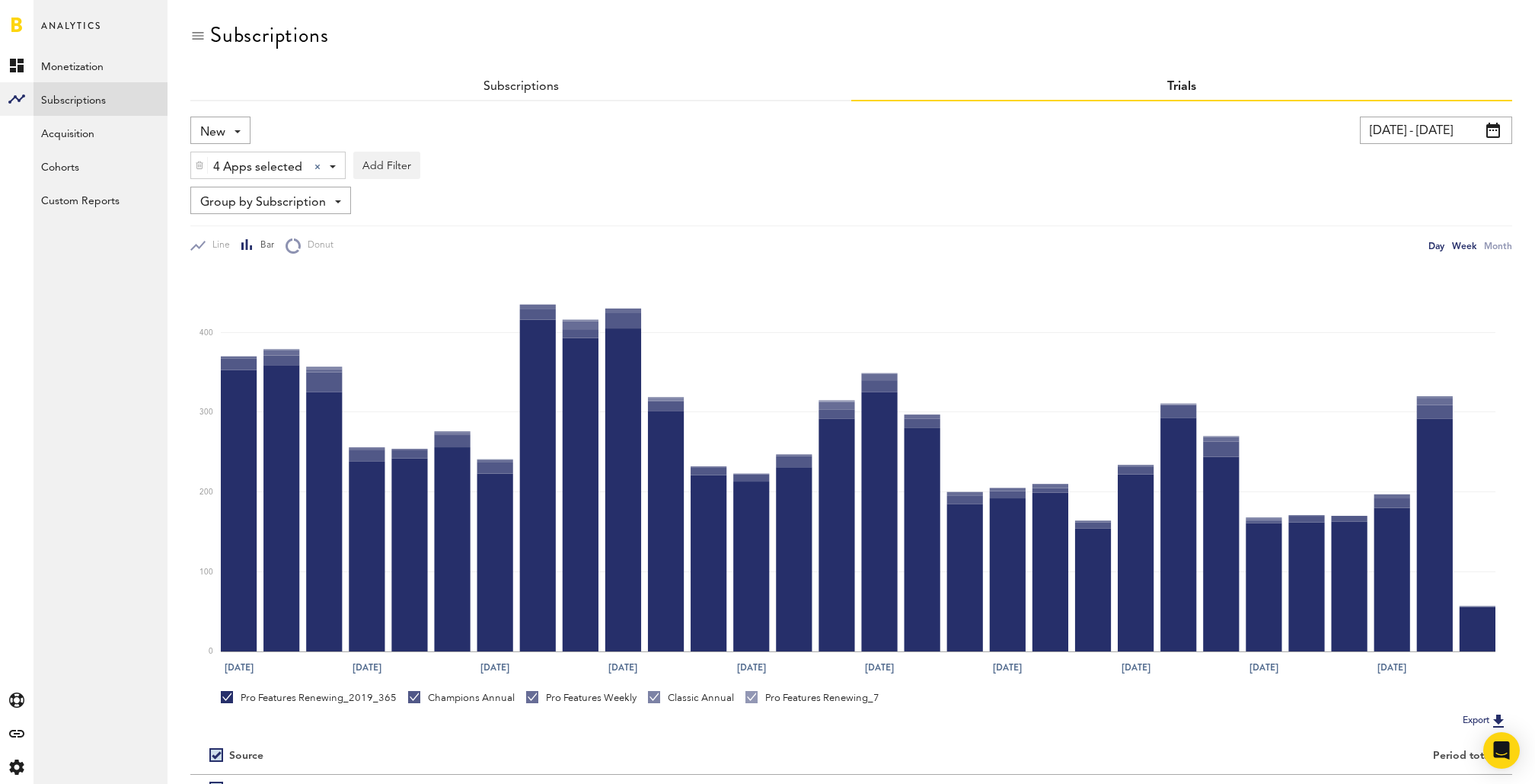
click at [1462, 245] on div "Week" at bounding box center [1464, 246] width 24 height 16
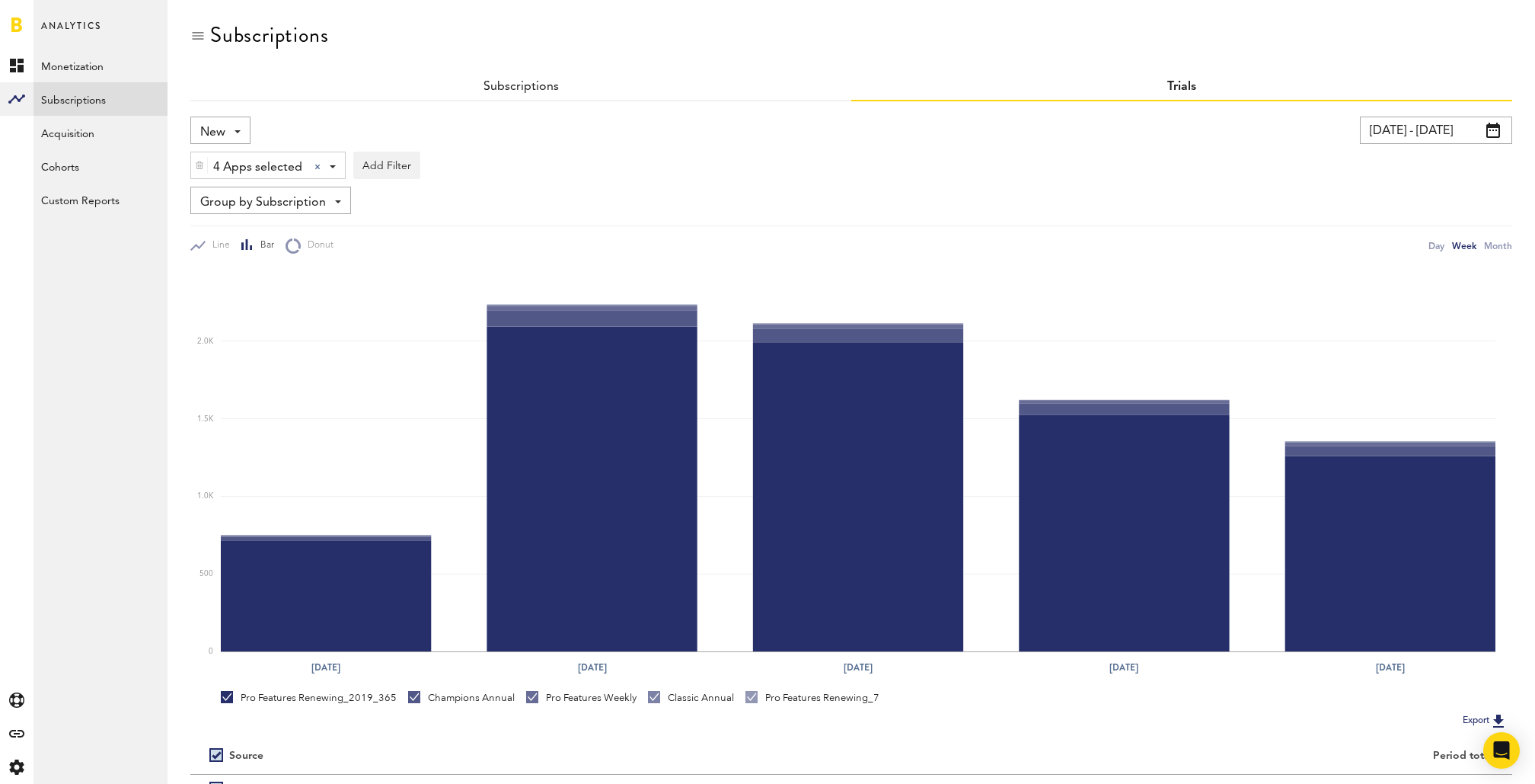
click at [233, 132] on div "New New Active Cancelled Conversion" at bounding box center [220, 130] width 60 height 27
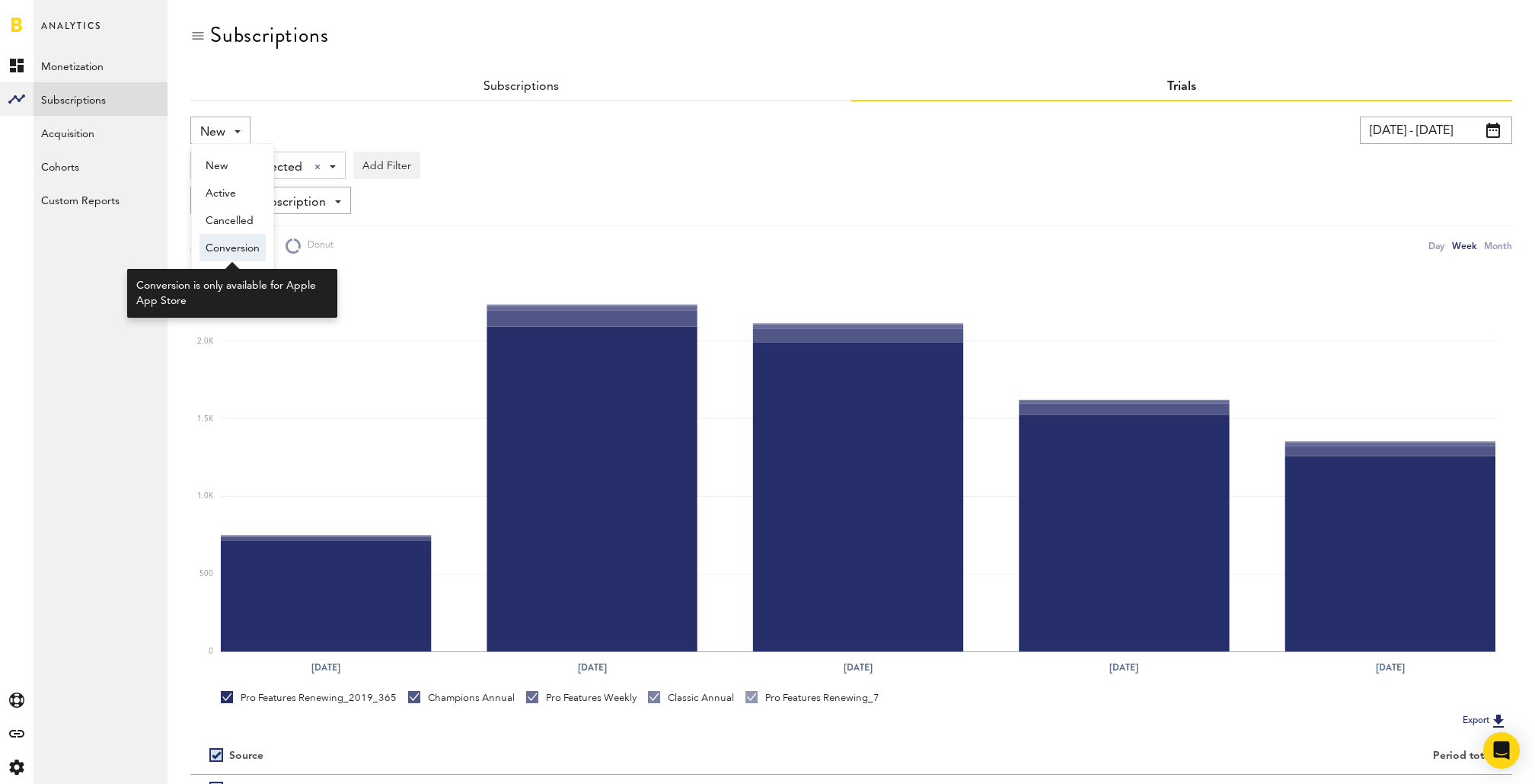
click at [239, 256] on span "Conversion" at bounding box center [233, 248] width 54 height 26
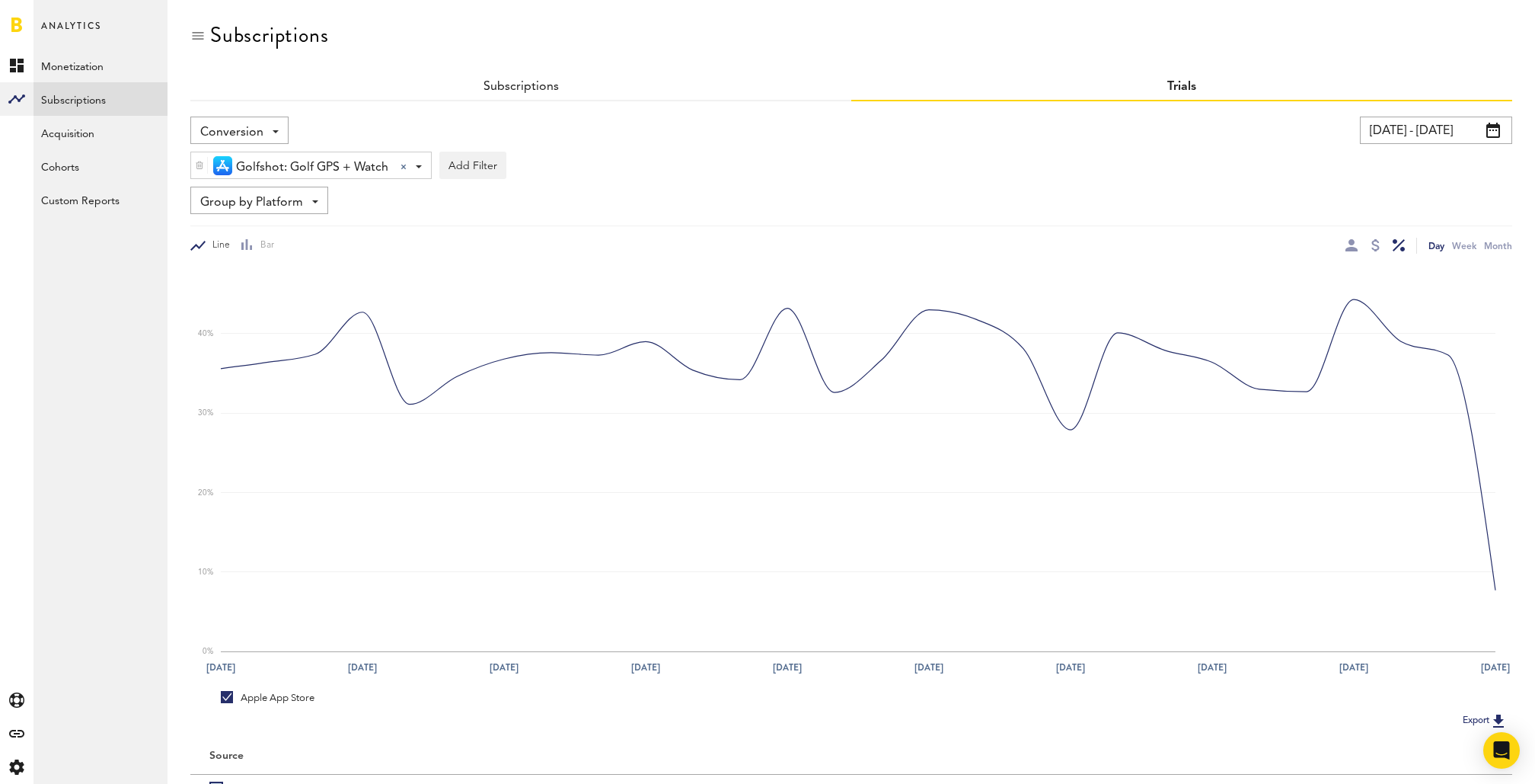
click at [1299, 128] on span at bounding box center [1493, 130] width 14 height 15
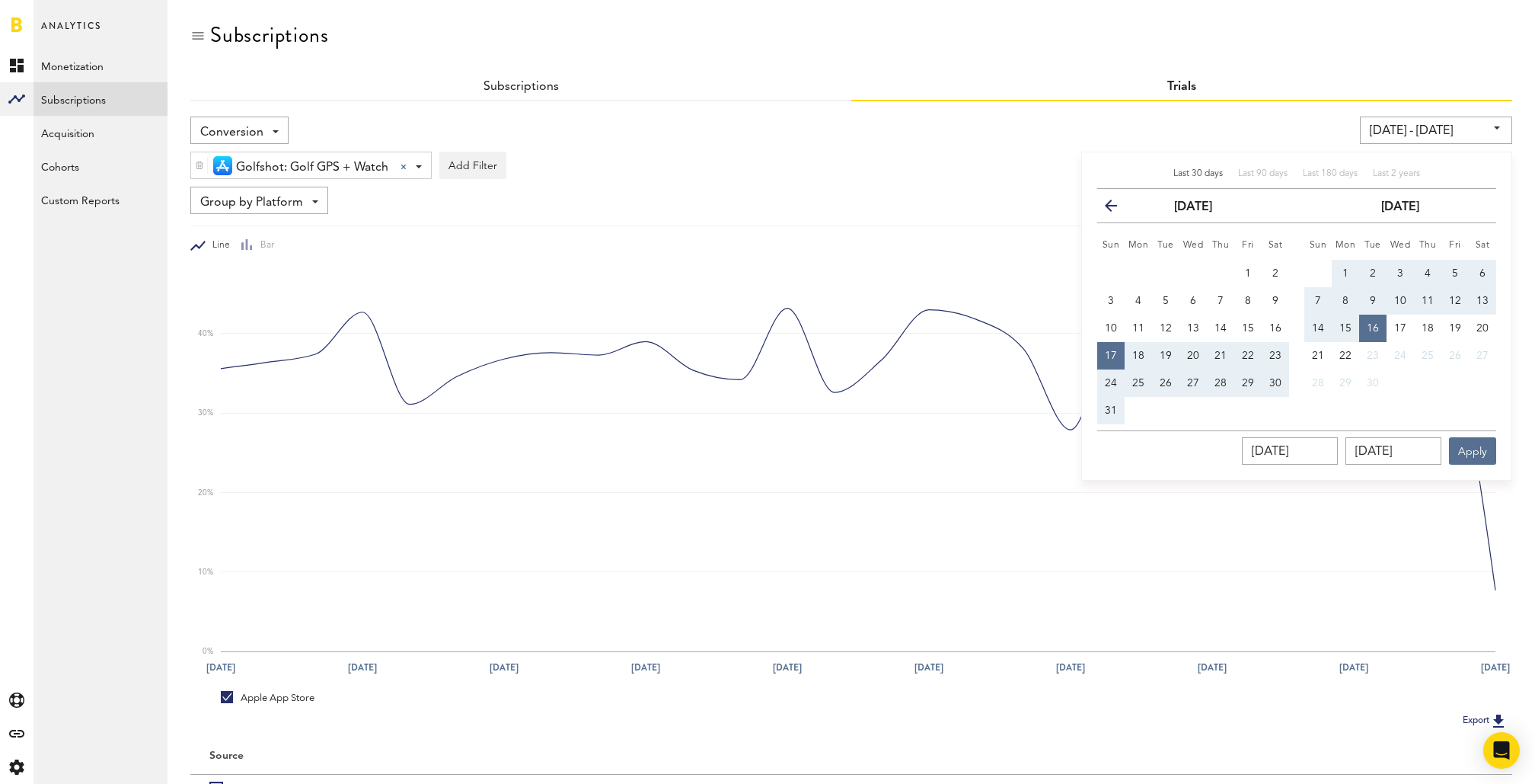
click at [1206, 179] on div "Last 30 days" at bounding box center [1198, 173] width 50 height 13
type input "[DATE] - [DATE]"
type input "[DATE]"
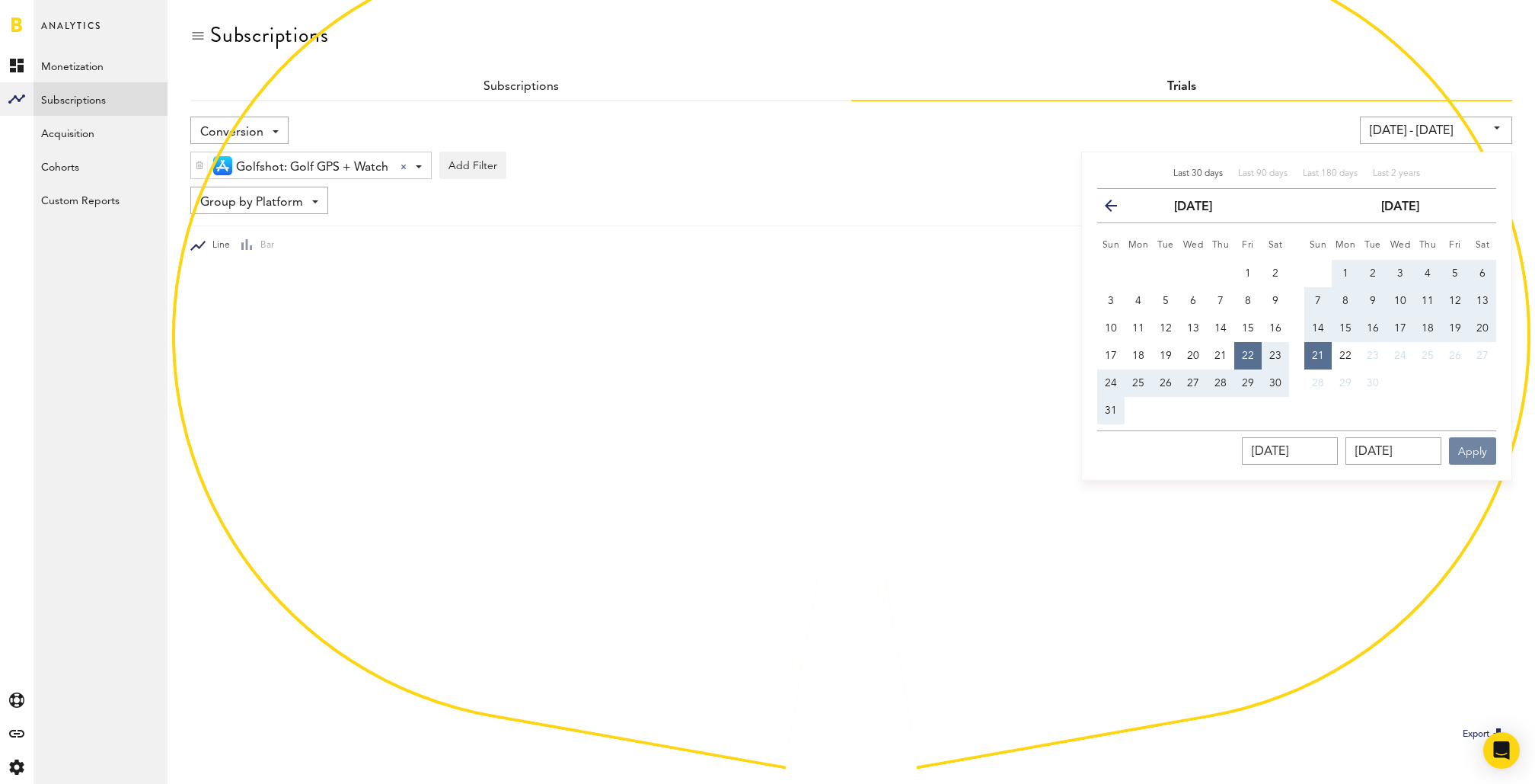
click at [1299, 455] on button "Apply" at bounding box center [1473, 450] width 47 height 27
